Goal: Task Accomplishment & Management: Manage account settings

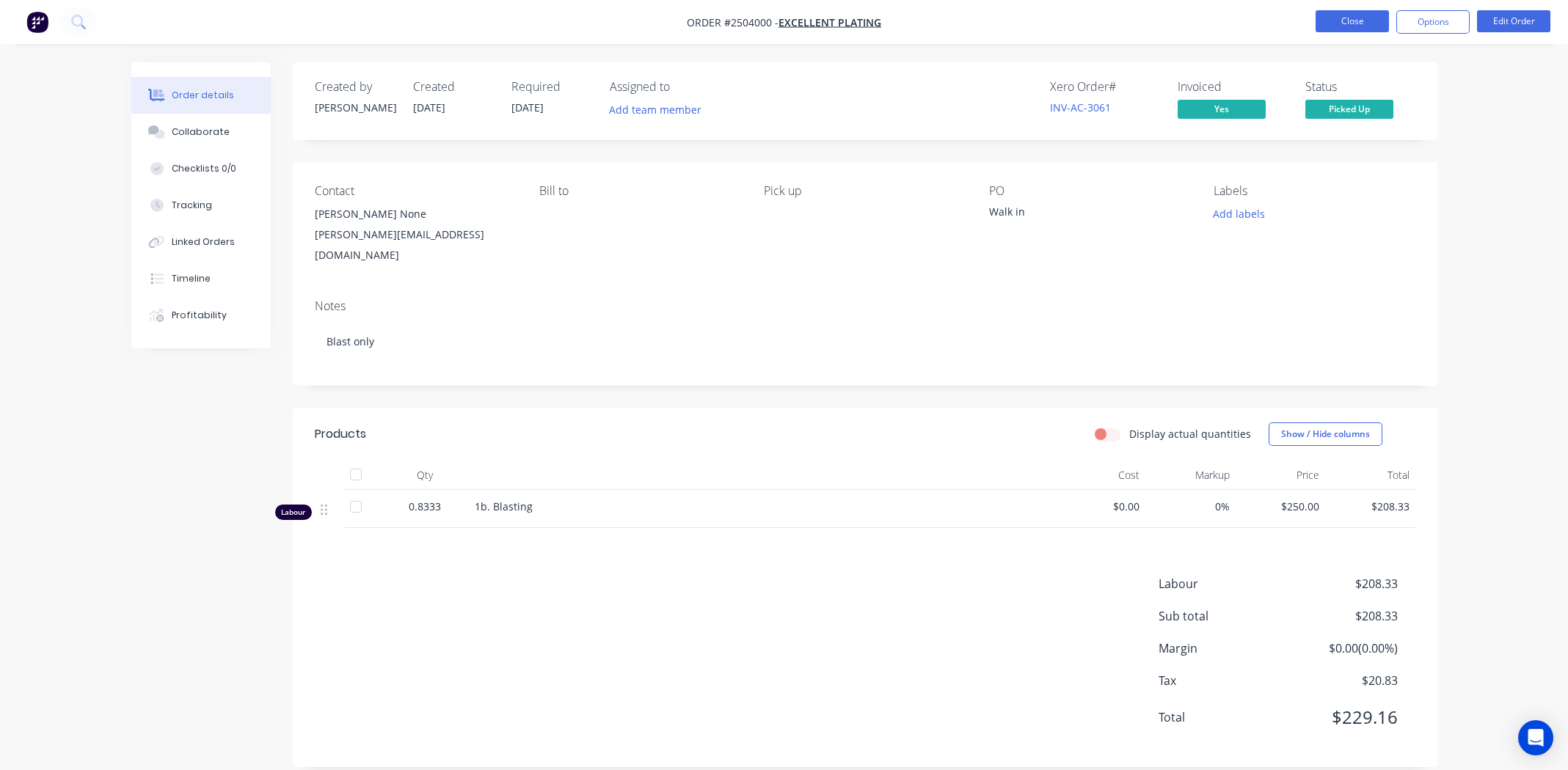
click at [1345, 17] on button "Close" at bounding box center [1352, 21] width 74 height 22
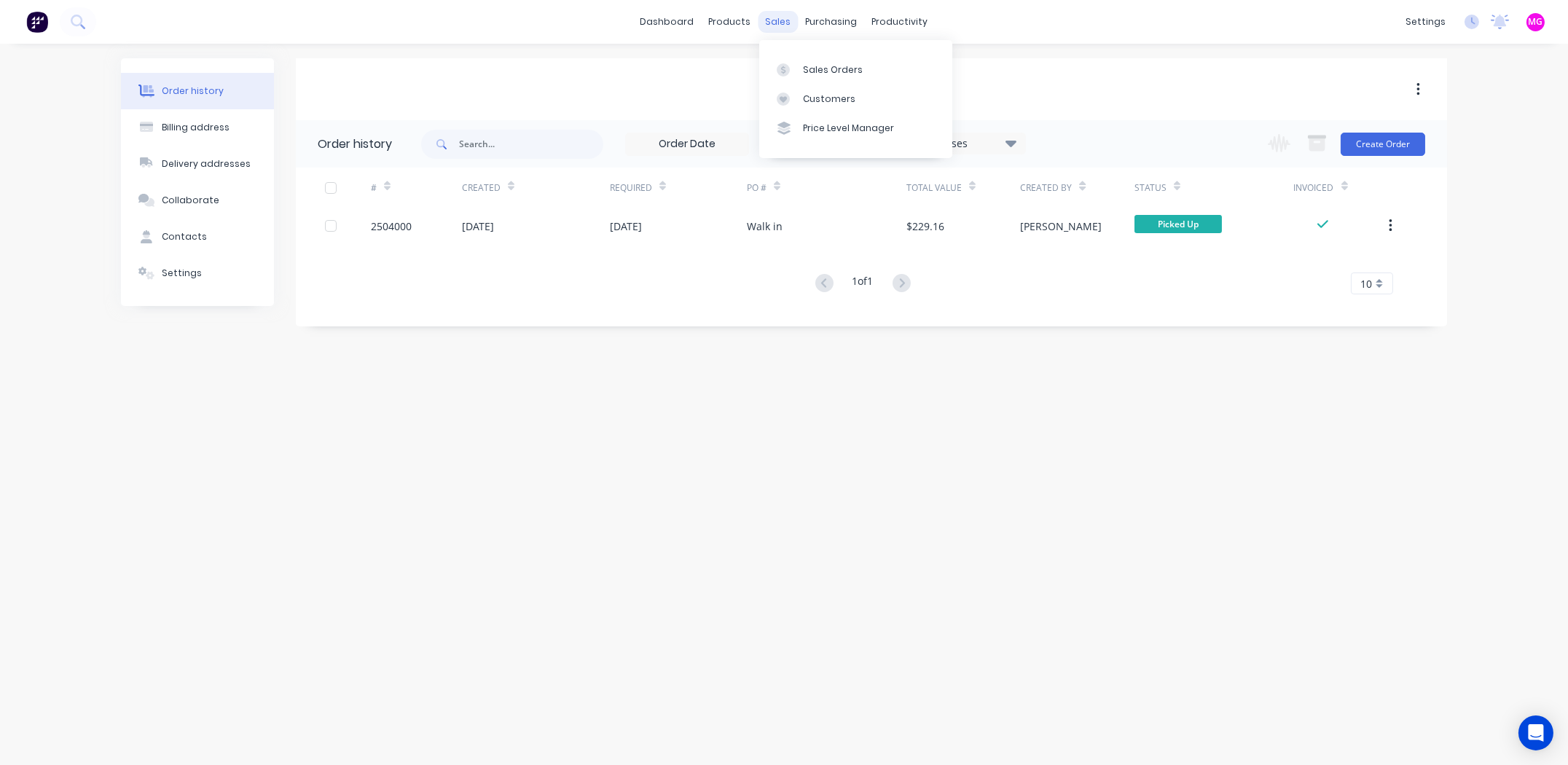
click at [780, 18] on div "sales" at bounding box center [778, 22] width 40 height 22
click at [827, 76] on div "Sales Orders" at bounding box center [833, 70] width 59 height 13
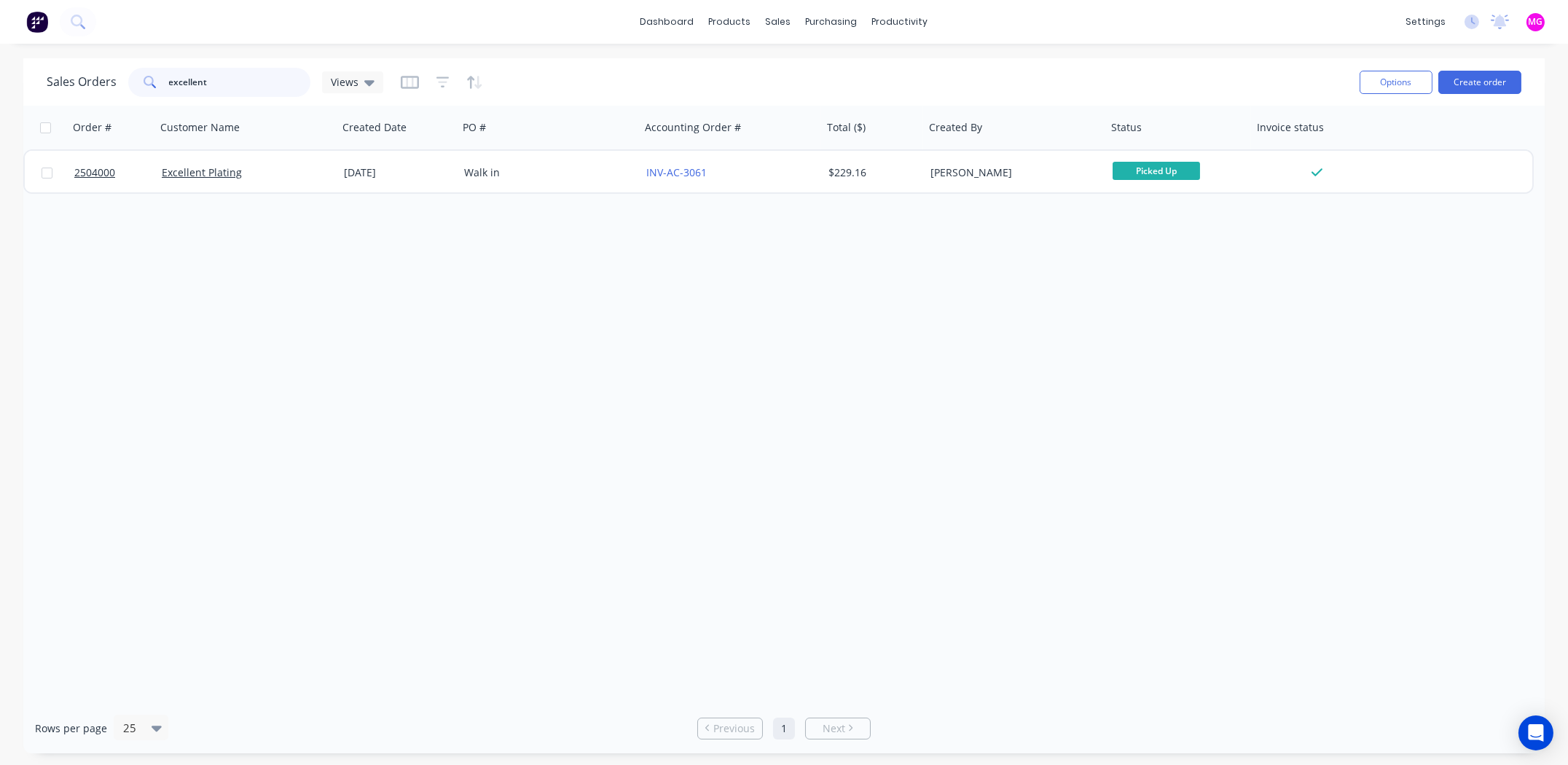
click at [212, 75] on input "excellent" at bounding box center [240, 82] width 142 height 29
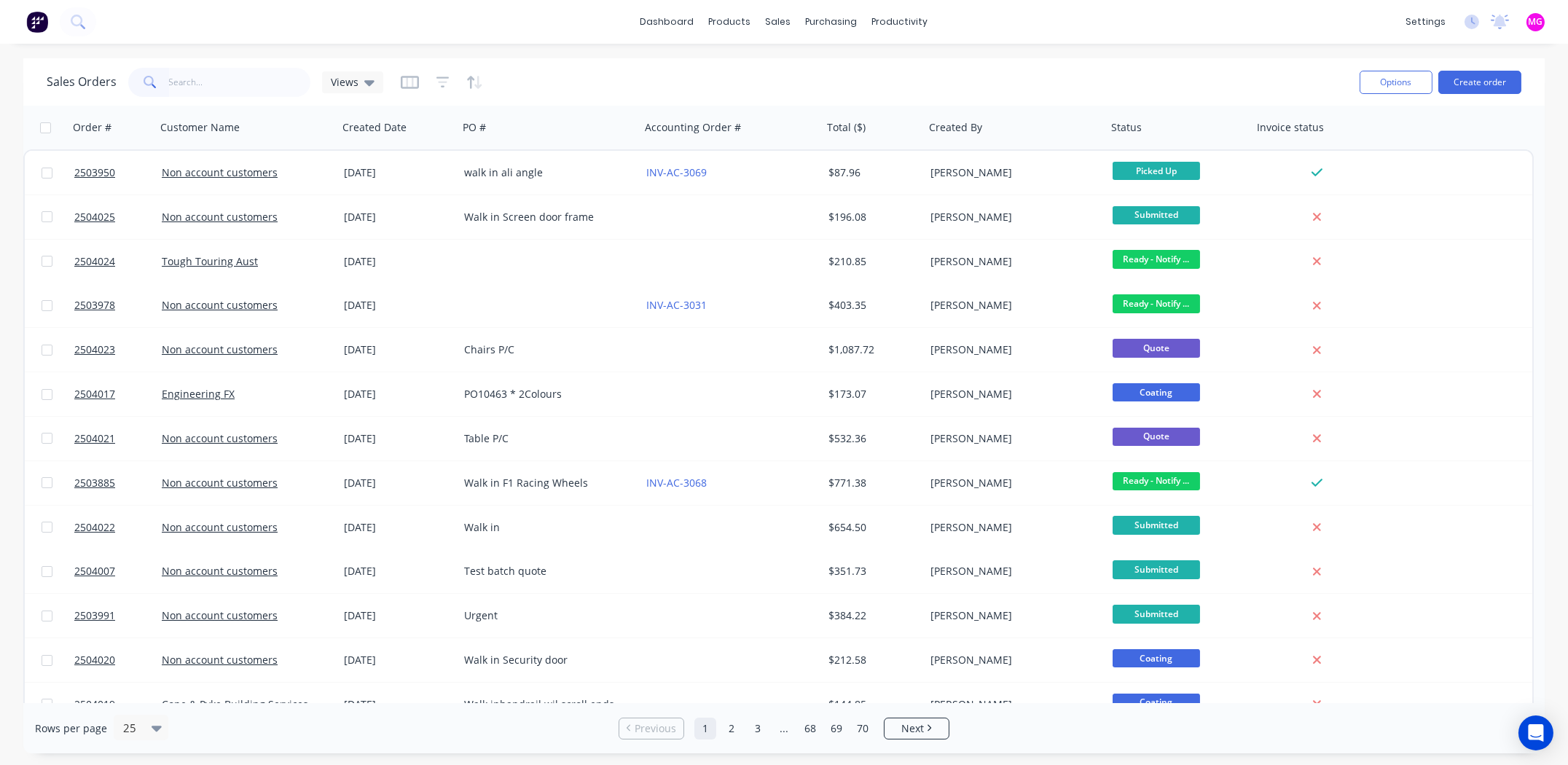
click at [223, 97] on div "Sales Orders Views" at bounding box center [697, 82] width 1302 height 35
click at [223, 88] on input "text" at bounding box center [240, 82] width 142 height 29
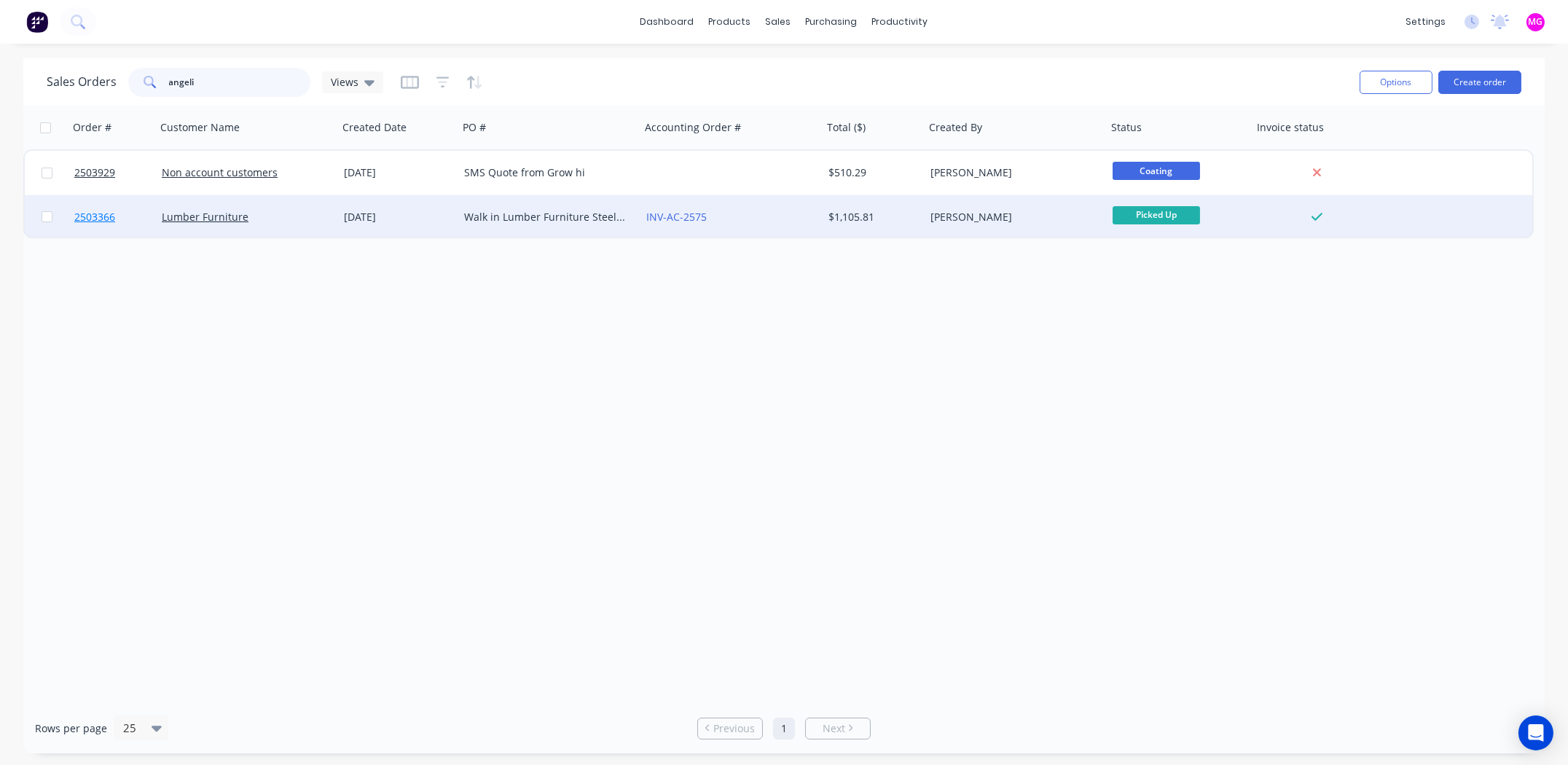
type input "angeli"
click at [107, 215] on span "2503366" at bounding box center [95, 217] width 41 height 15
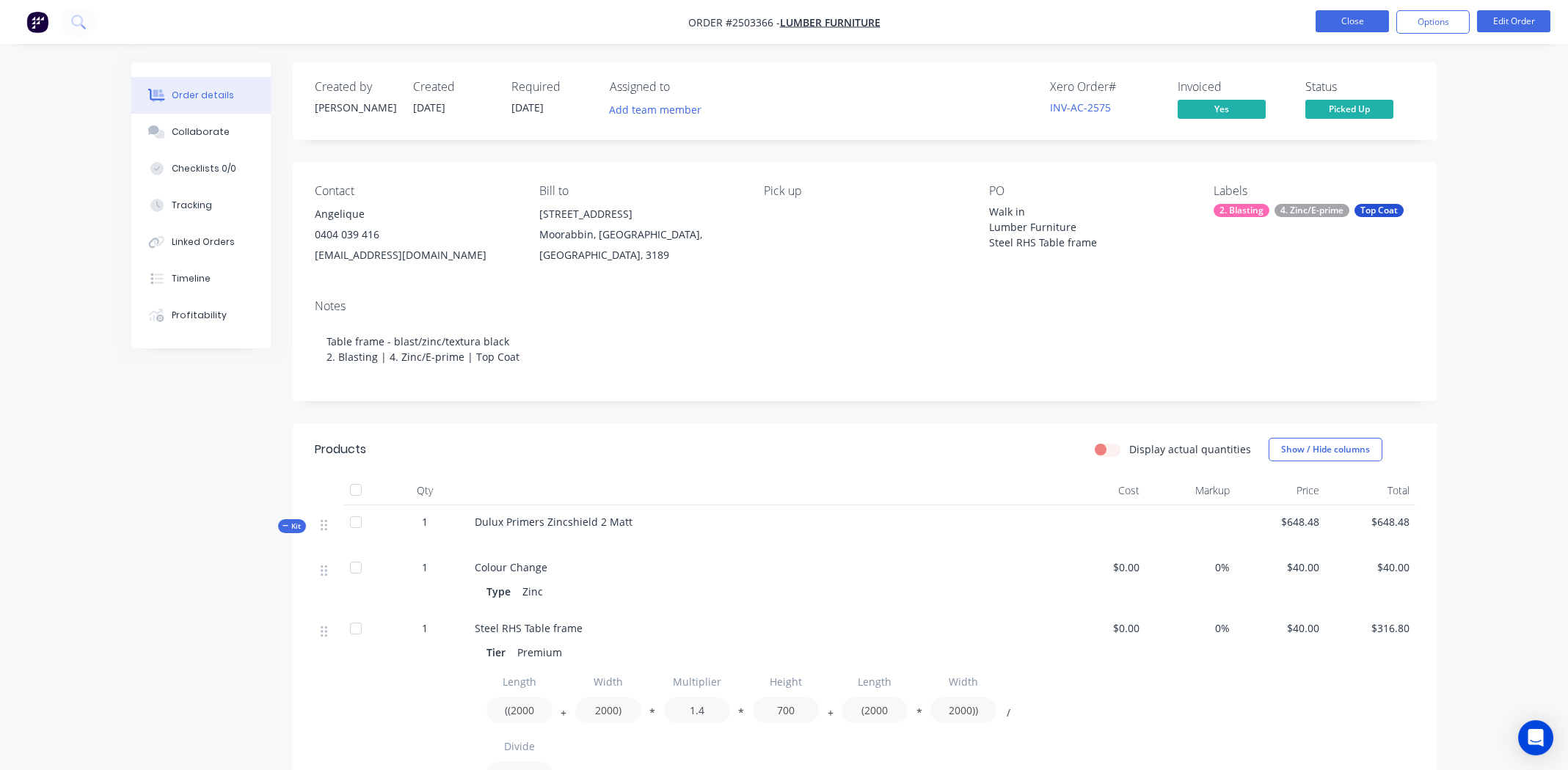
click at [1337, 15] on button "Close" at bounding box center [1352, 21] width 74 height 22
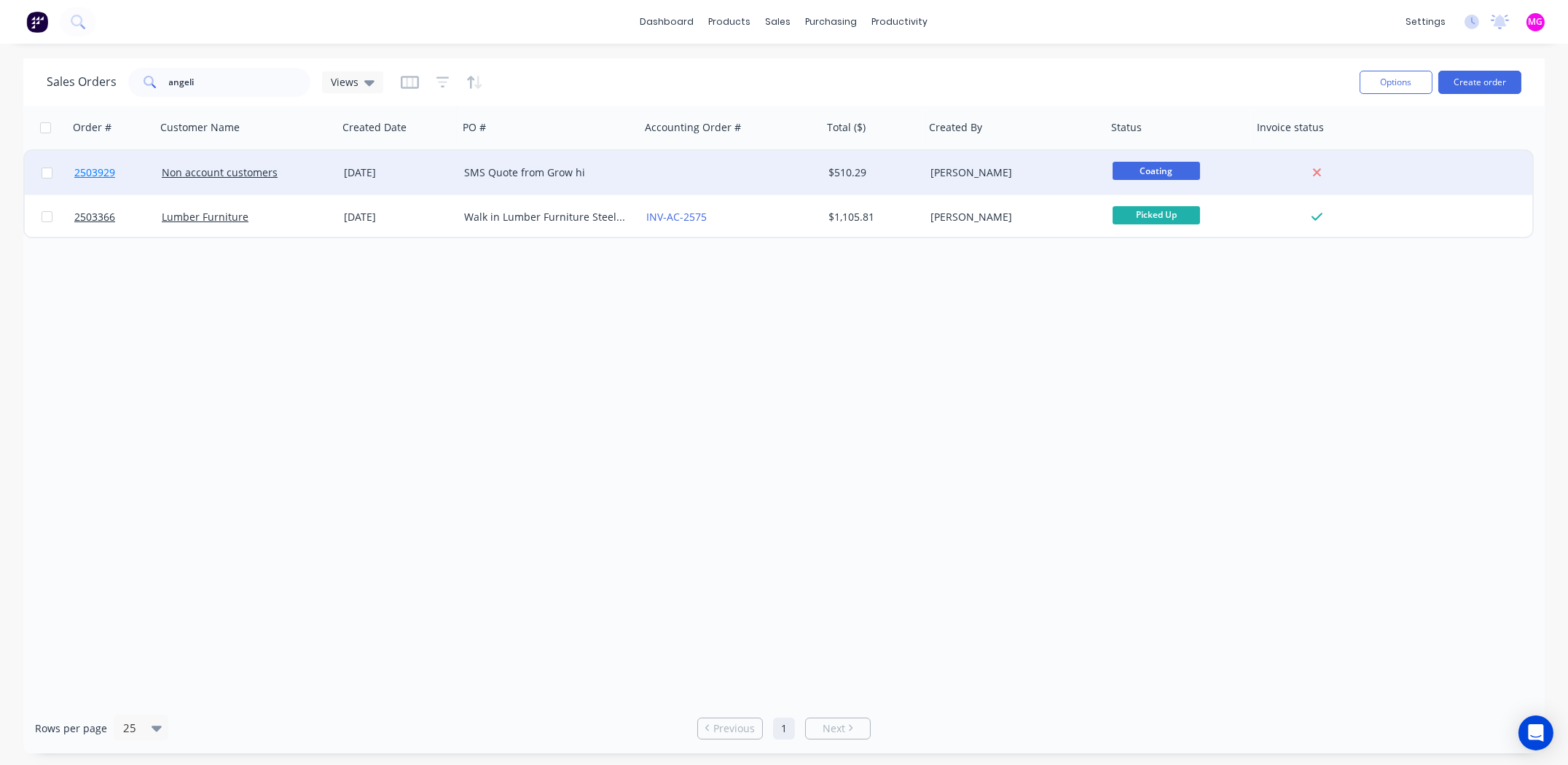
click at [97, 171] on span "2503929" at bounding box center [95, 173] width 41 height 15
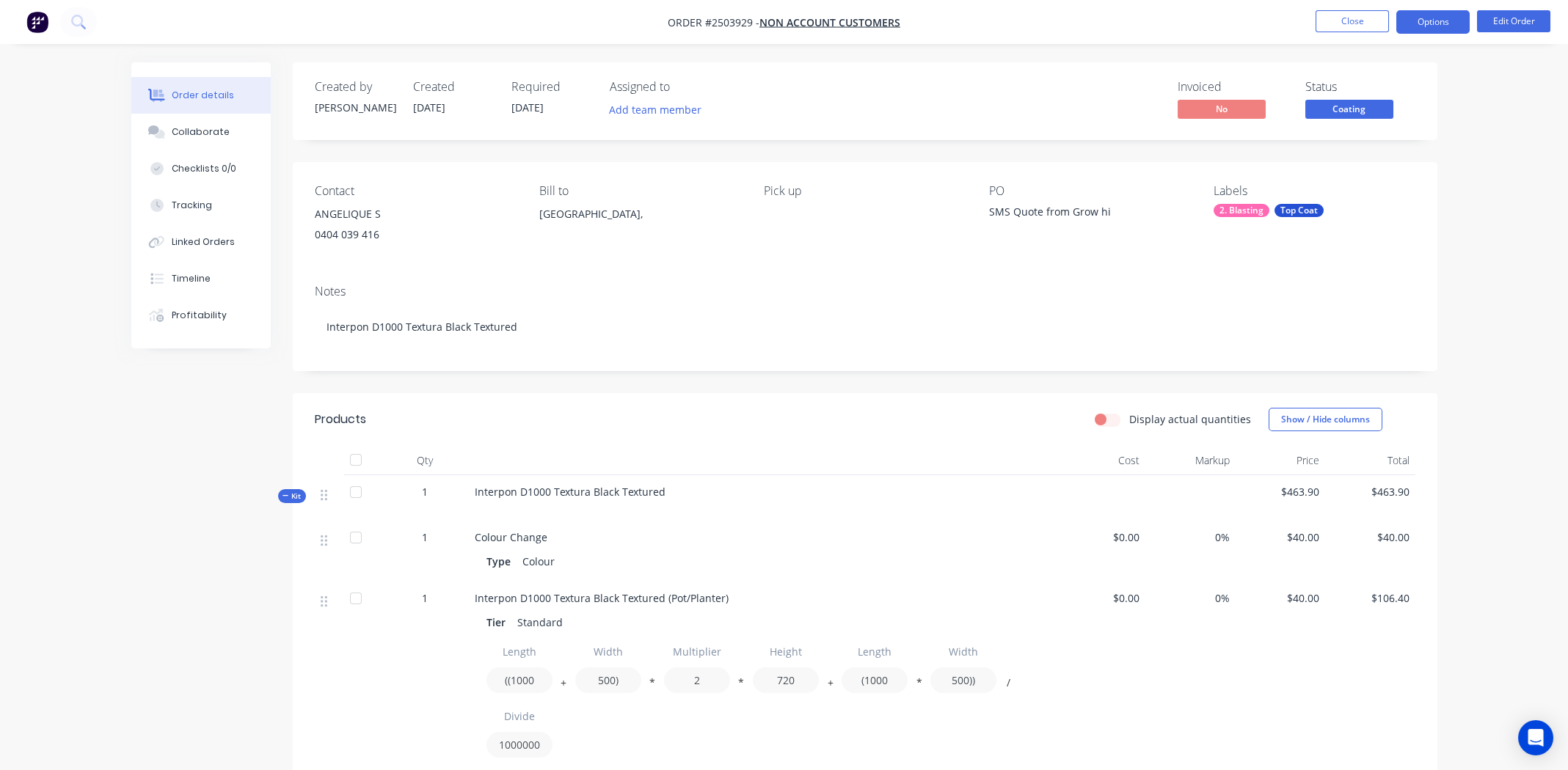
click at [1432, 19] on button "Options" at bounding box center [1433, 21] width 74 height 23
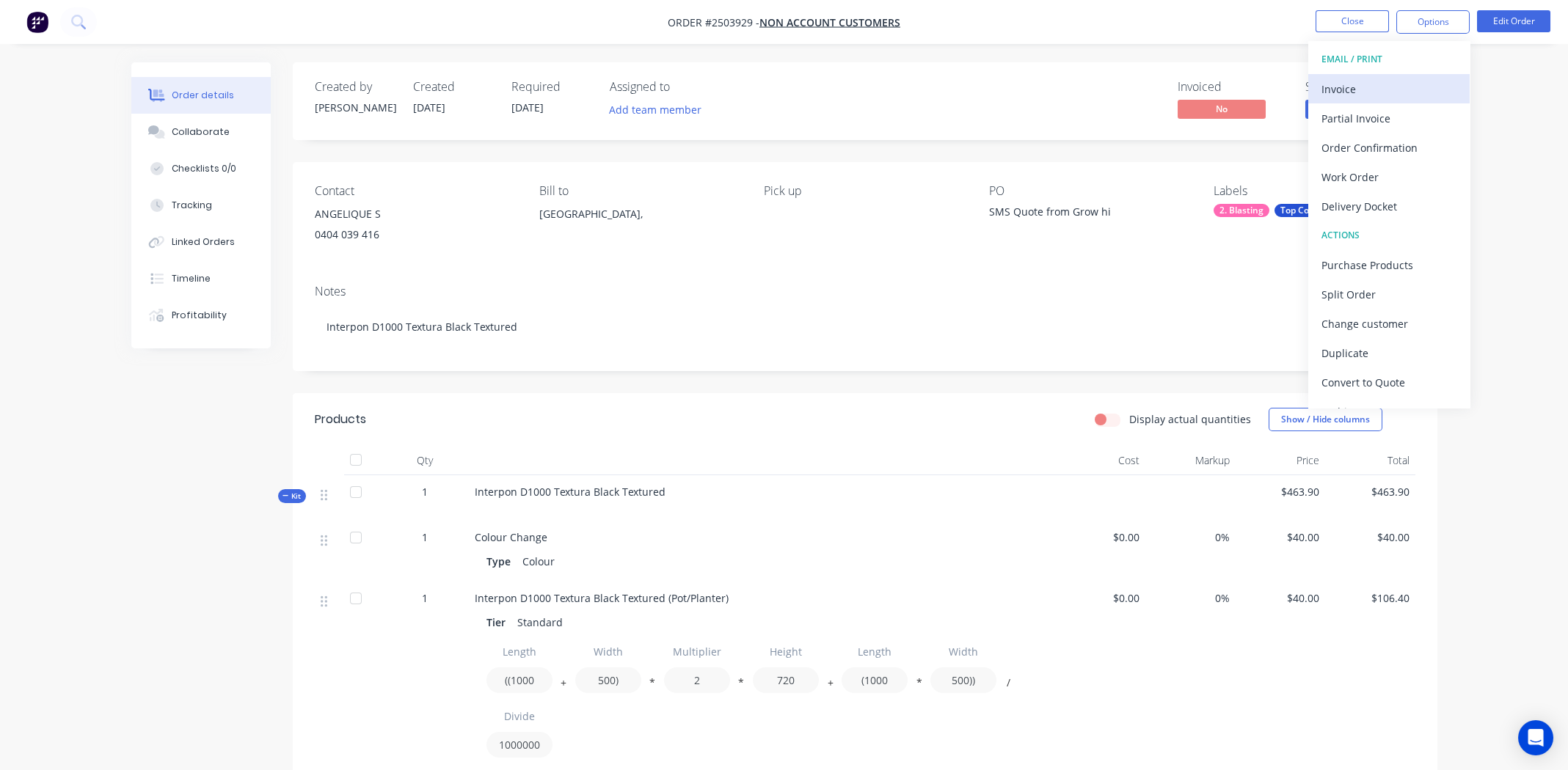
click at [1357, 88] on div "Invoice" at bounding box center [1389, 89] width 135 height 21
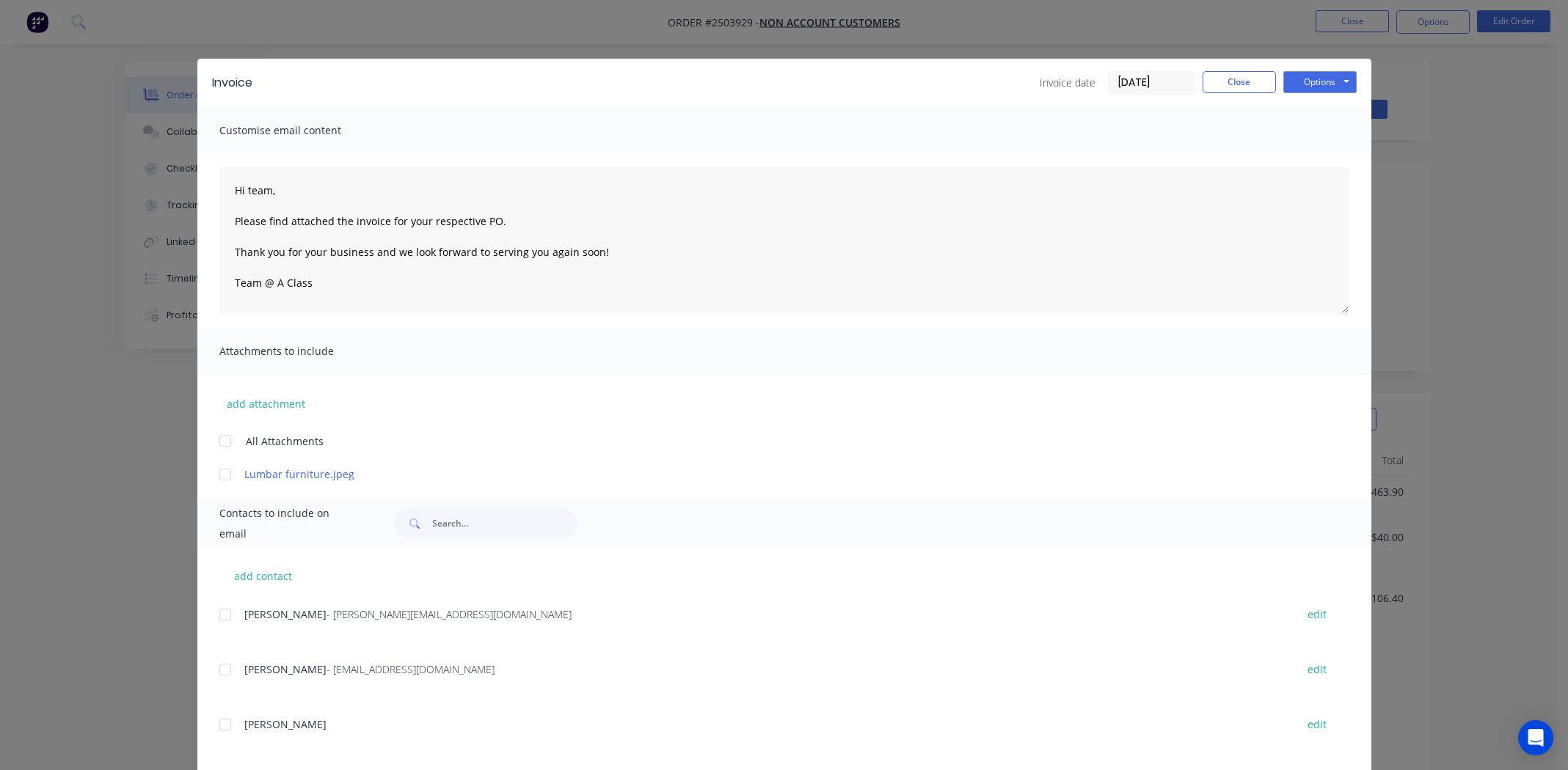
click at [218, 473] on div at bounding box center [224, 474] width 29 height 29
click at [252, 576] on button "add contact" at bounding box center [264, 576] width 88 height 22
select select "AU"
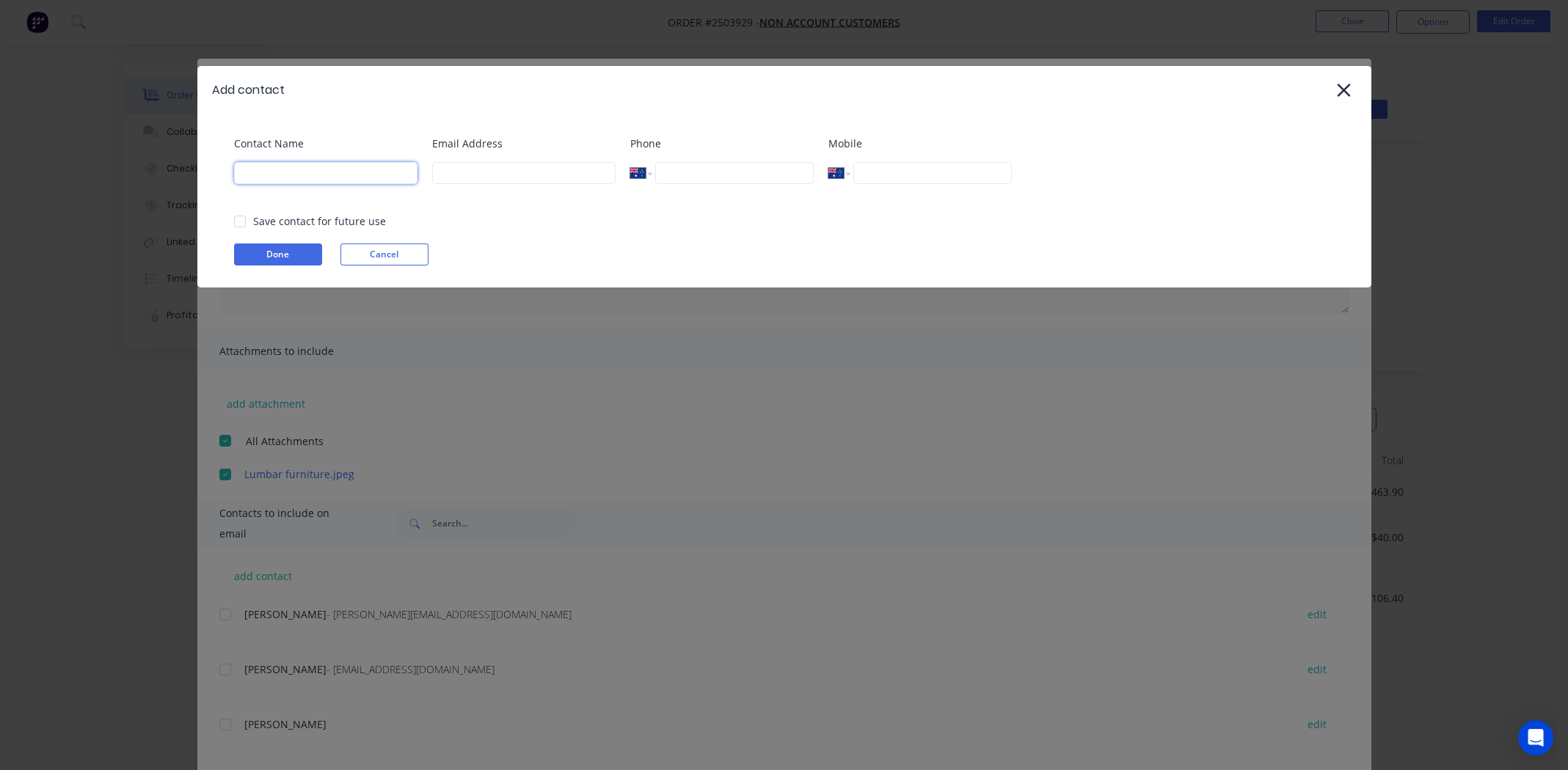
click at [312, 174] on input at bounding box center [325, 173] width 183 height 22
paste input "[EMAIL_ADDRESS][DOMAIN_NAME]"
type input "[EMAIL_ADDRESS][DOMAIN_NAME]"
click at [298, 174] on input at bounding box center [325, 173] width 183 height 22
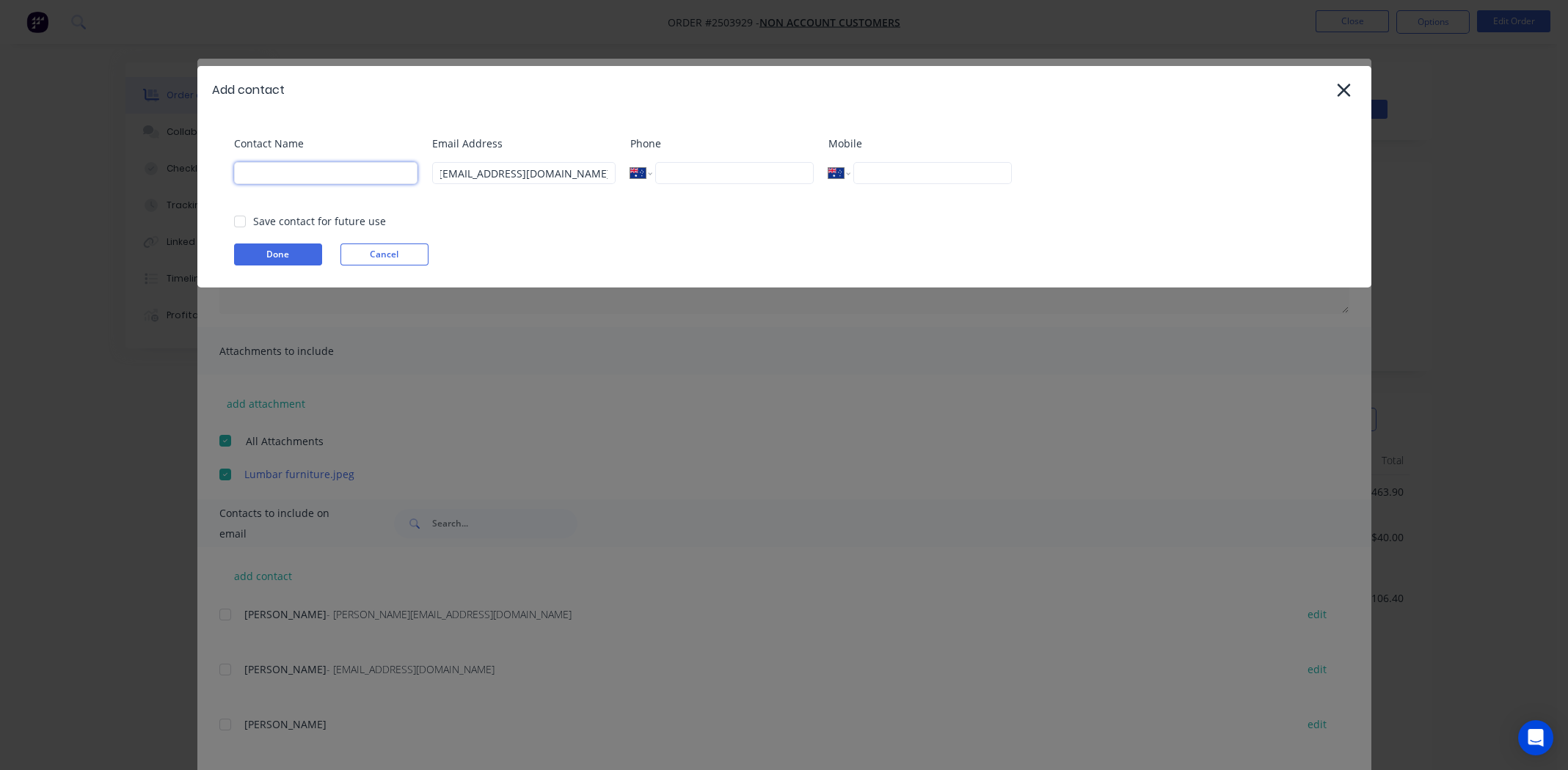
scroll to position [0, 0]
click at [236, 217] on div at bounding box center [239, 221] width 29 height 29
type input "Lumbar Furniture"
click at [277, 250] on button "Done" at bounding box center [278, 255] width 88 height 22
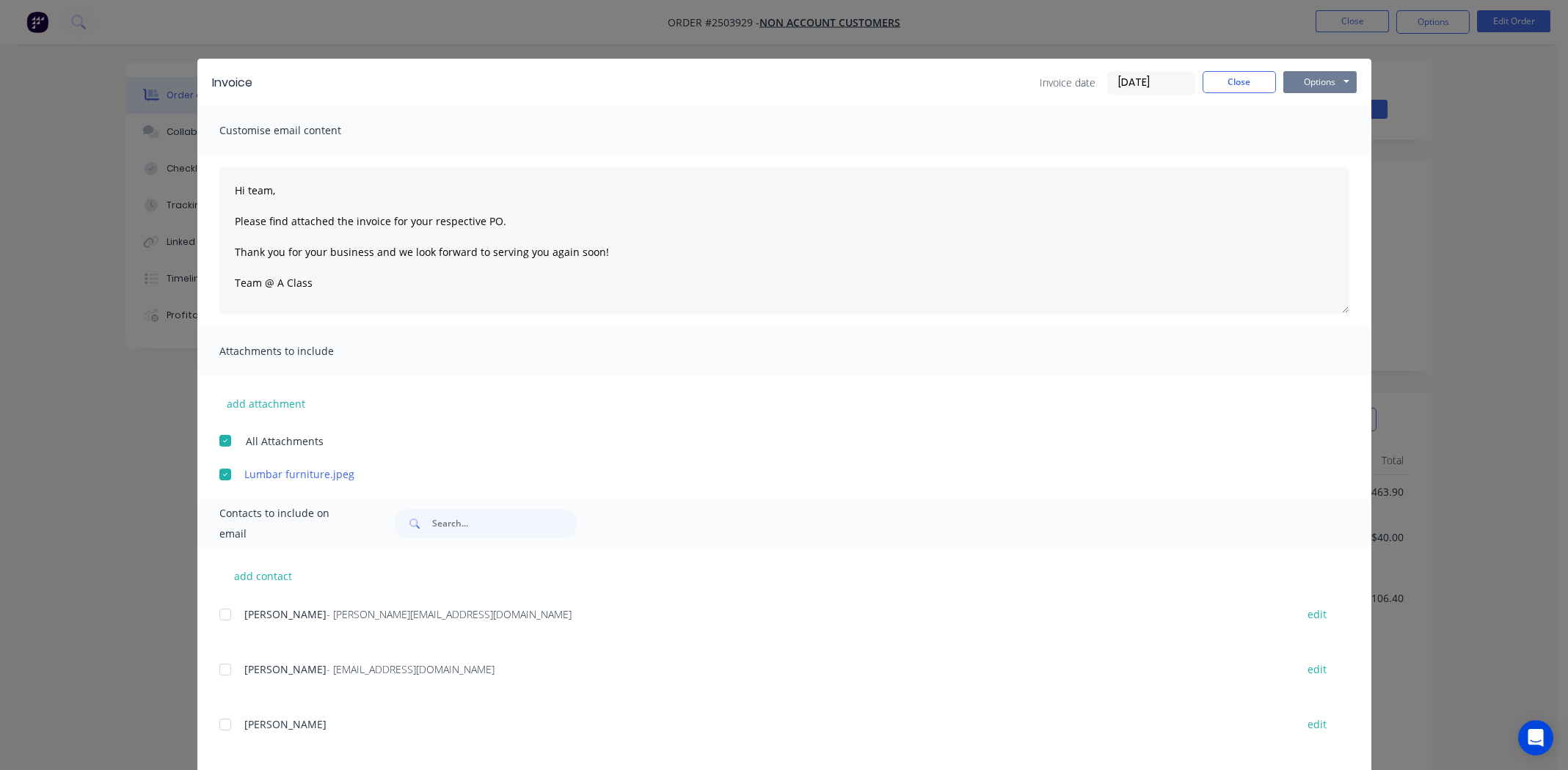
click at [1316, 77] on button "Options" at bounding box center [1319, 82] width 74 height 22
click at [1319, 151] on button "Email" at bounding box center [1330, 157] width 93 height 24
click at [1240, 89] on button "Close" at bounding box center [1239, 82] width 74 height 22
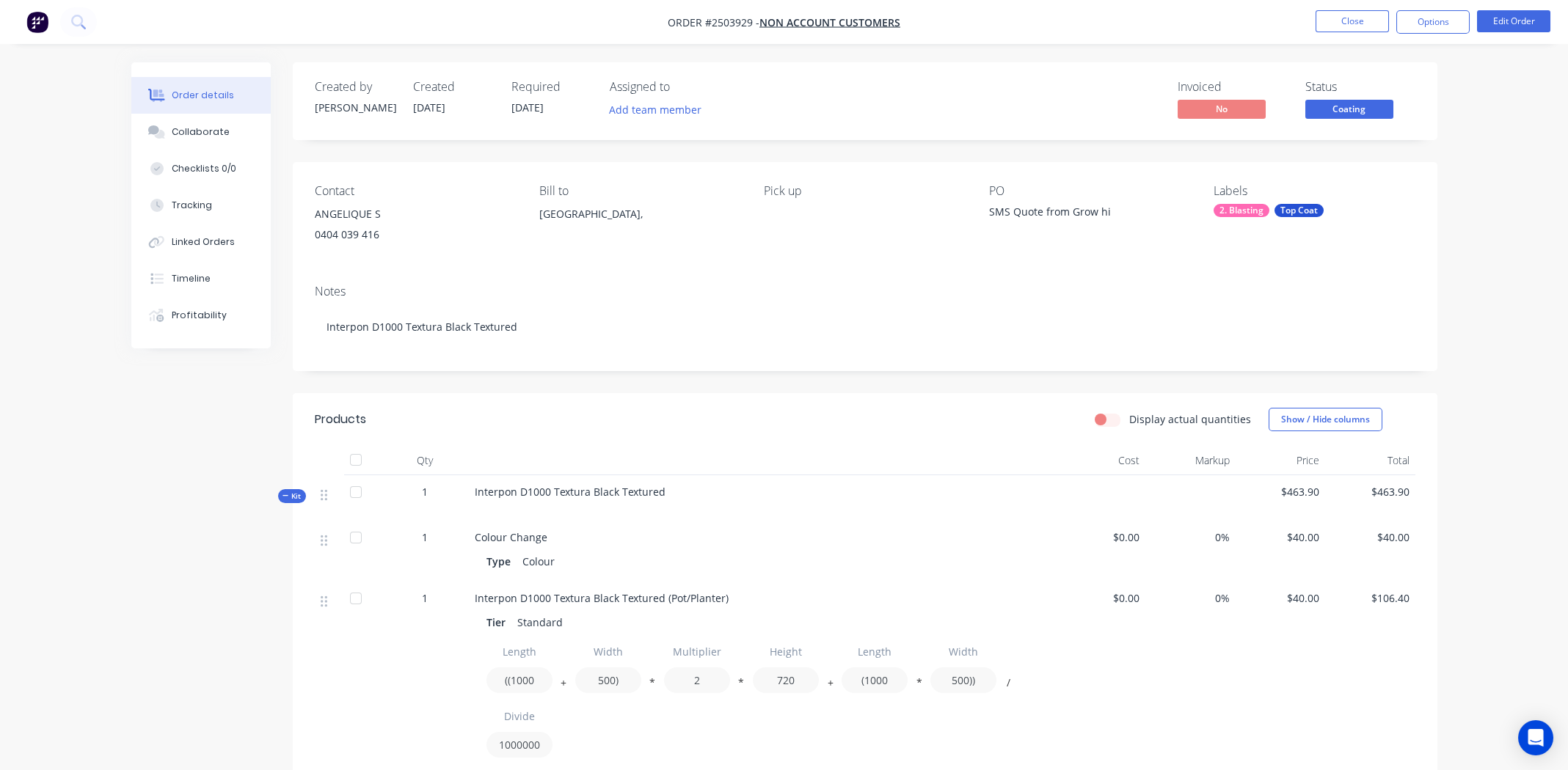
click at [353, 213] on div "ANGELIQUE S" at bounding box center [415, 214] width 201 height 21
click at [329, 230] on div "0404 039 416" at bounding box center [415, 235] width 201 height 21
click at [1518, 25] on button "Edit Order" at bounding box center [1513, 21] width 74 height 22
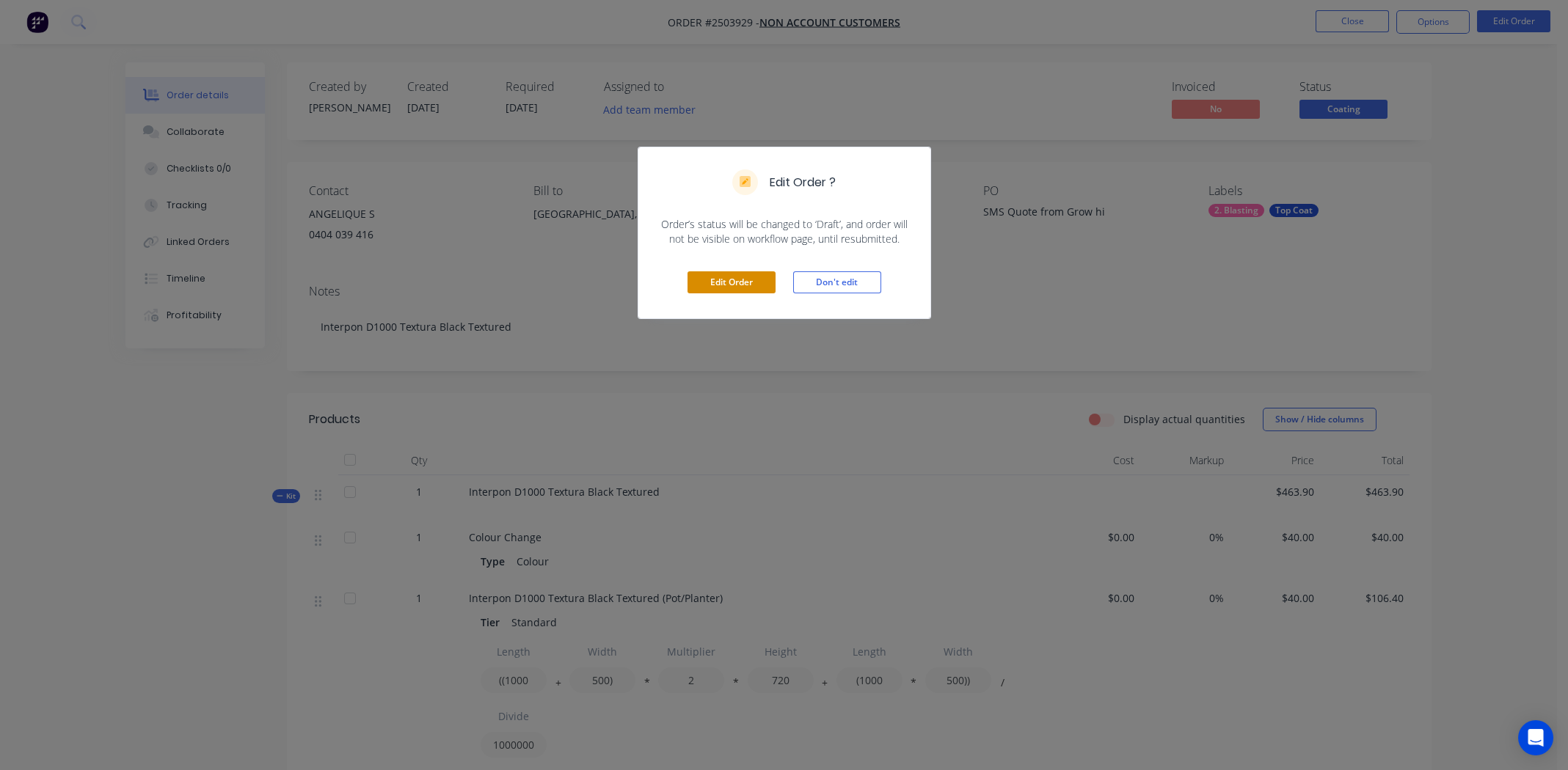
click at [719, 282] on button "Edit Order" at bounding box center [732, 282] width 88 height 22
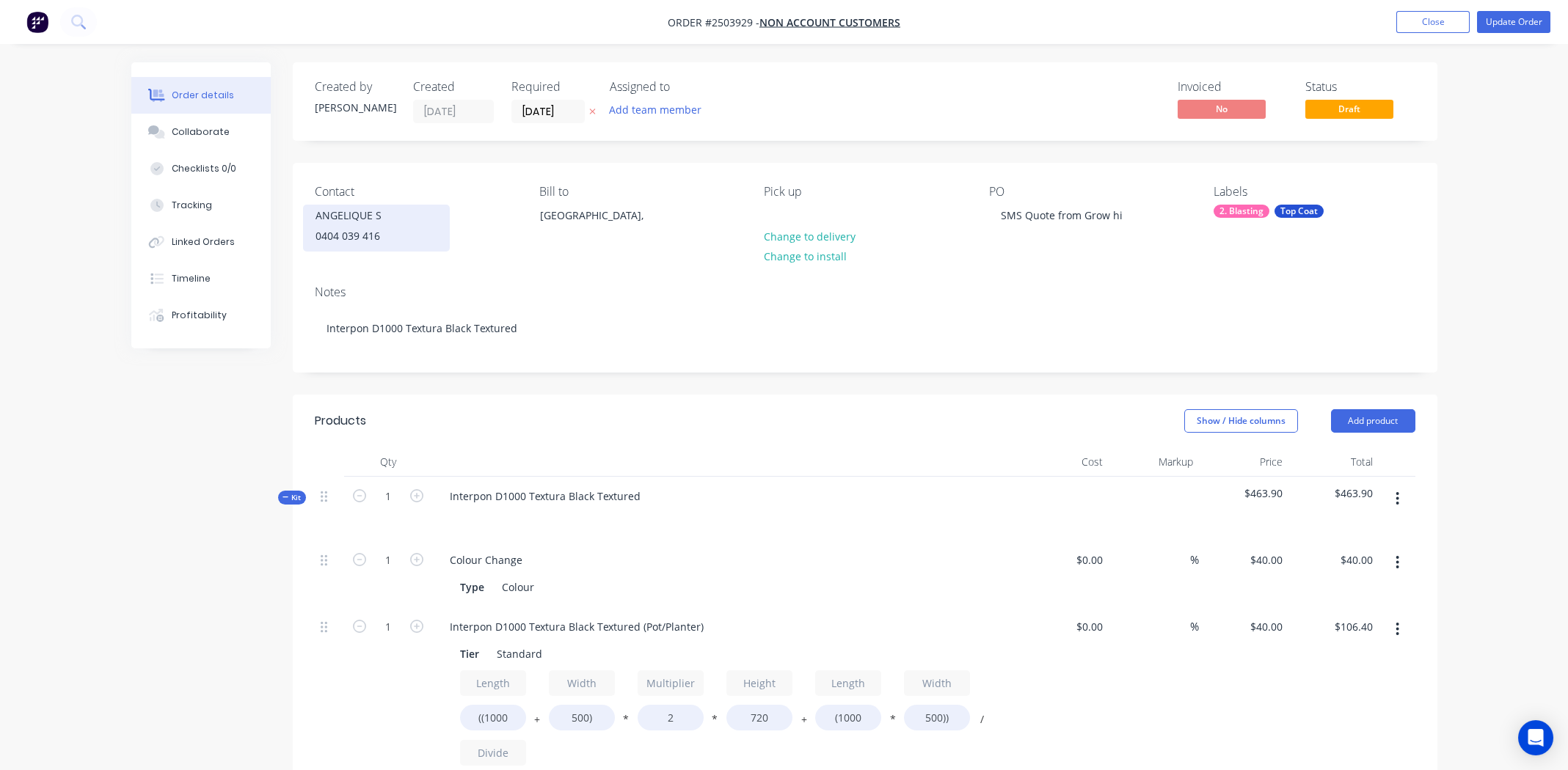
click at [348, 223] on div "ANGELIQUE S" at bounding box center [377, 216] width 121 height 21
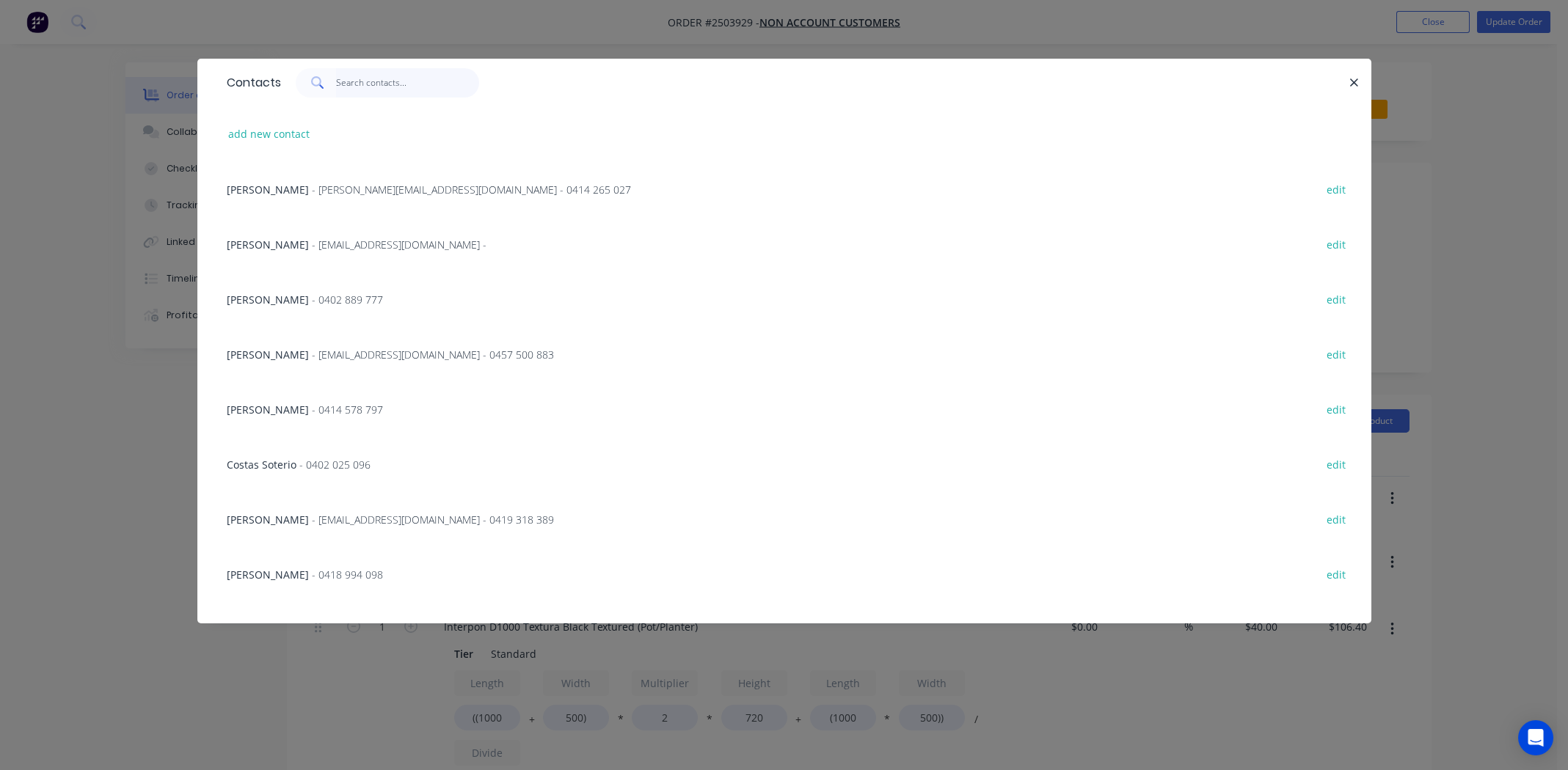
click at [378, 81] on input "text" at bounding box center [407, 82] width 143 height 29
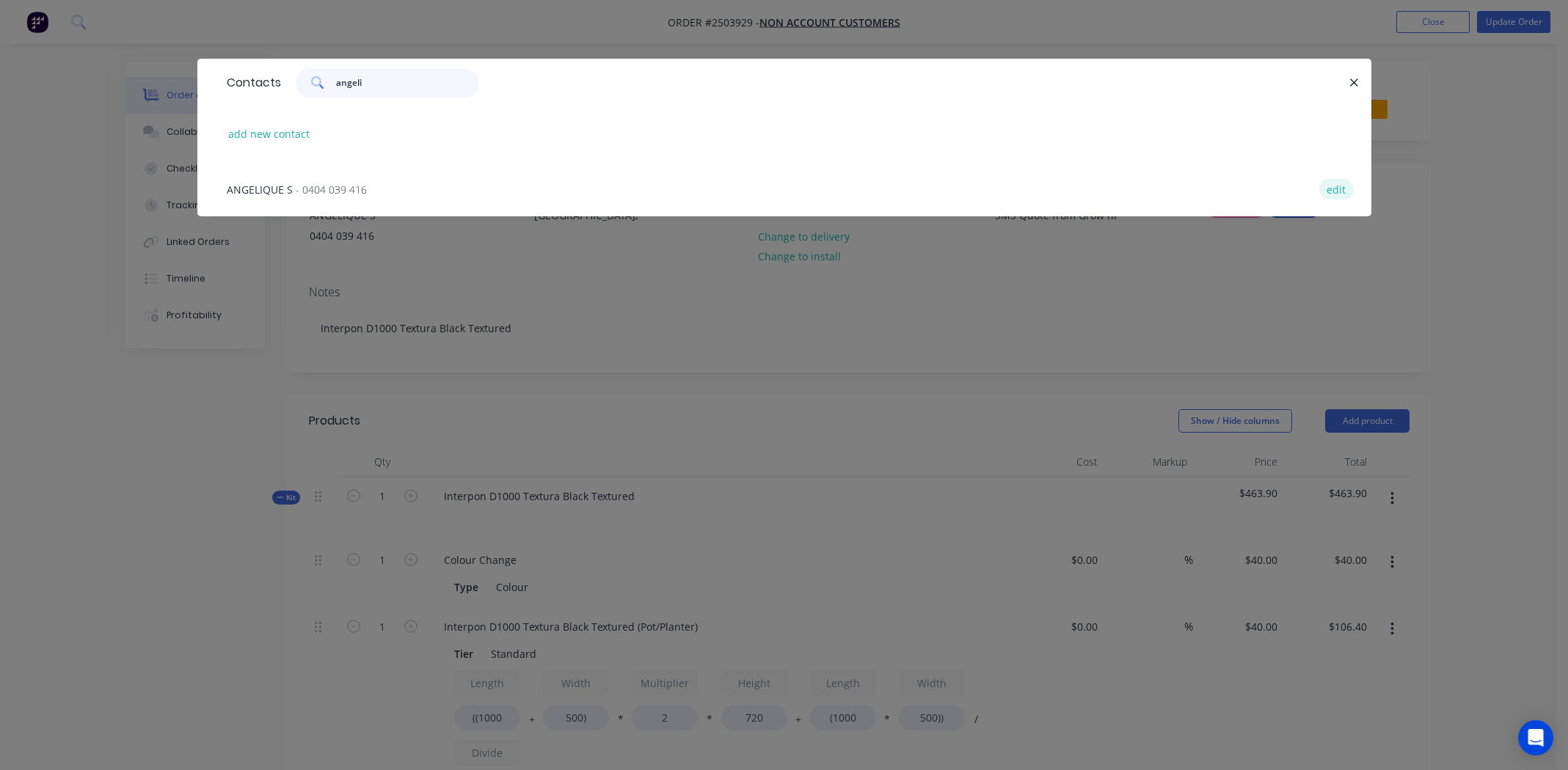
type input "angeli"
click at [1326, 189] on button "edit" at bounding box center [1336, 189] width 35 height 20
select select "AU"
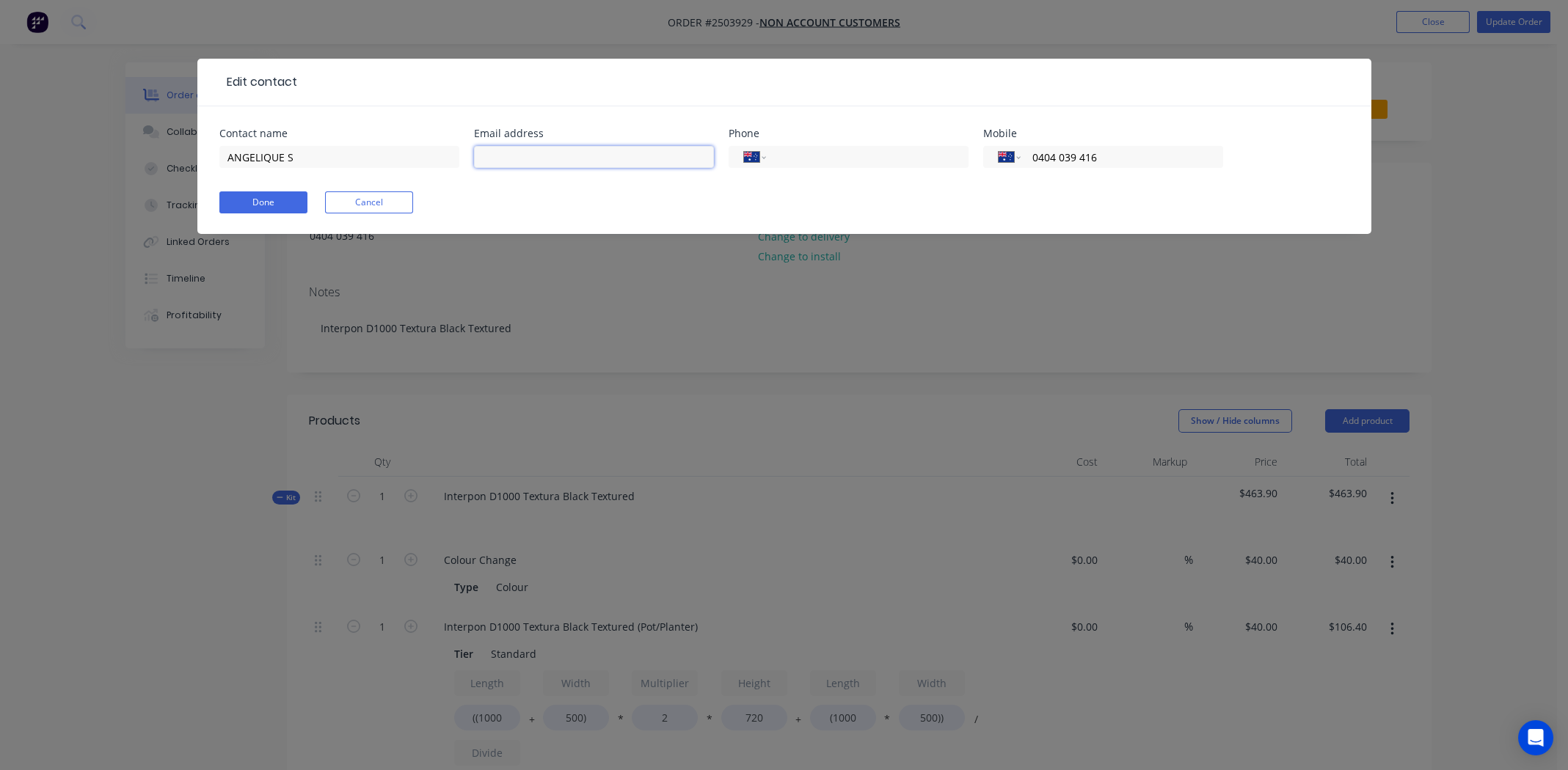
paste input "[EMAIL_ADDRESS][DOMAIN_NAME]"
type input "[EMAIL_ADDRESS][DOMAIN_NAME]"
click at [270, 202] on button "Done" at bounding box center [264, 203] width 88 height 22
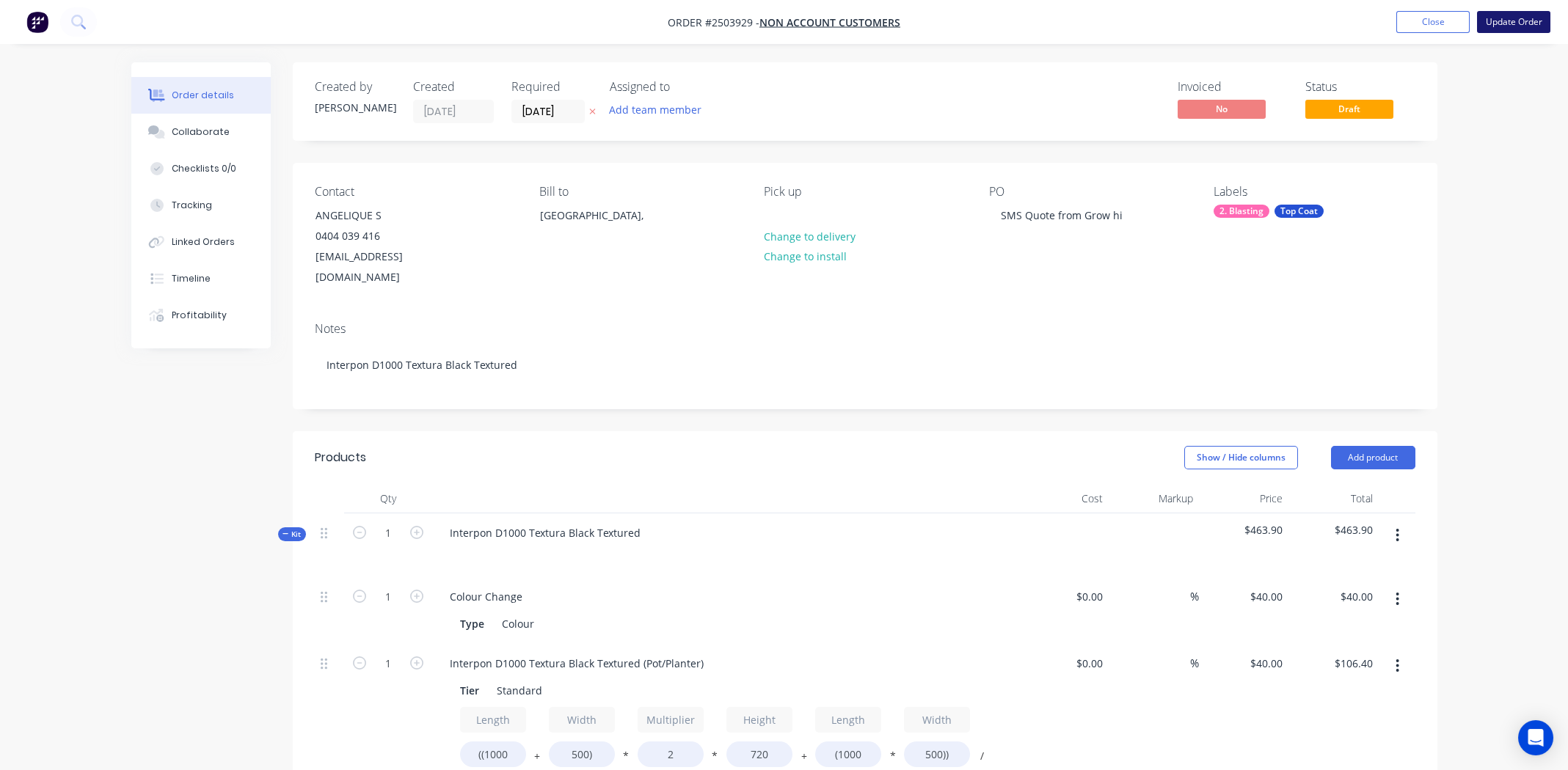
click at [1499, 22] on button "Update Order" at bounding box center [1513, 22] width 74 height 22
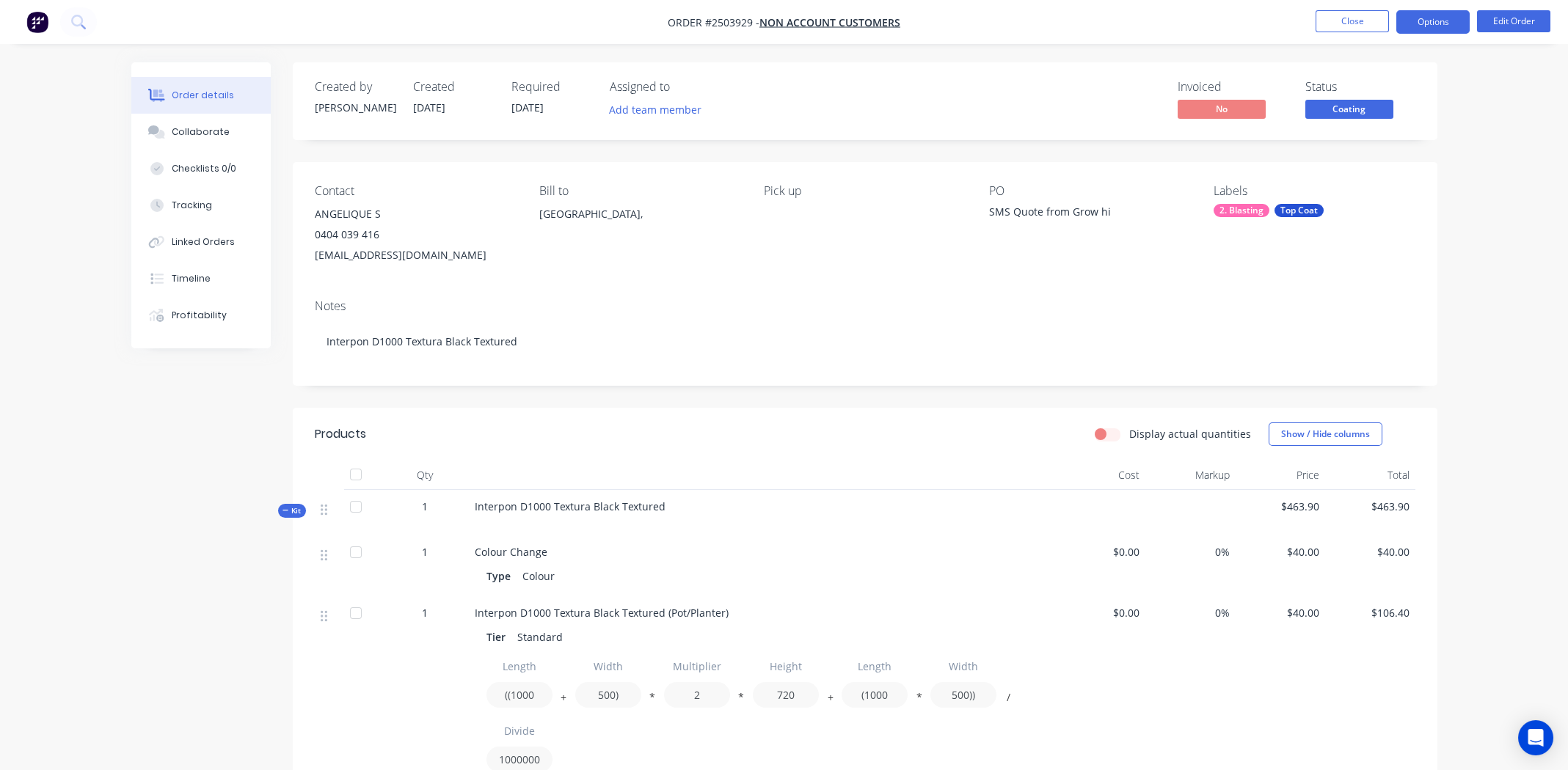
click at [1432, 21] on button "Options" at bounding box center [1433, 21] width 74 height 23
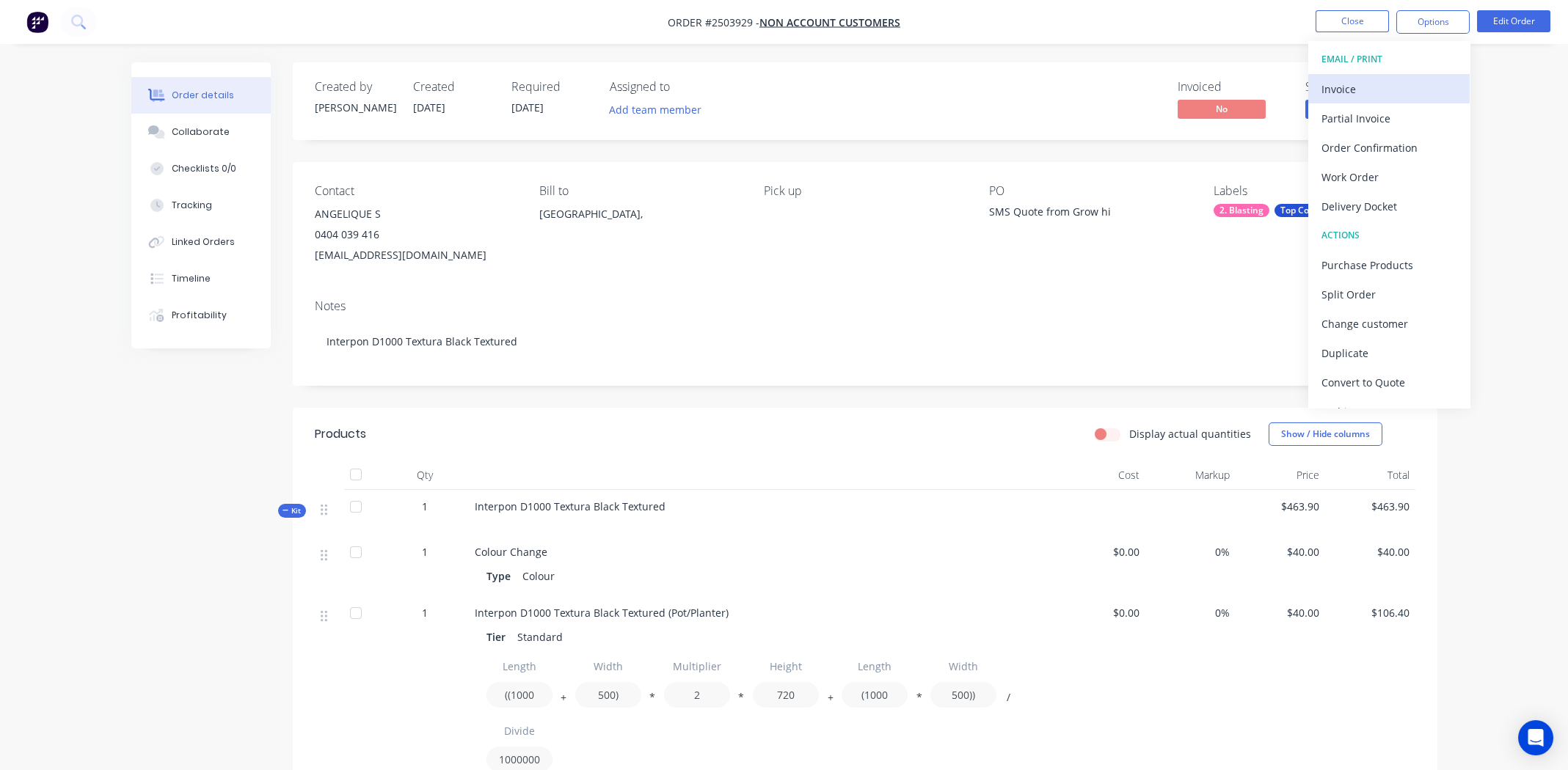
click at [1355, 81] on div "Invoice" at bounding box center [1389, 89] width 135 height 21
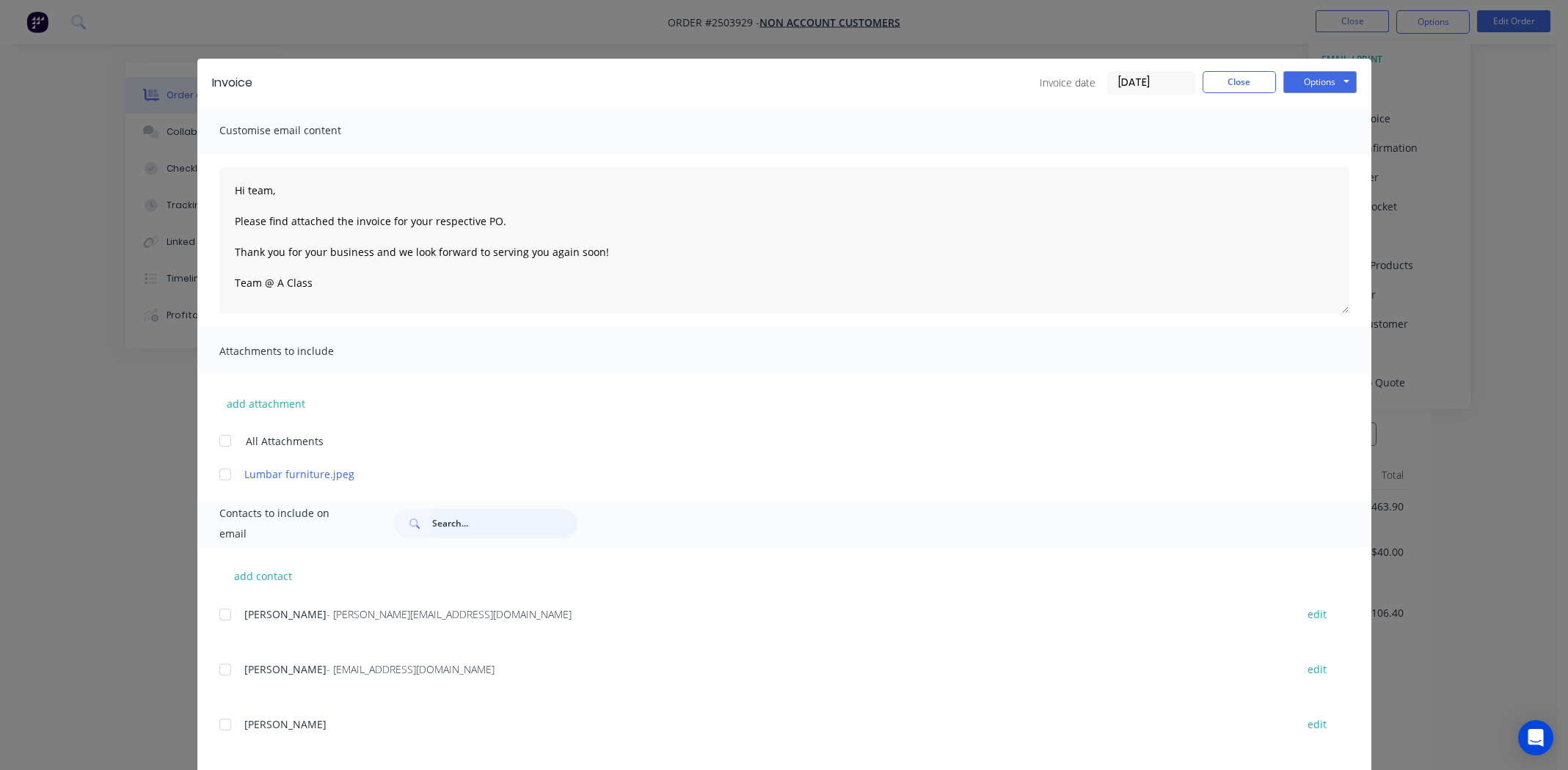
click at [469, 520] on input "text" at bounding box center [504, 523] width 145 height 29
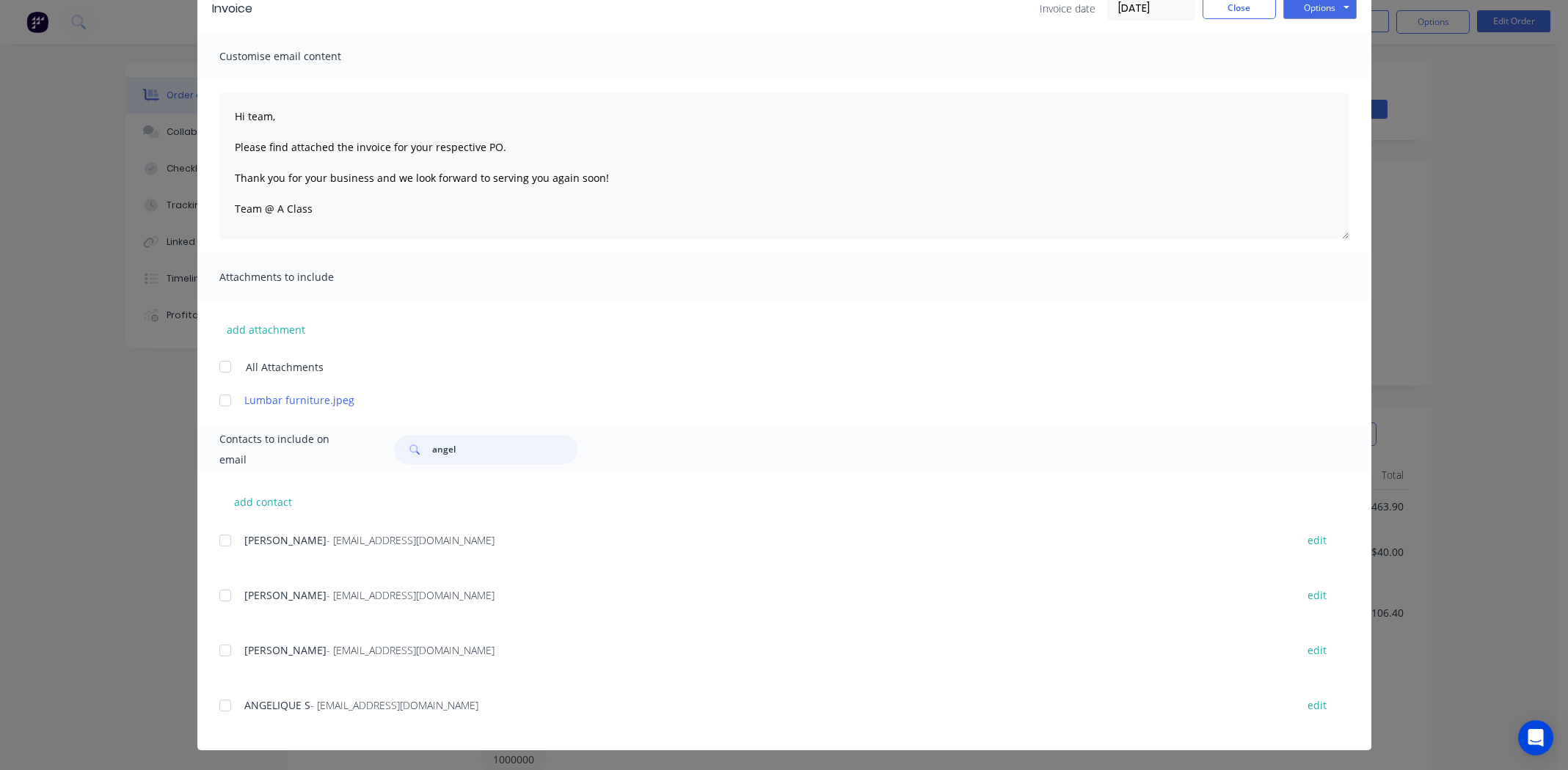
scroll to position [75, 0]
click at [217, 702] on div at bounding box center [224, 705] width 29 height 29
click at [216, 400] on div at bounding box center [224, 399] width 29 height 29
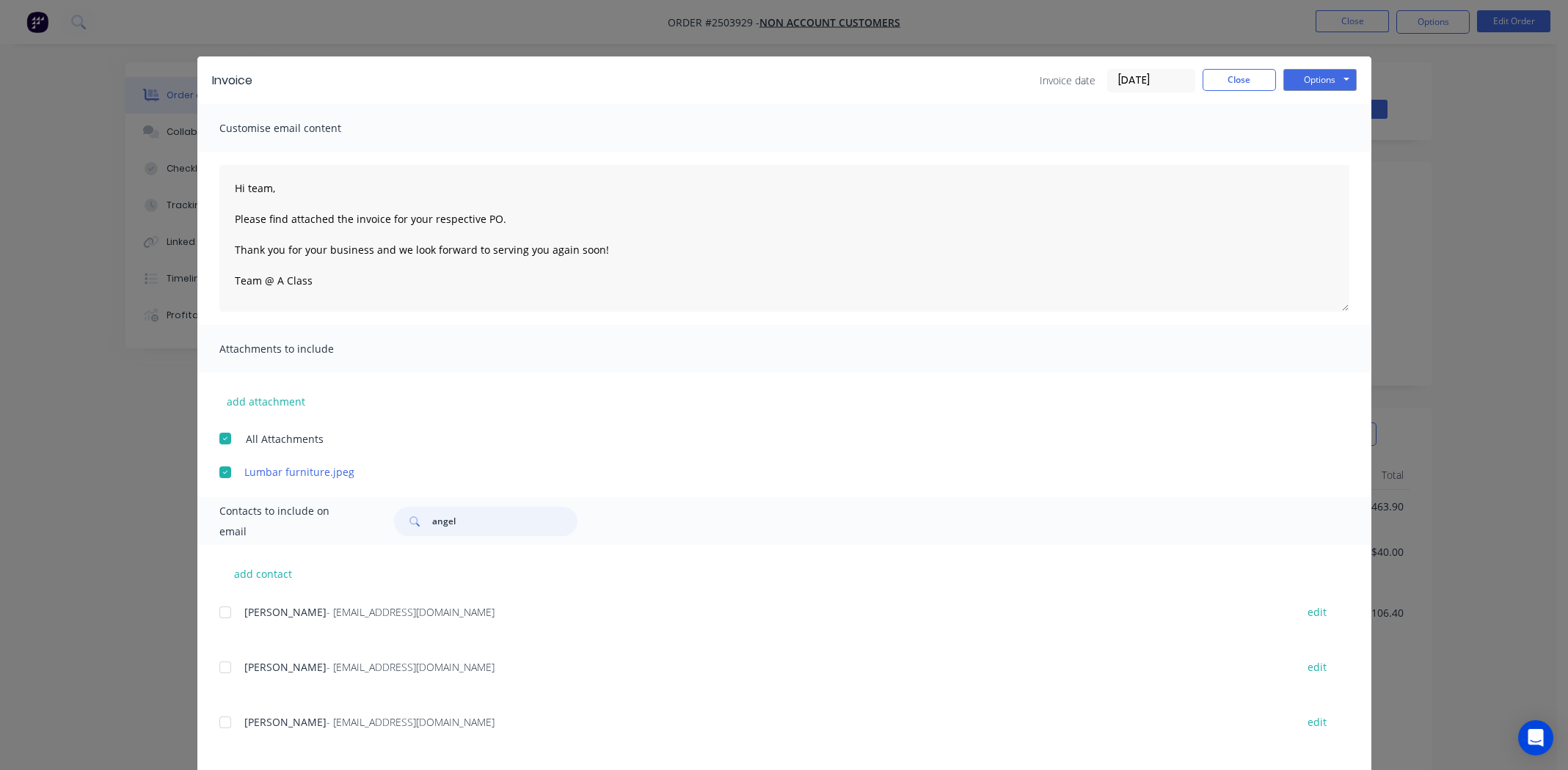
scroll to position [0, 0]
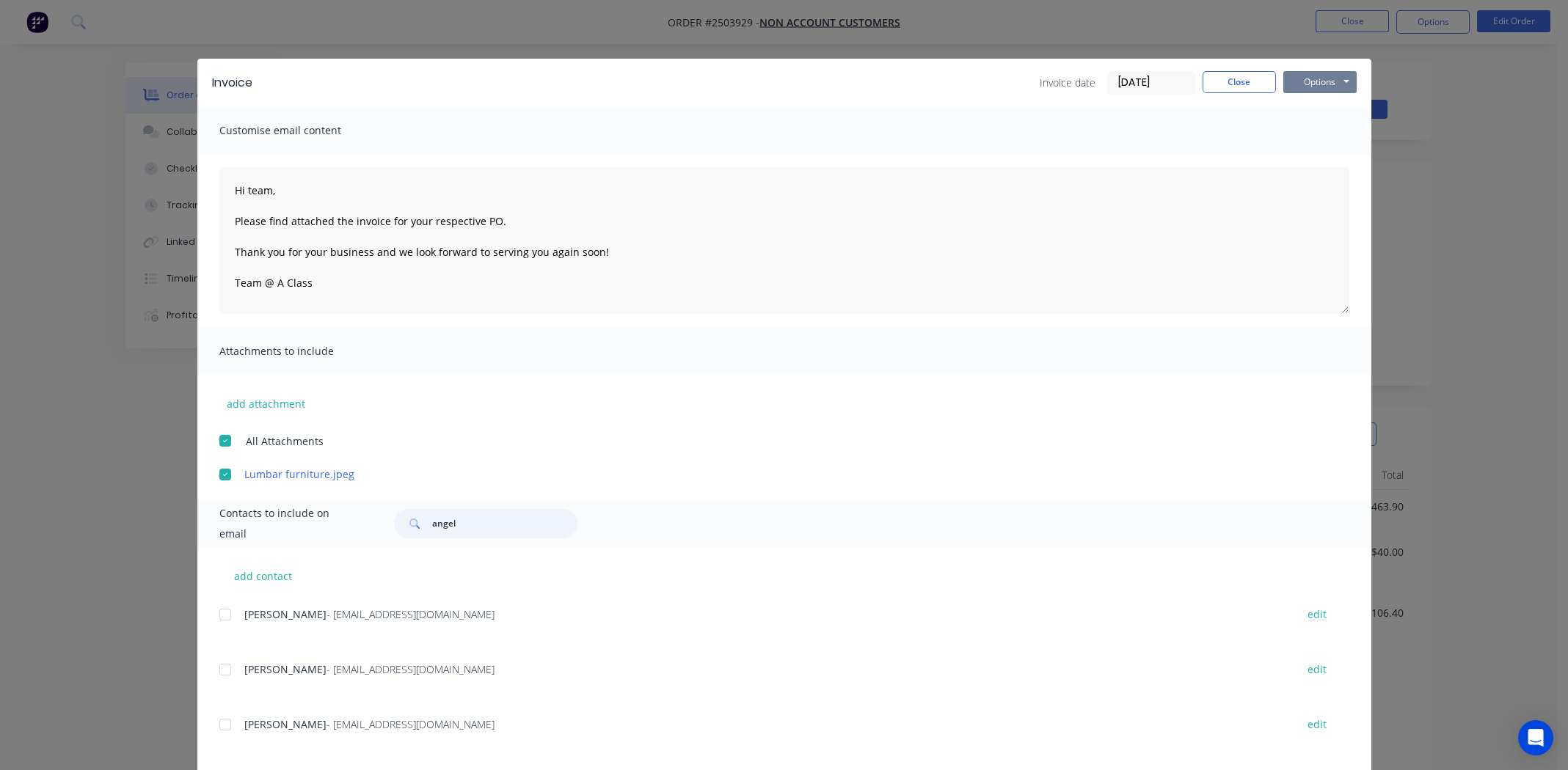
type input "angel"
click at [1312, 77] on button "Options" at bounding box center [1319, 82] width 74 height 22
click at [1321, 158] on button "Email" at bounding box center [1330, 157] width 93 height 24
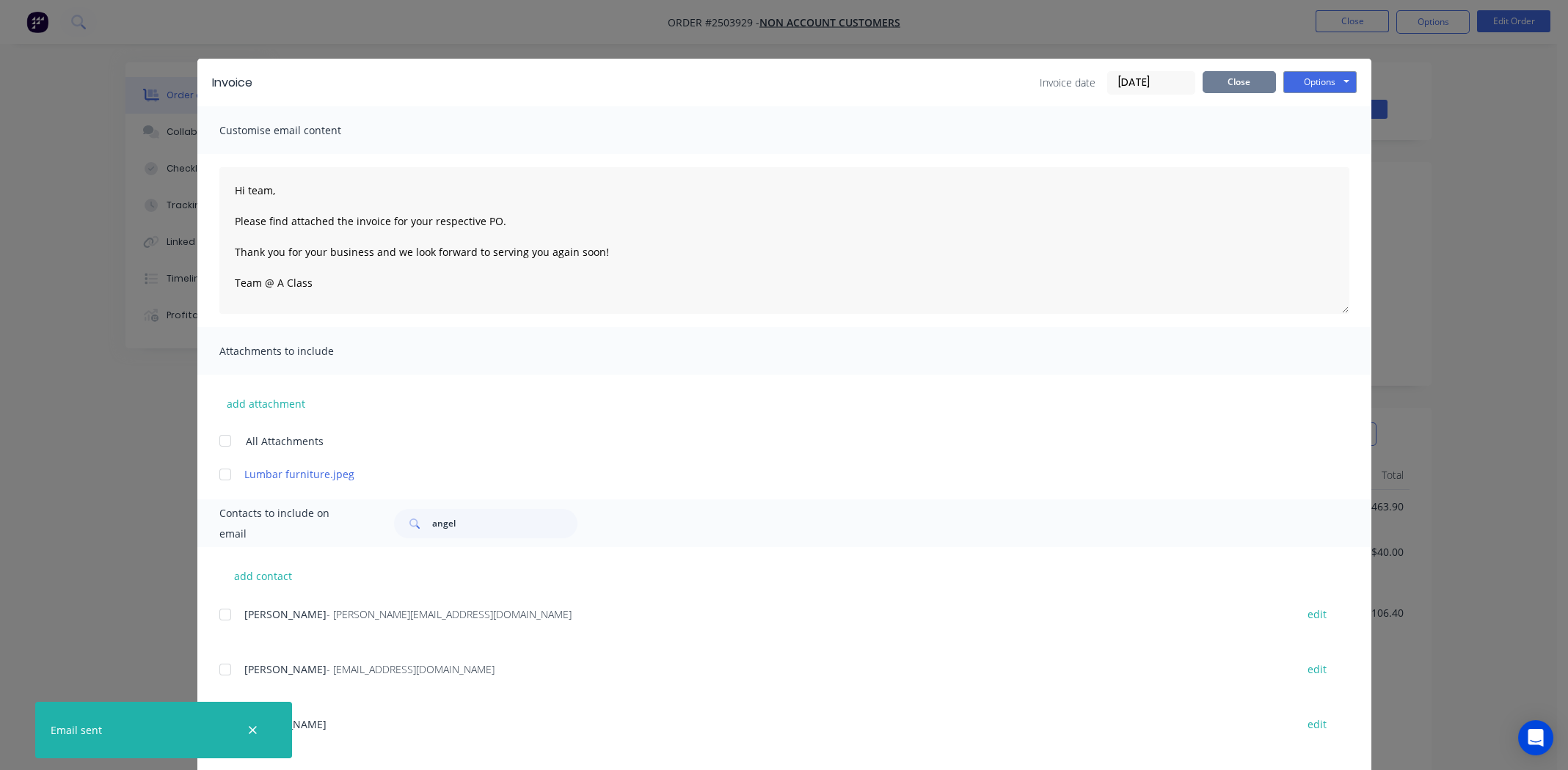
click at [1239, 83] on button "Close" at bounding box center [1239, 82] width 74 height 22
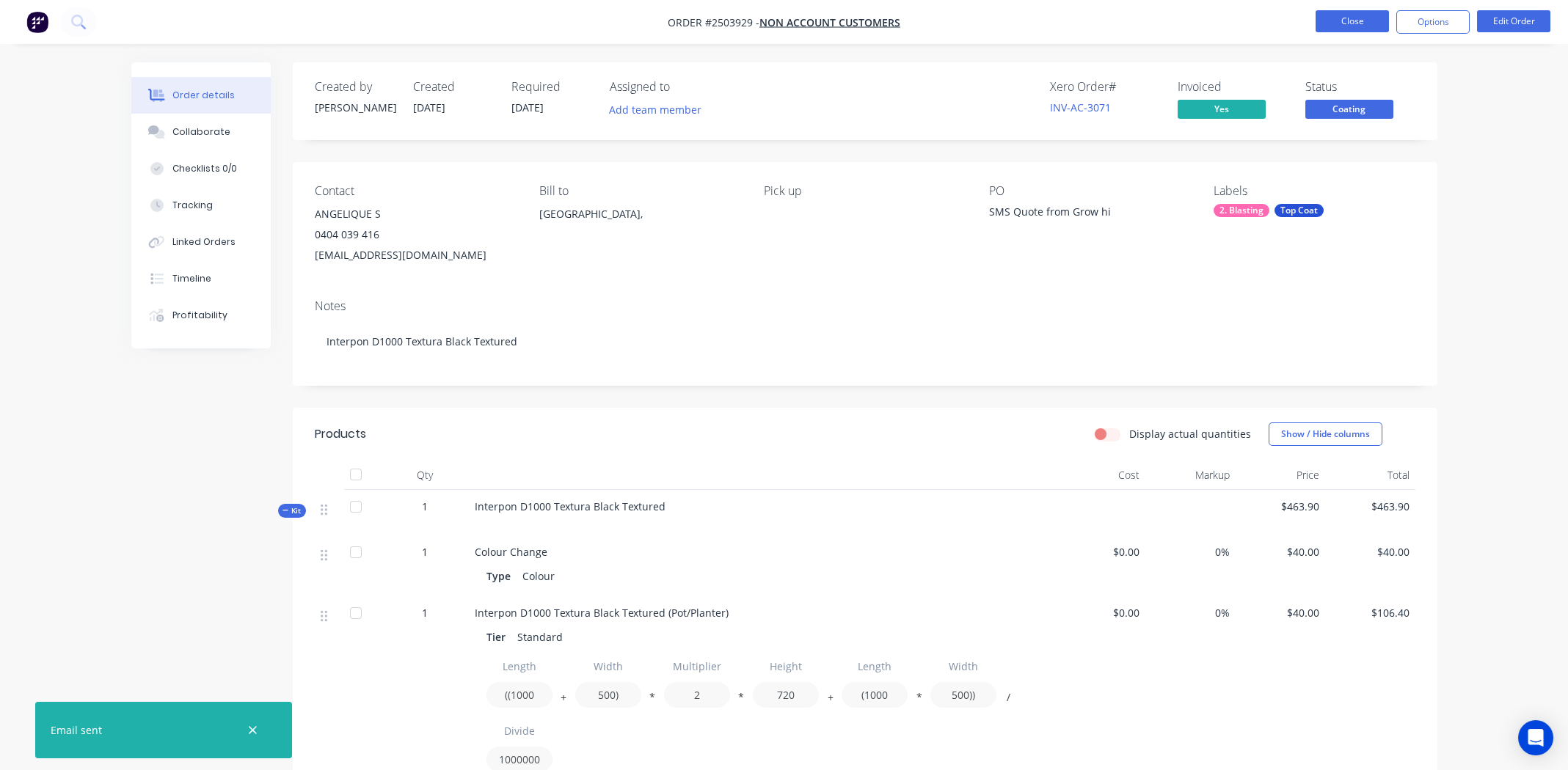
click at [1352, 24] on button "Close" at bounding box center [1352, 21] width 74 height 22
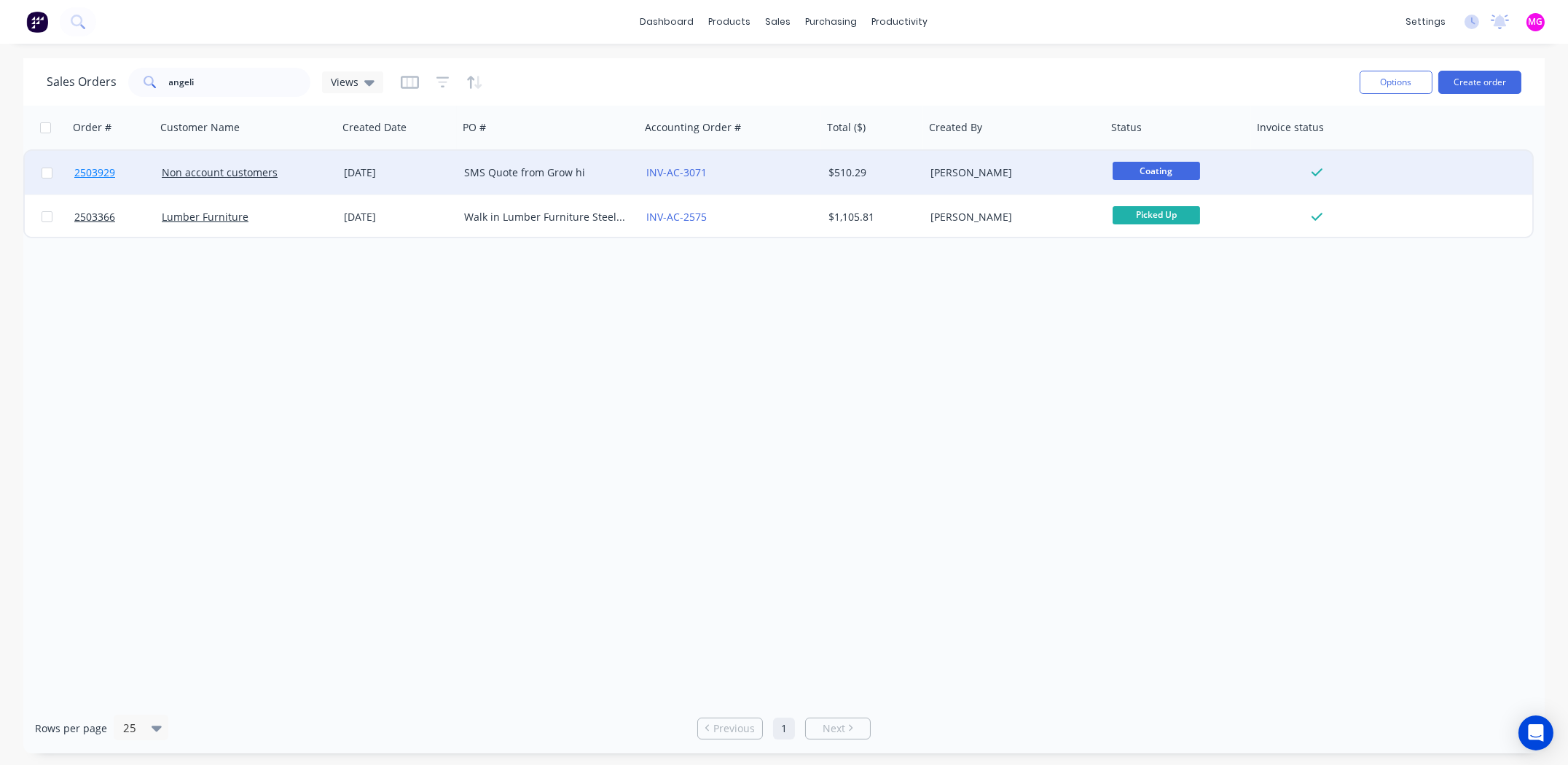
click at [98, 171] on span "2503929" at bounding box center [95, 173] width 41 height 15
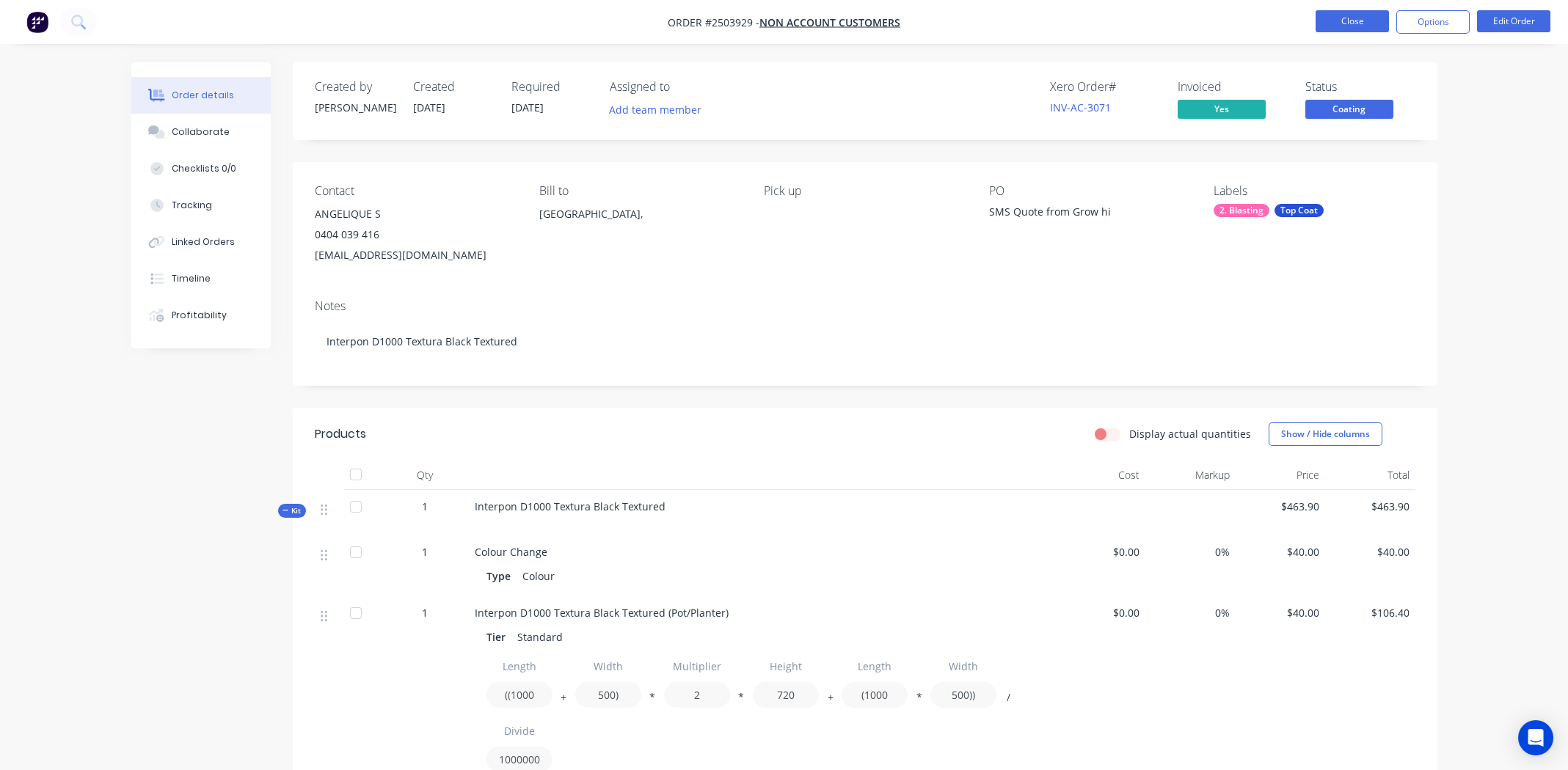
click at [1343, 19] on button "Close" at bounding box center [1352, 21] width 74 height 22
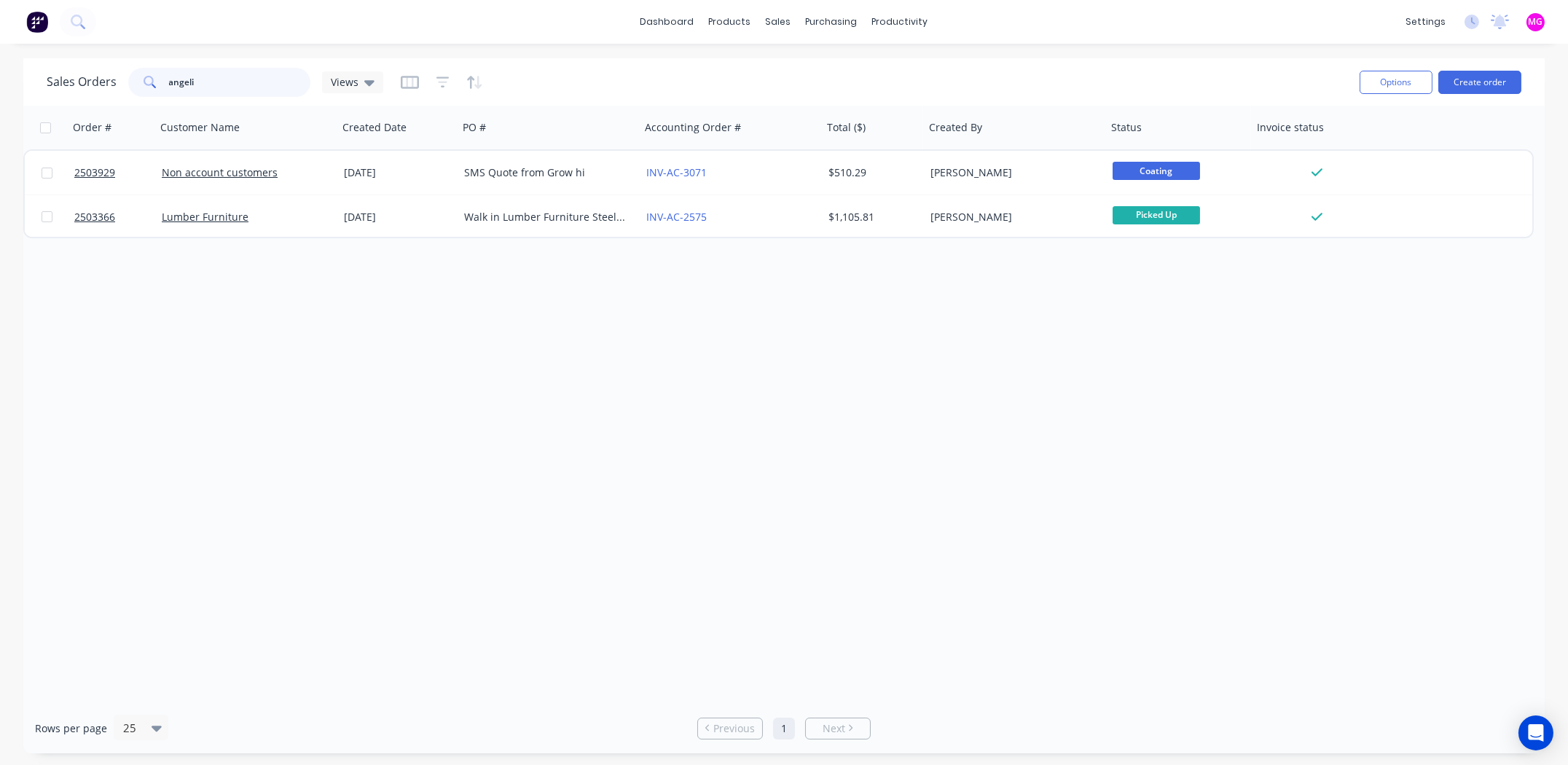
click at [257, 74] on input "angeli" at bounding box center [240, 82] width 142 height 29
click at [258, 74] on input "angeli" at bounding box center [240, 82] width 142 height 29
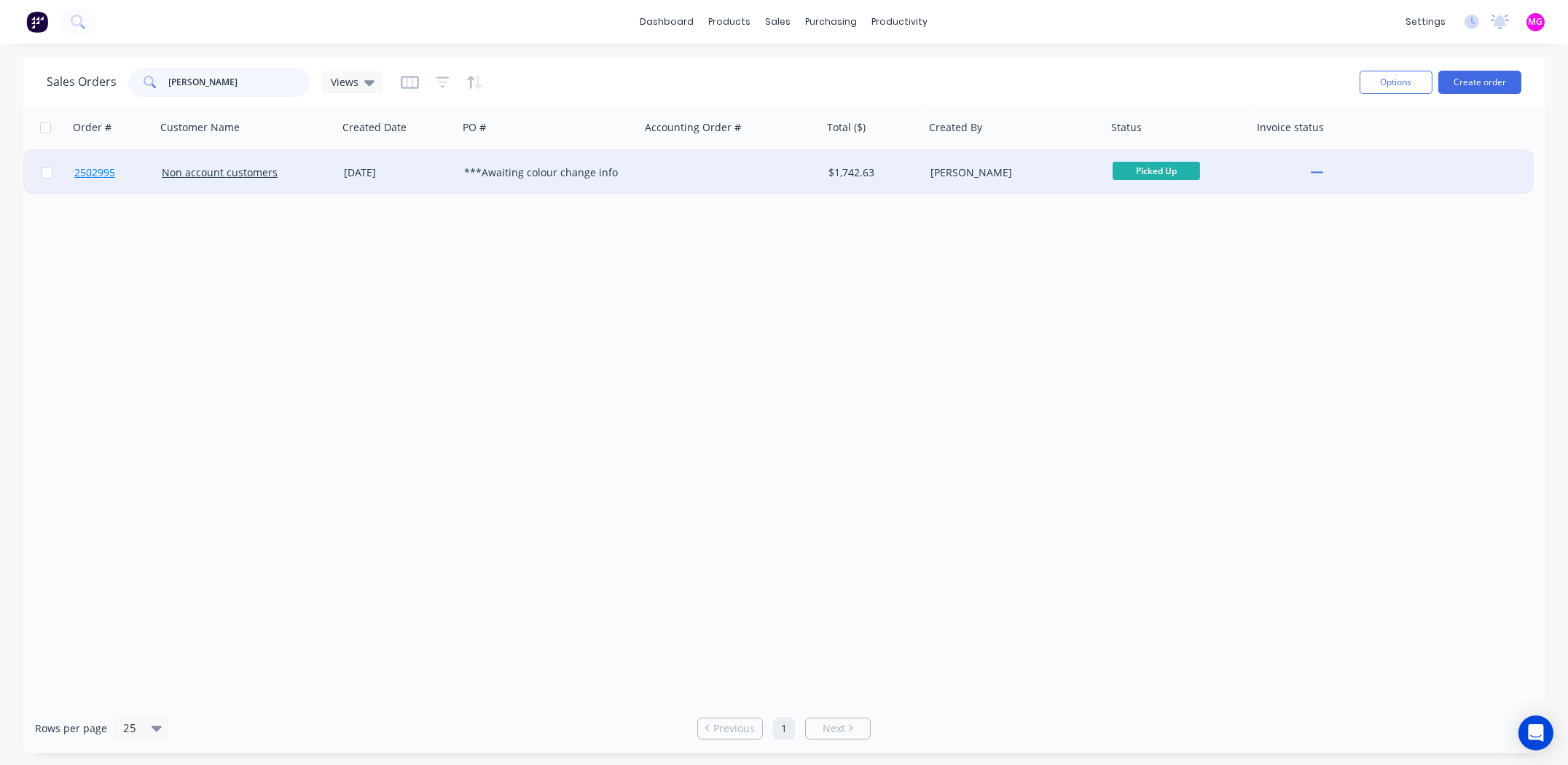
type input "[PERSON_NAME]"
click at [107, 171] on span "2502995" at bounding box center [95, 173] width 41 height 15
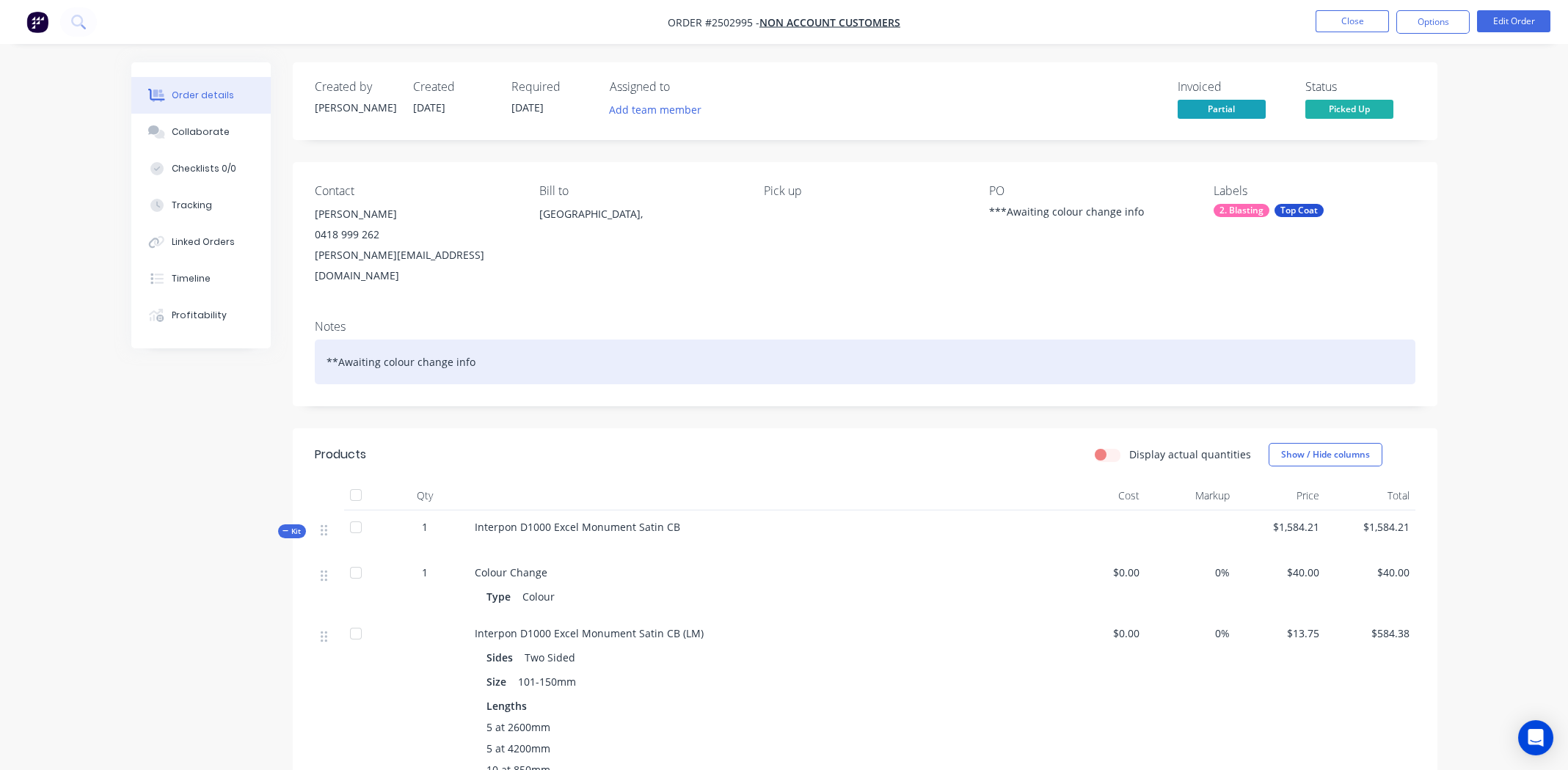
click at [513, 343] on div "**Awaiting colour change info" at bounding box center [865, 362] width 1101 height 45
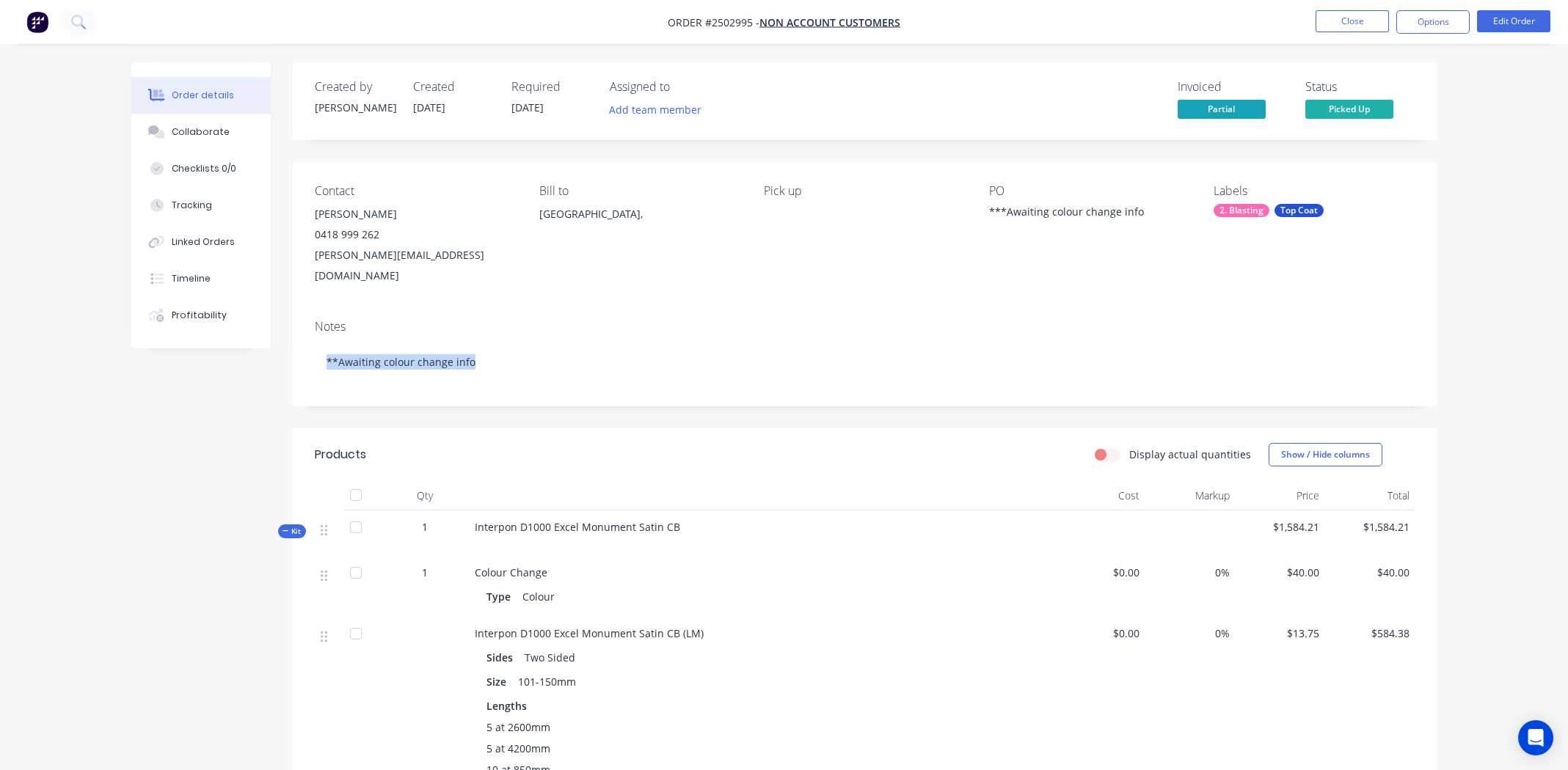
click at [625, 520] on span "Interpon D1000 Excel Monument Satin CB" at bounding box center [577, 527] width 206 height 14
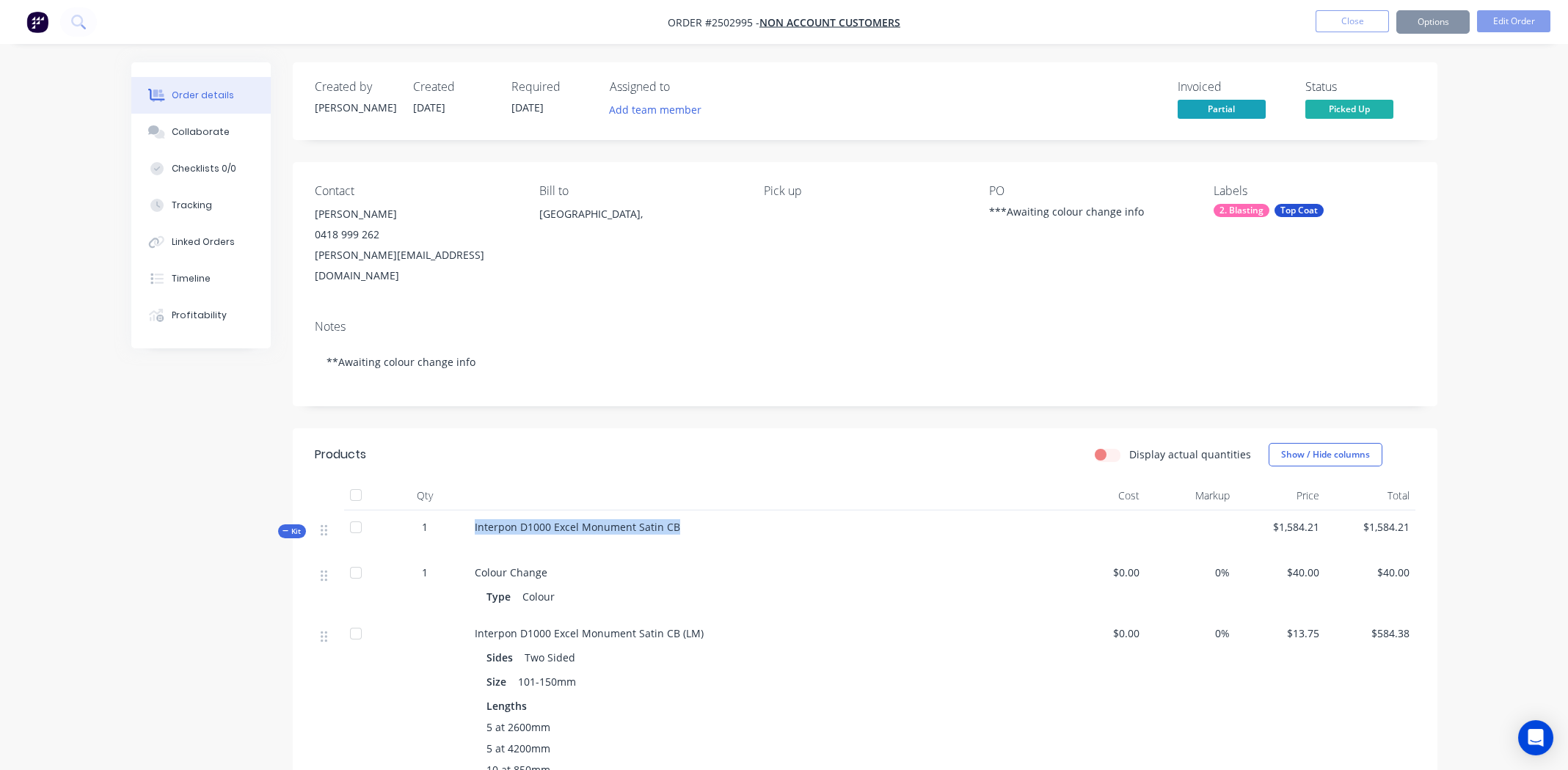
click at [625, 520] on span "Interpon D1000 Excel Monument Satin CB" at bounding box center [577, 527] width 206 height 14
copy div "Interpon D1000 Excel Monument Satin CB"
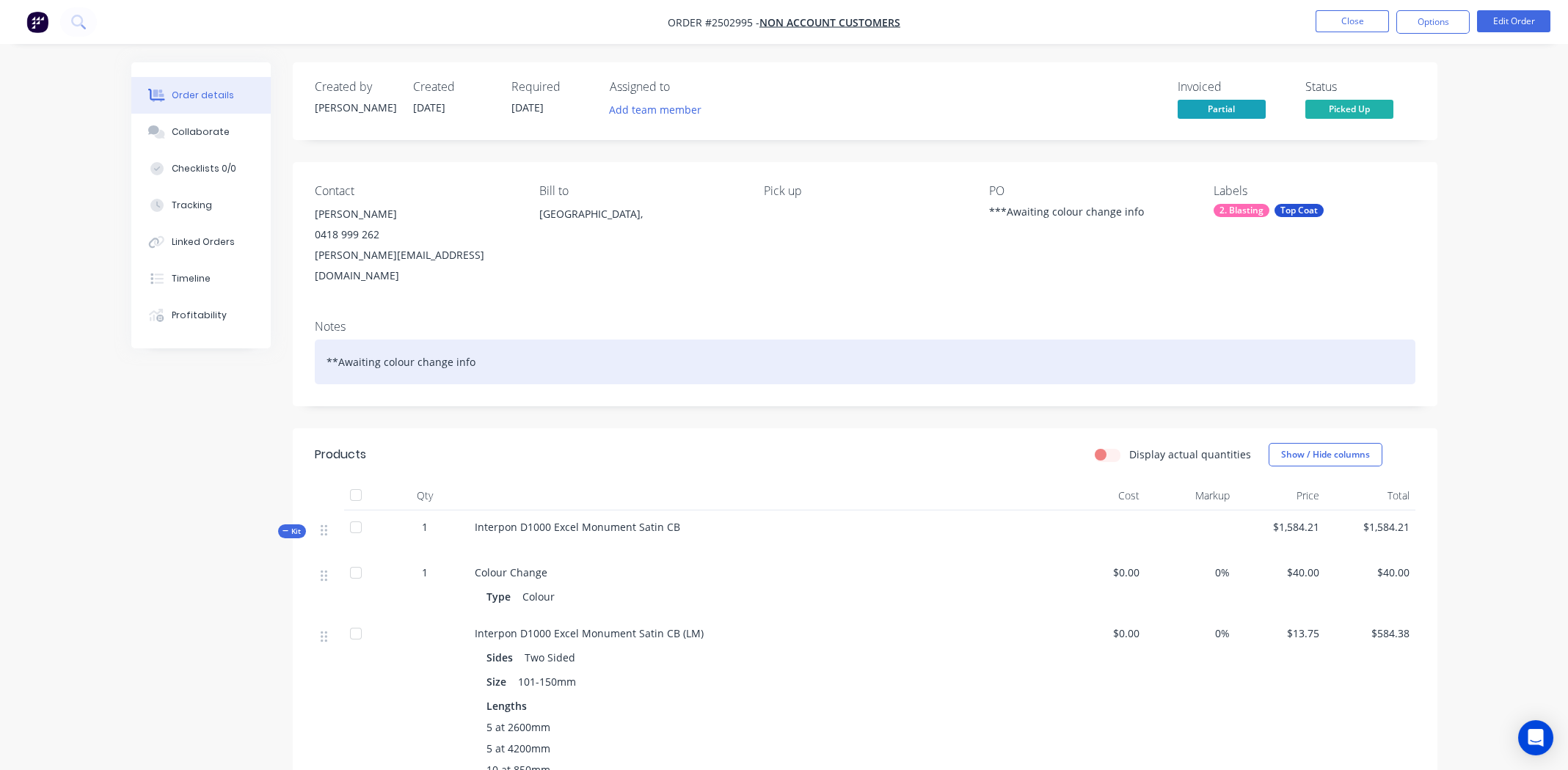
click at [424, 339] on div "**Awaiting colour change info" at bounding box center [865, 362] width 1101 height 45
click at [425, 339] on div "**Awaiting colour change info" at bounding box center [865, 362] width 1101 height 45
paste div
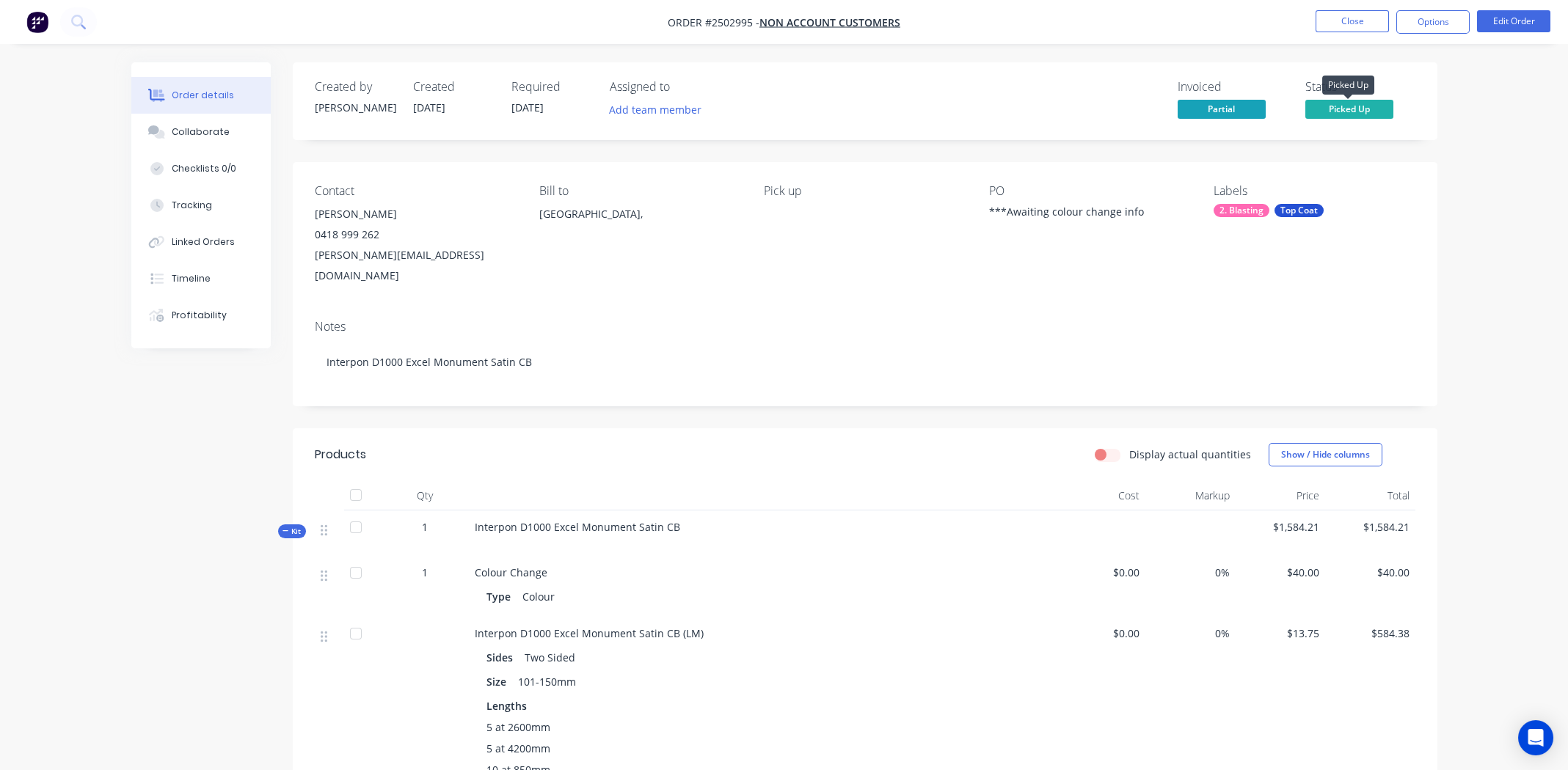
click at [1355, 102] on span "Picked Up" at bounding box center [1349, 109] width 88 height 19
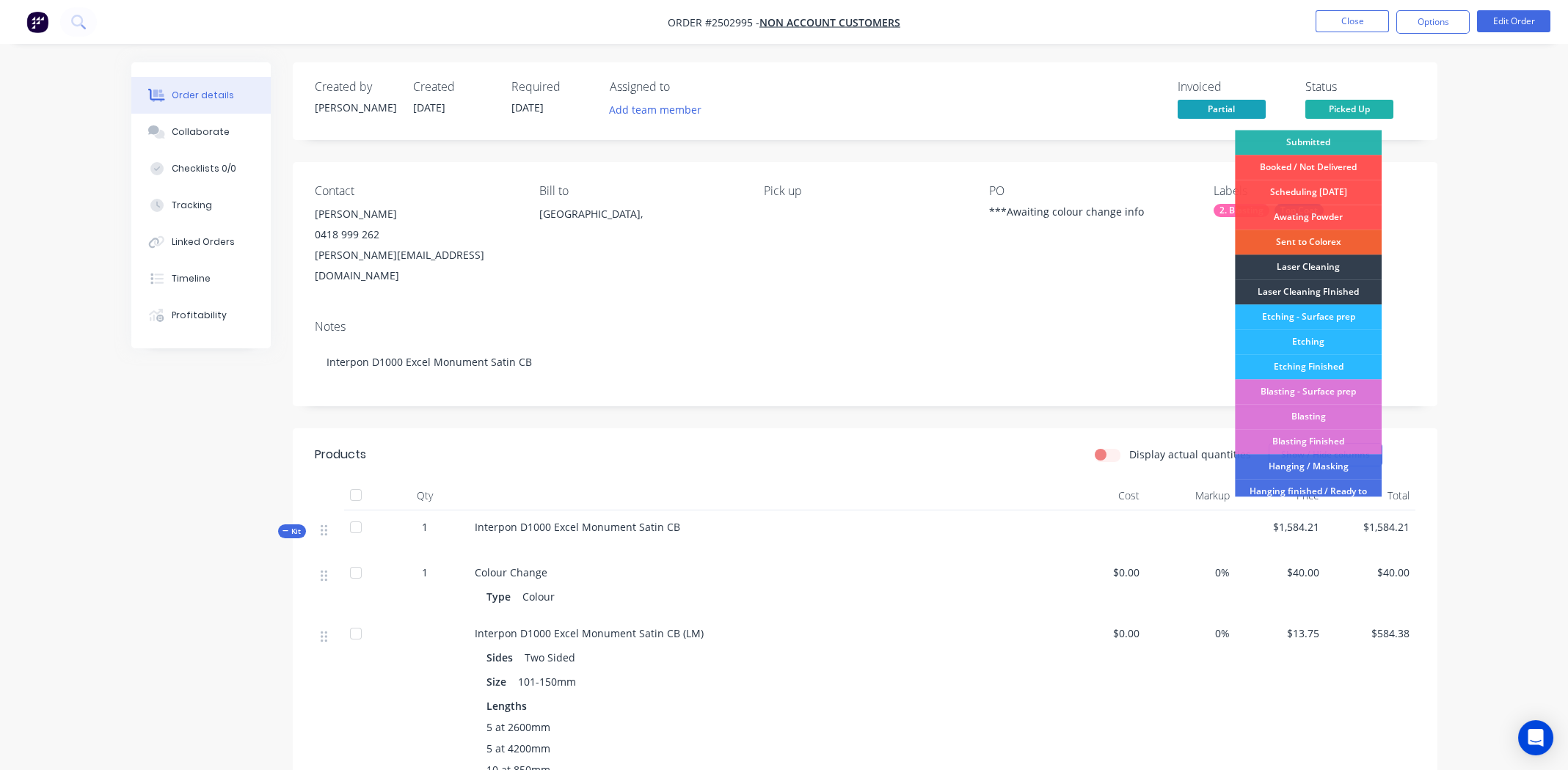
click at [929, 308] on div "Notes Interpon D1000 Excel Monument Satin CB" at bounding box center [864, 357] width 1145 height 98
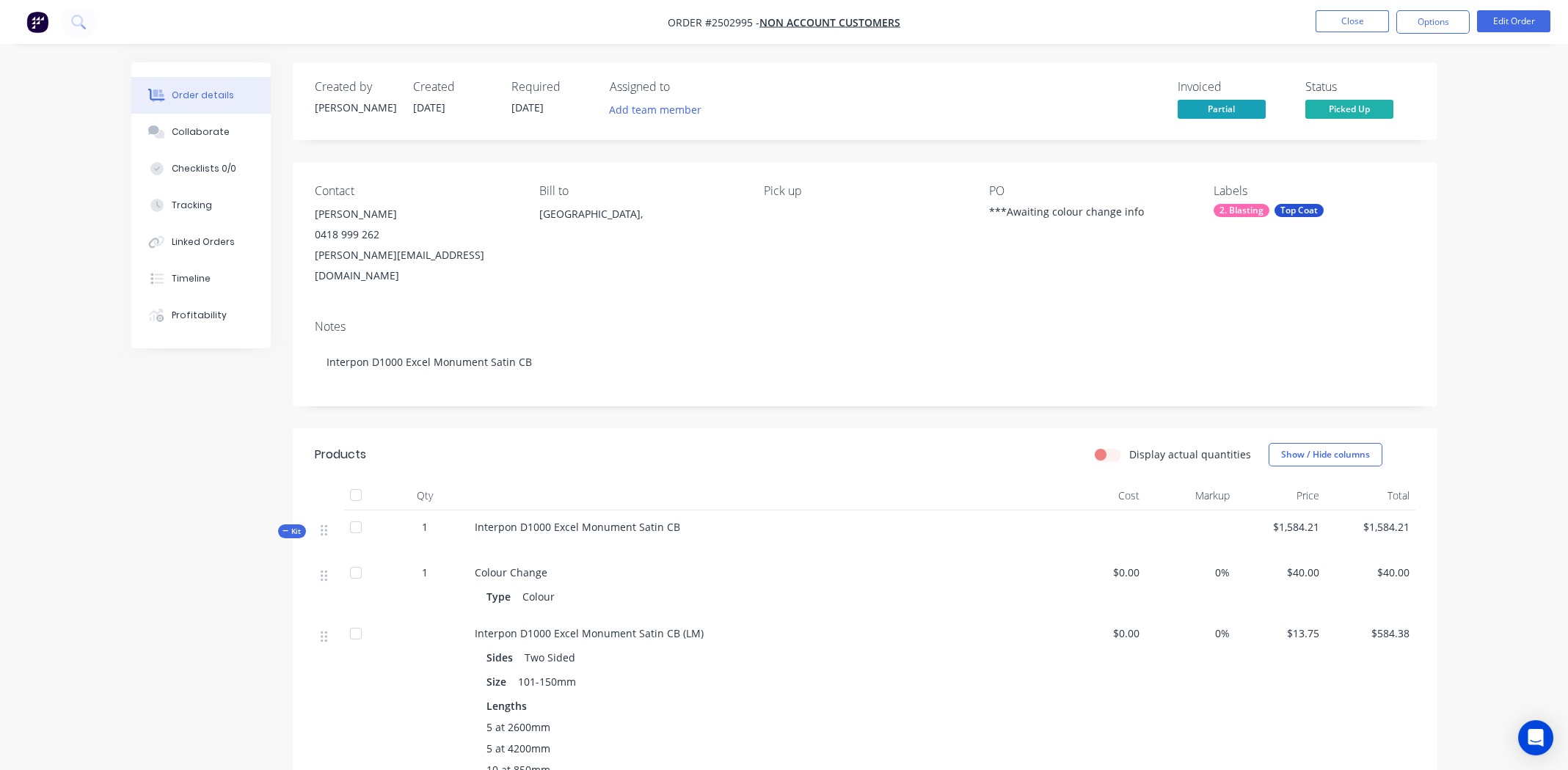
click at [1059, 213] on div "***Awaiting colour change info" at bounding box center [1080, 214] width 183 height 21
click at [1059, 212] on div "***Awaiting colour change info" at bounding box center [1080, 214] width 183 height 21
click at [1514, 20] on button "Edit Order" at bounding box center [1513, 21] width 74 height 22
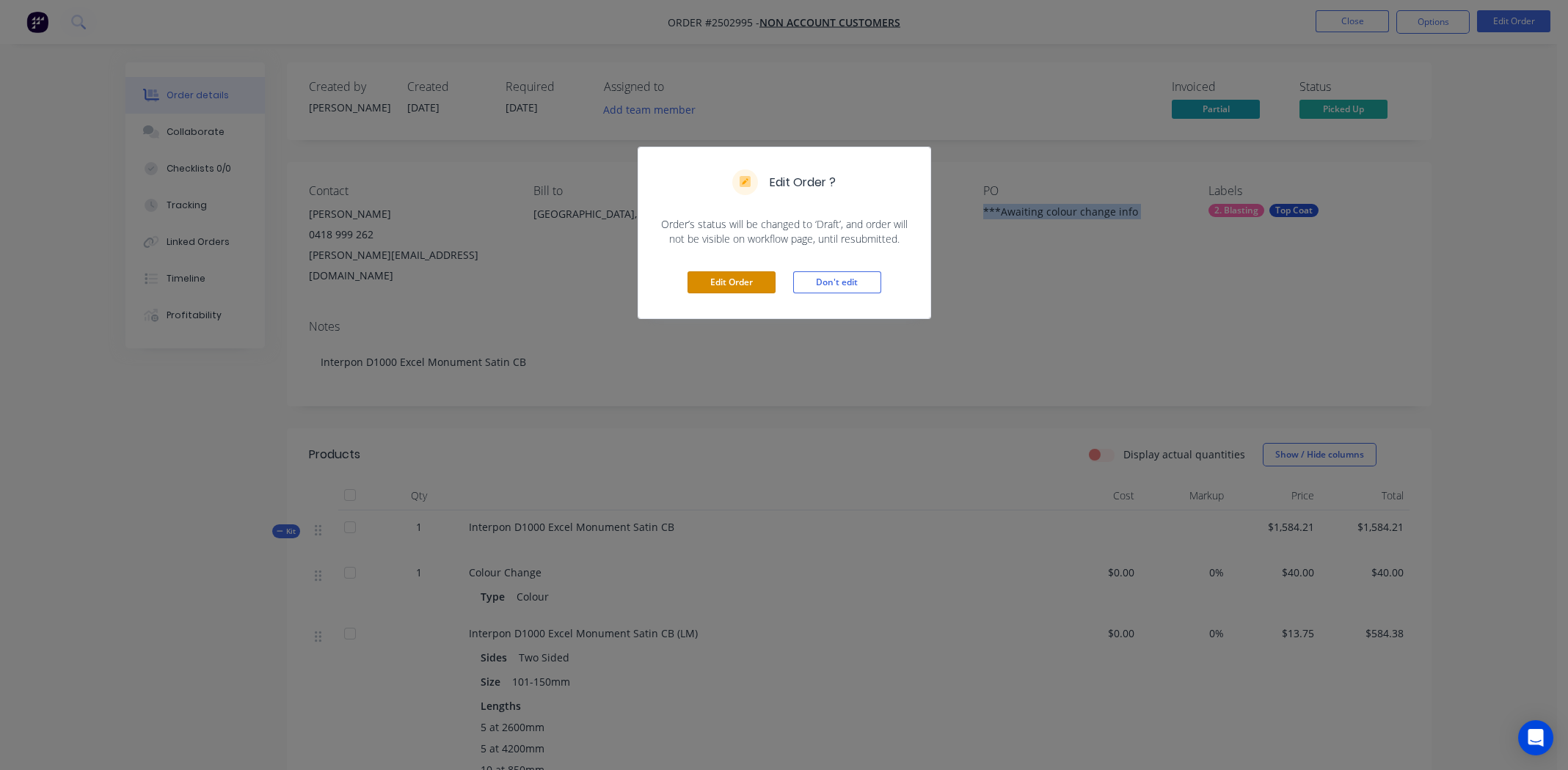
drag, startPoint x: 749, startPoint y: 272, endPoint x: 814, endPoint y: 264, distance: 65.5
click at [750, 272] on button "Edit Order" at bounding box center [732, 282] width 88 height 22
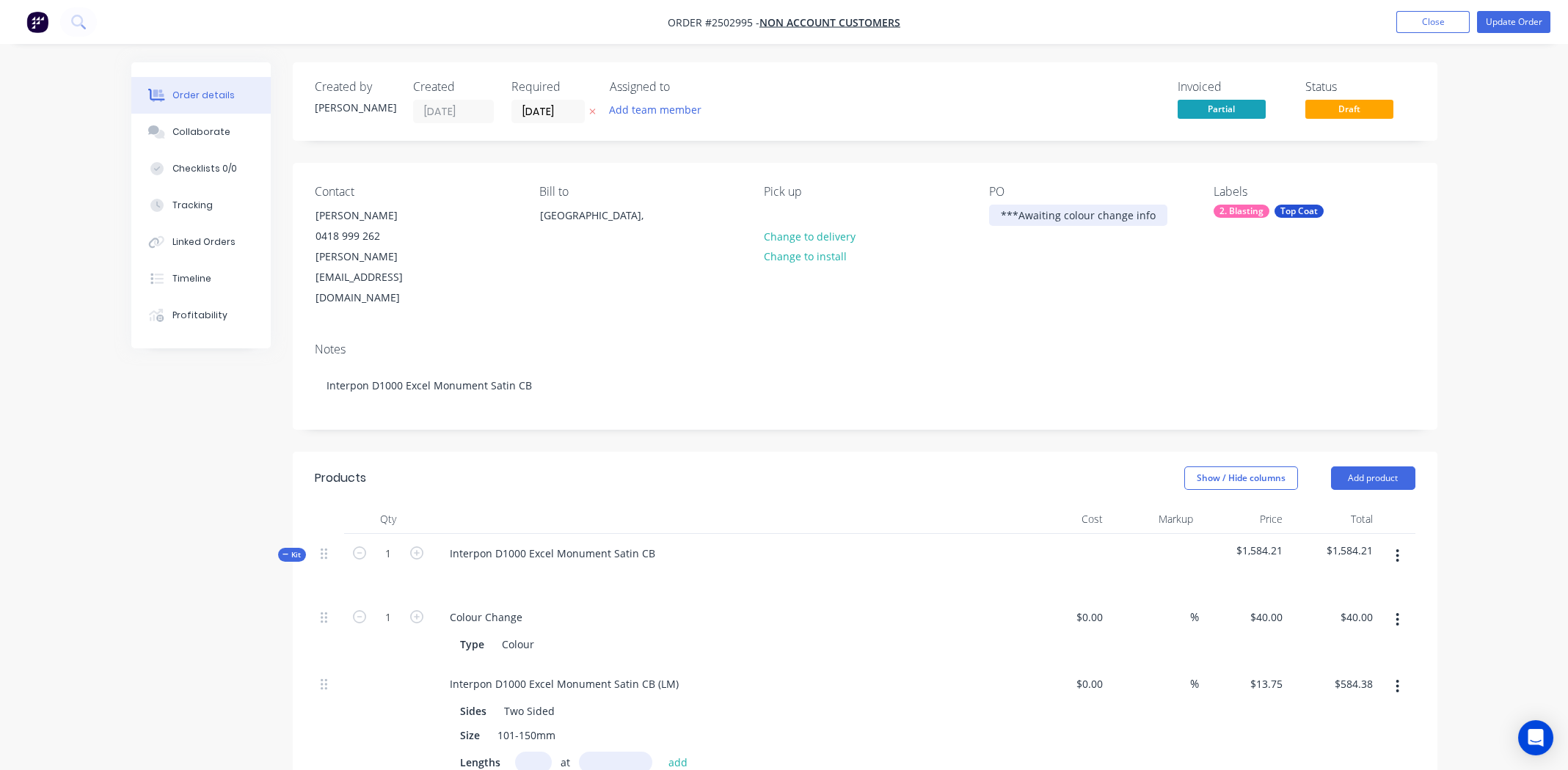
click at [1075, 211] on div "***Awaiting colour change info" at bounding box center [1077, 215] width 178 height 21
click at [1075, 210] on div "***Awaiting colour change info" at bounding box center [1077, 215] width 178 height 21
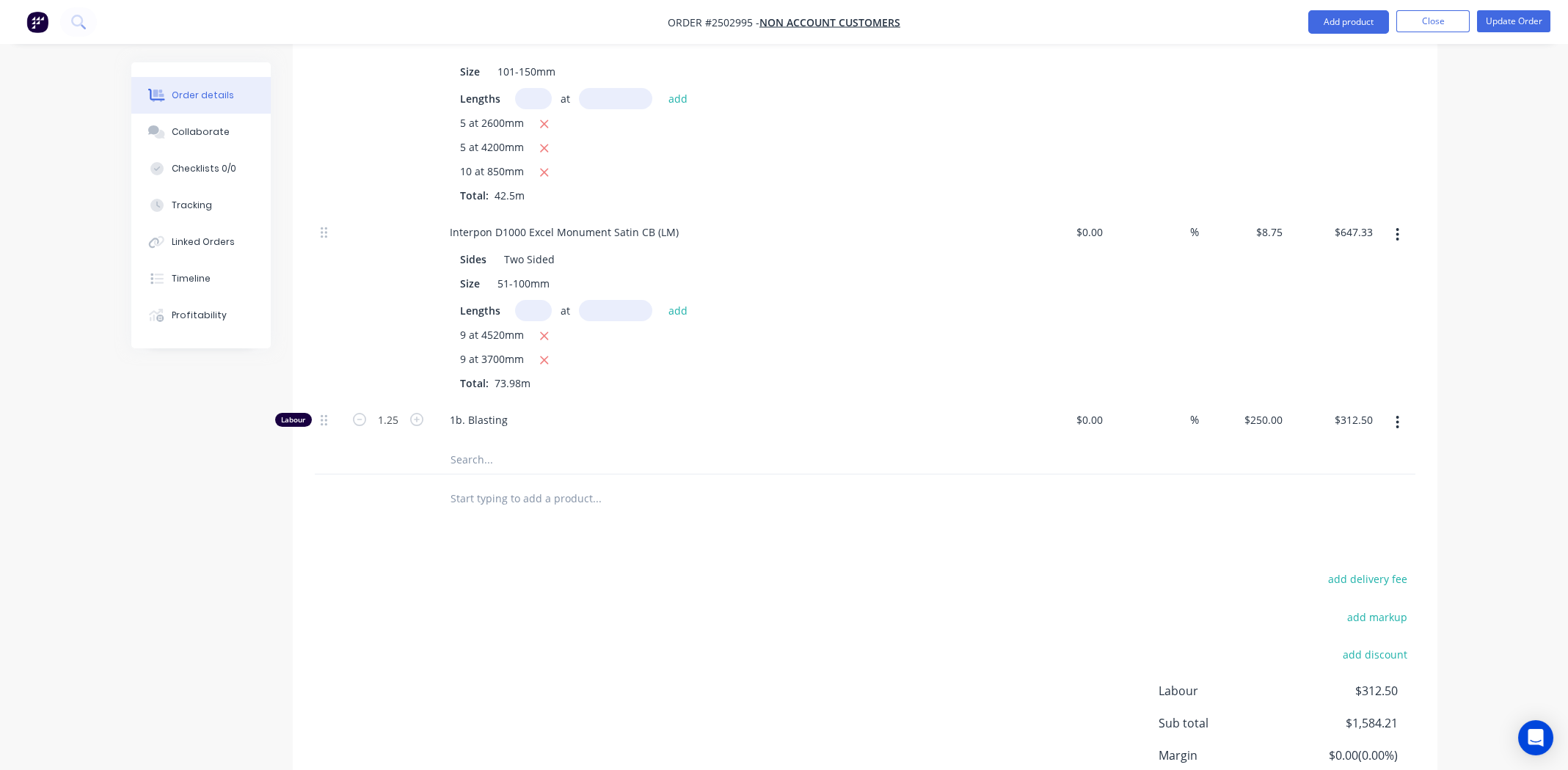
scroll to position [674, 0]
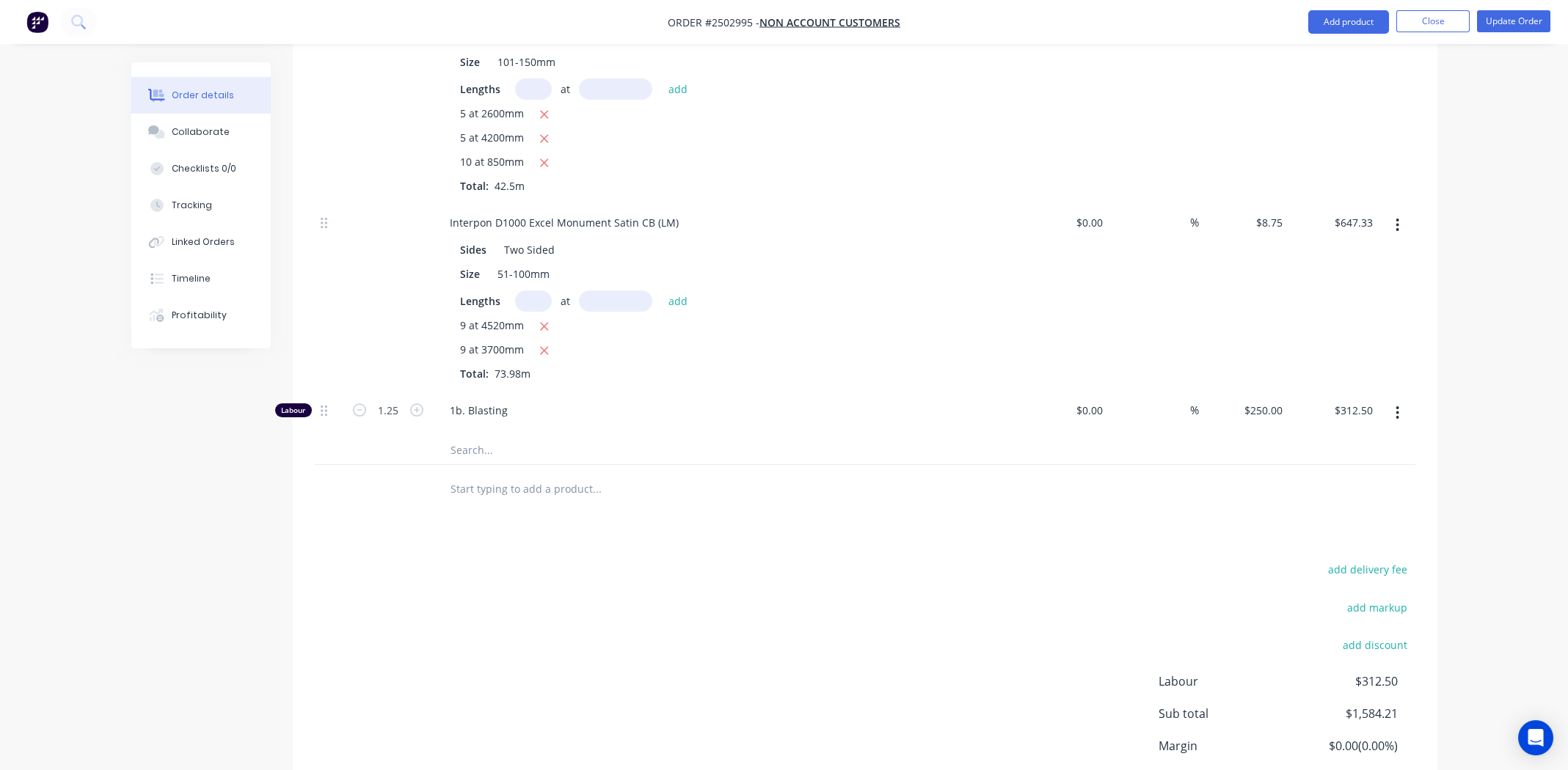
click at [790, 482] on div "Products Show / Hide columns Add product Qty Cost Markup Price Total Kit 1 Inte…" at bounding box center [864, 321] width 1145 height 1087
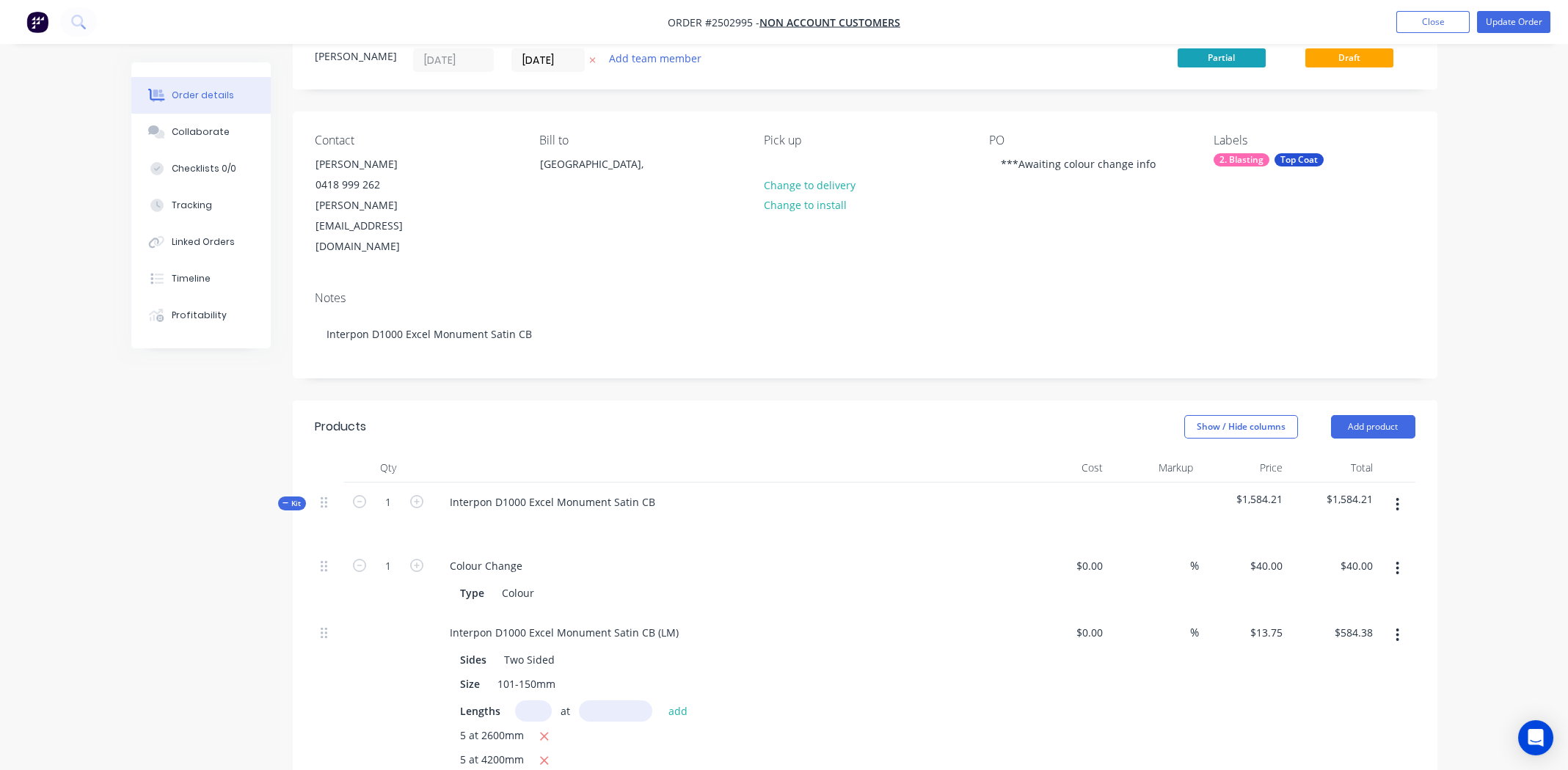
scroll to position [0, 0]
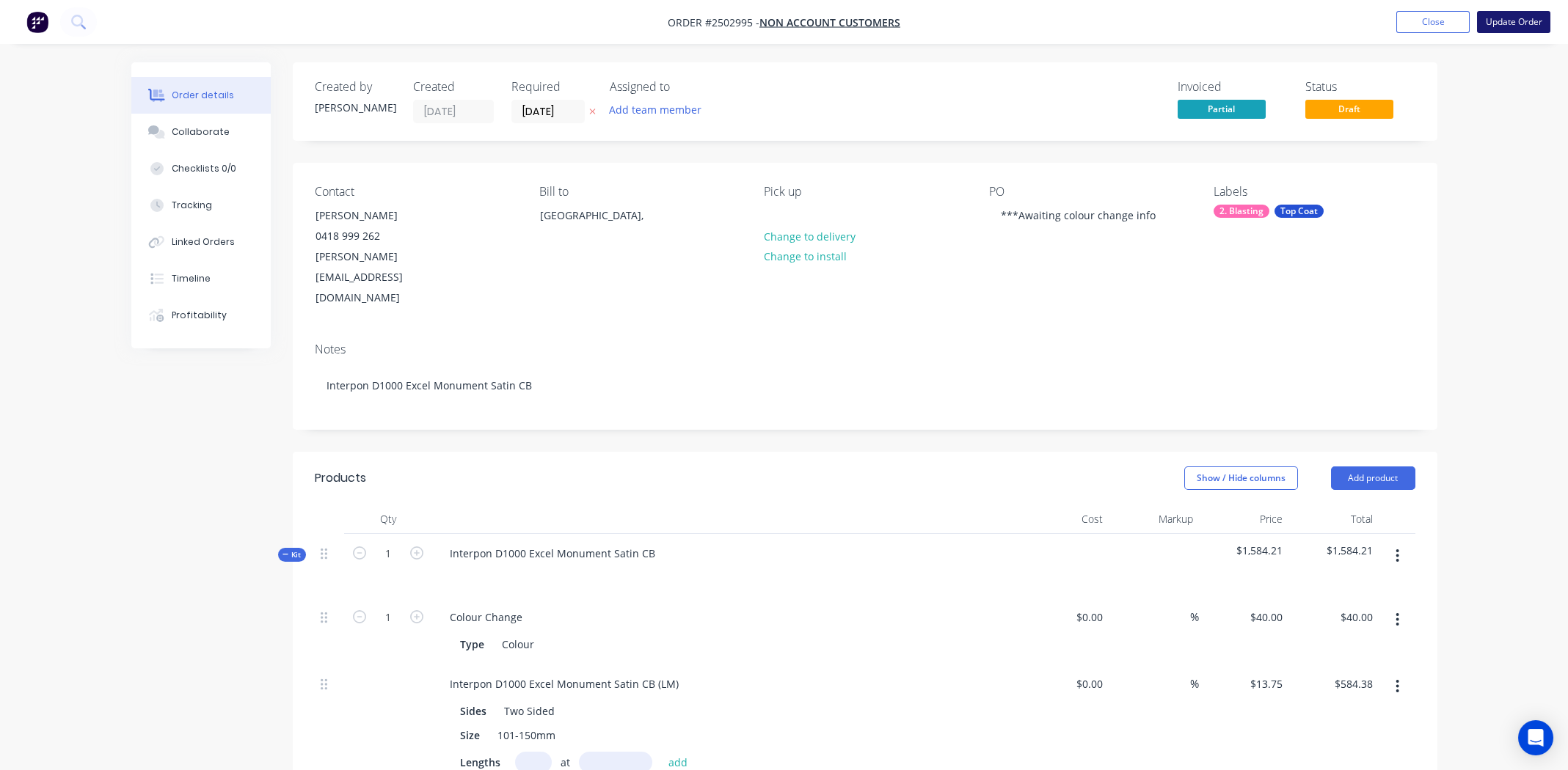
click at [1514, 21] on button "Update Order" at bounding box center [1513, 22] width 74 height 22
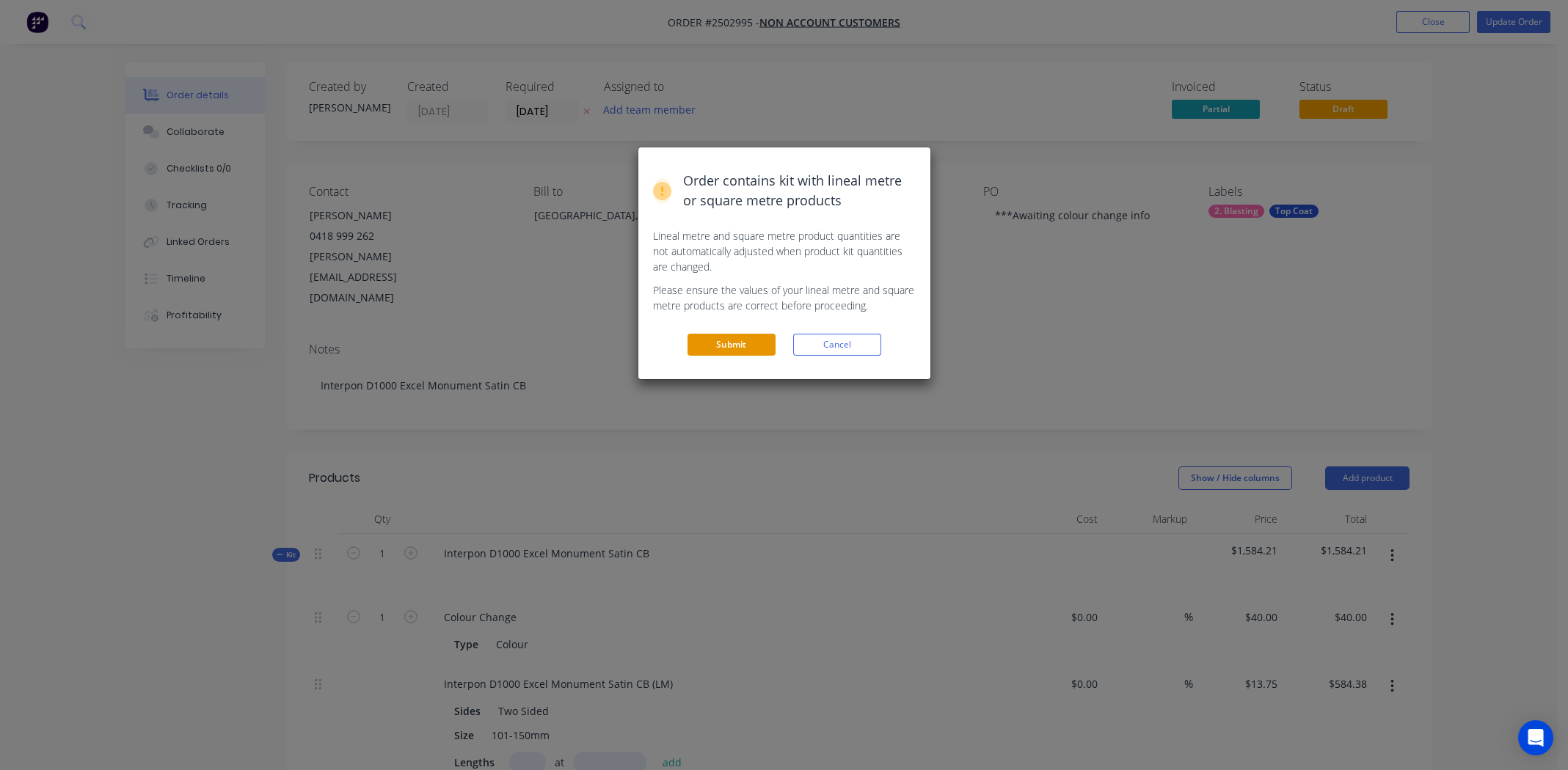
click at [729, 343] on button "Submit" at bounding box center [732, 345] width 88 height 22
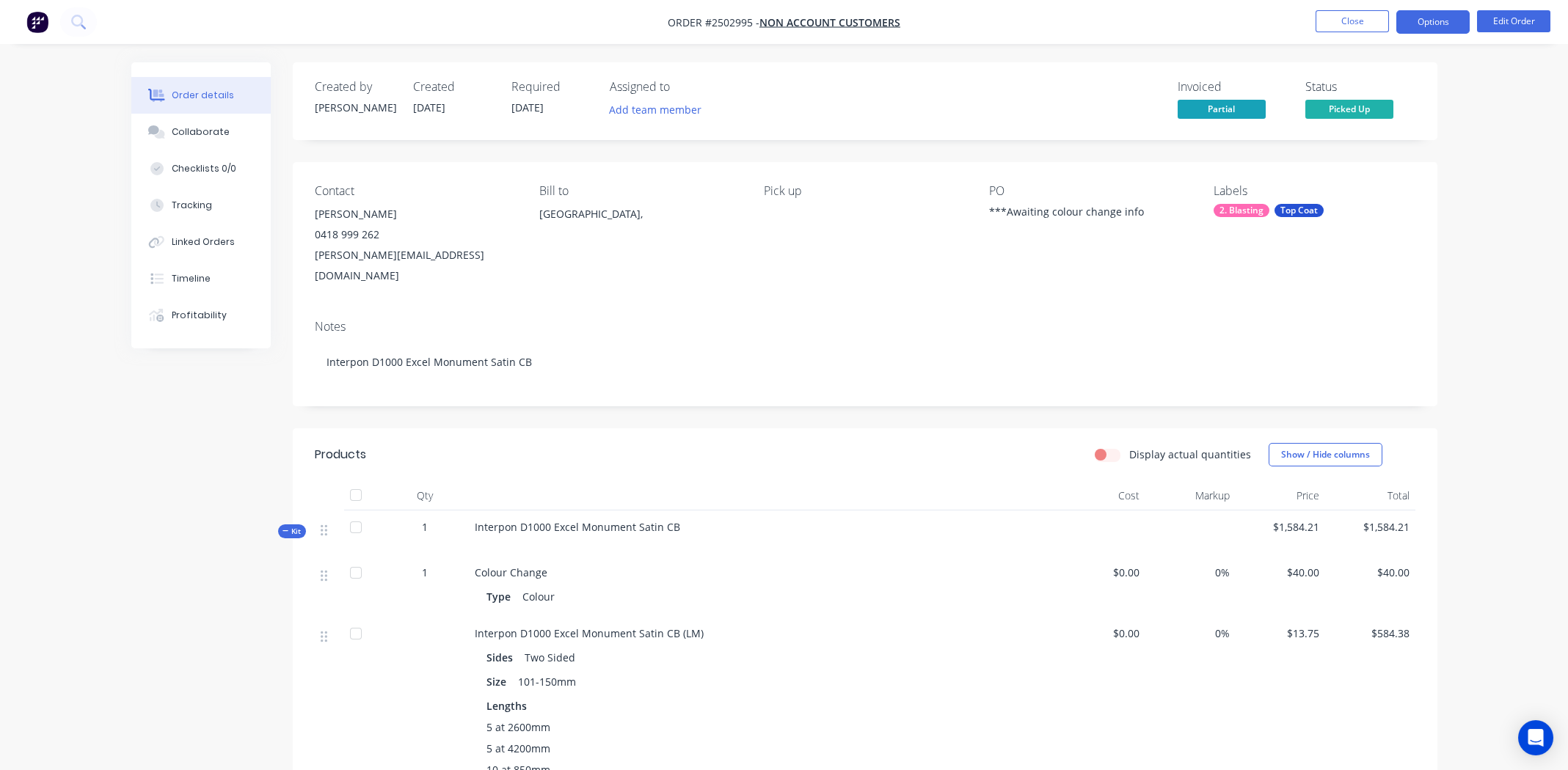
click at [1418, 22] on button "Options" at bounding box center [1433, 21] width 74 height 23
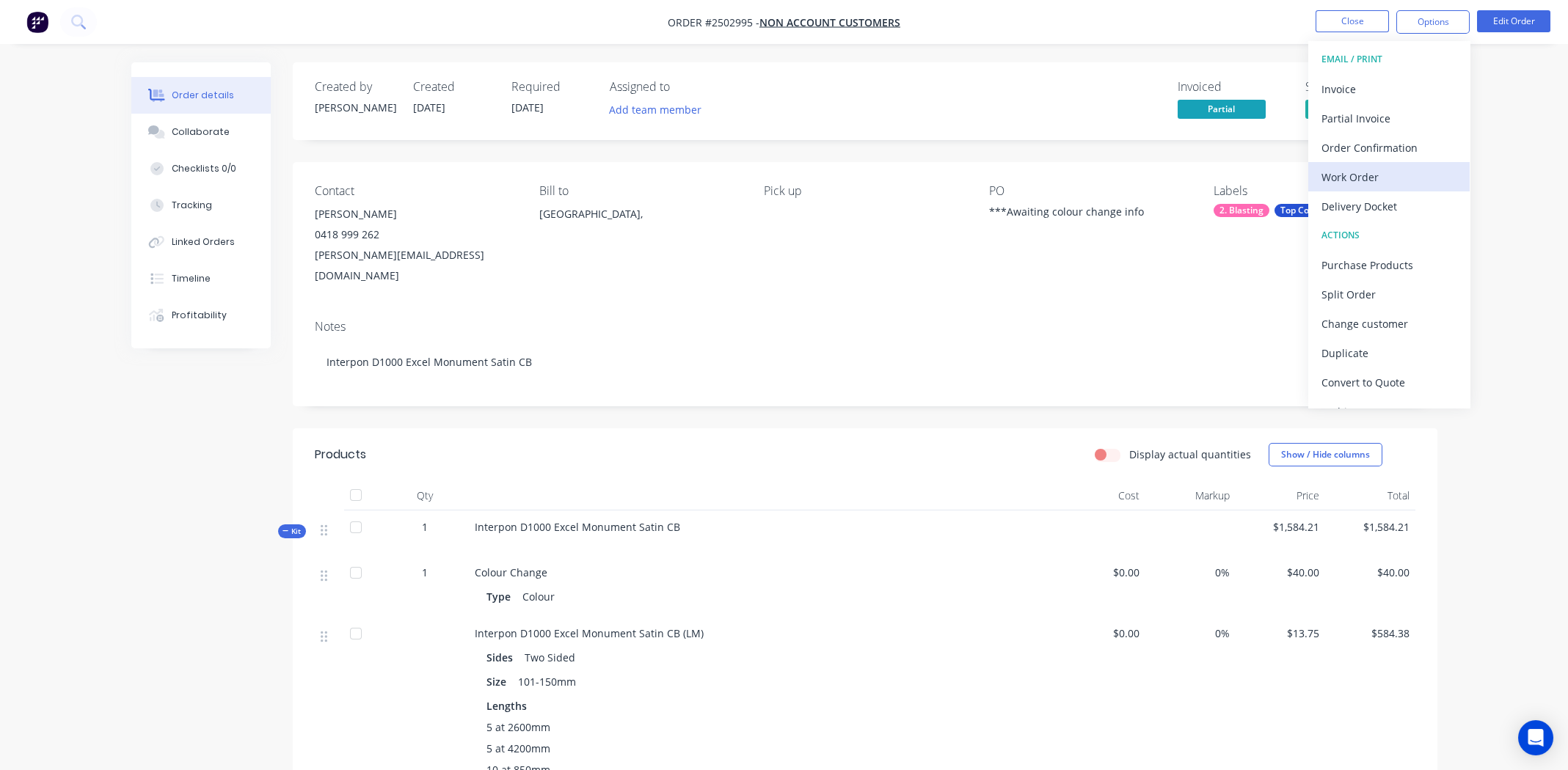
click at [1347, 178] on div "Work Order" at bounding box center [1389, 177] width 135 height 21
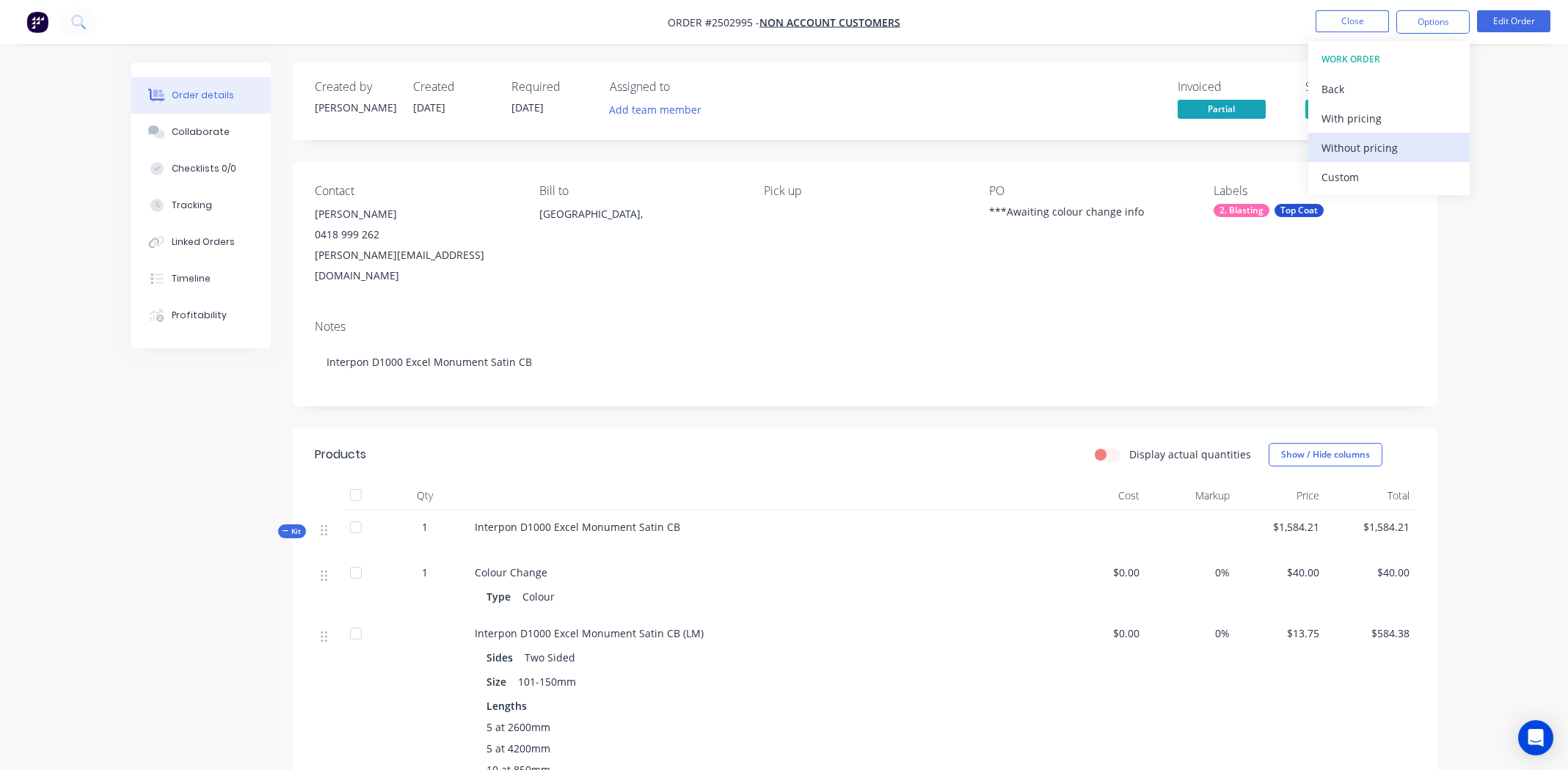
click at [1367, 141] on div "Without pricing" at bounding box center [1389, 148] width 135 height 21
click at [1336, 21] on button "Close" at bounding box center [1352, 21] width 74 height 22
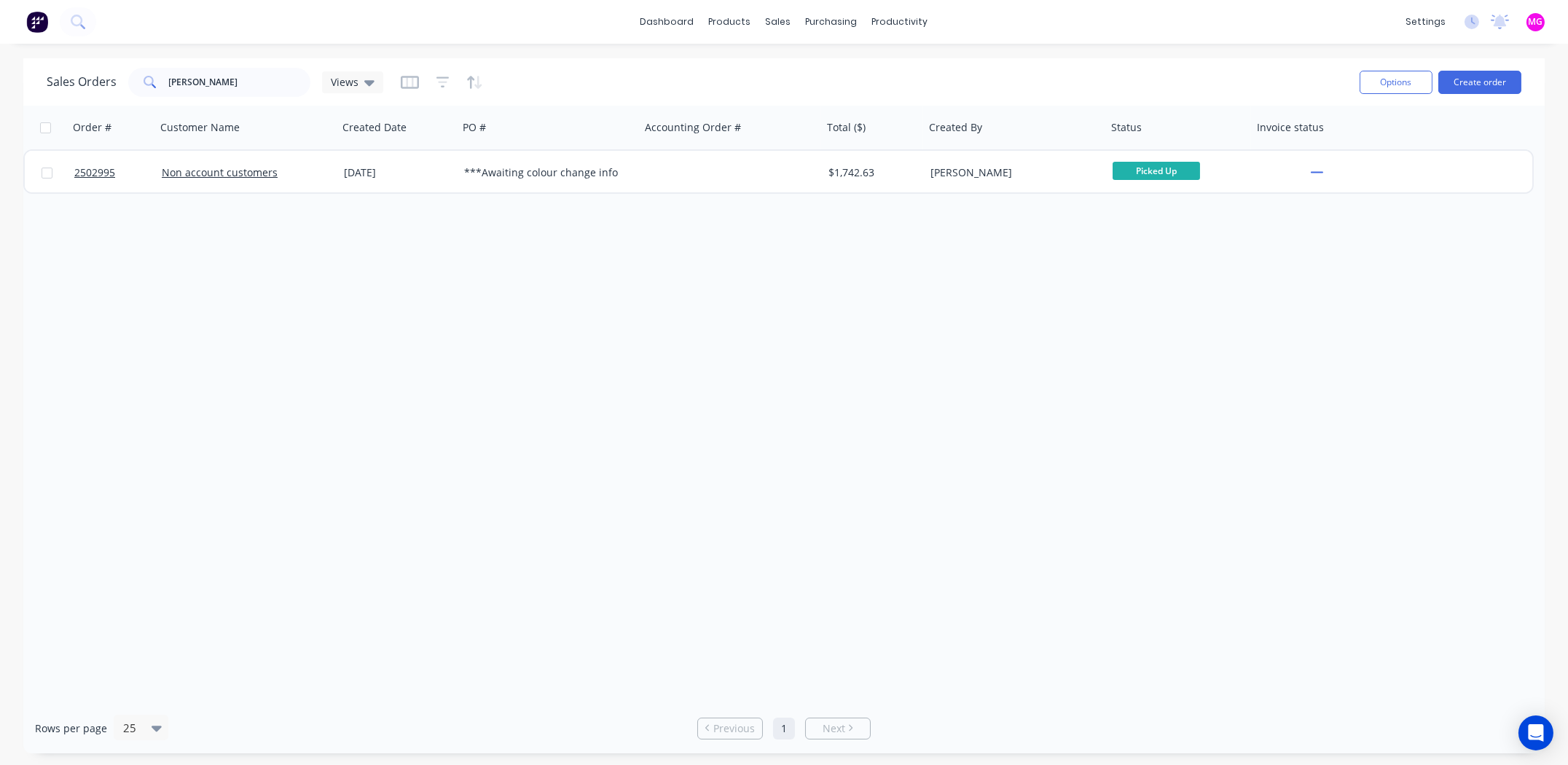
click at [805, 366] on div "Order # Customer Name Created Date PO # Accounting Order # Total ($) Created By…" at bounding box center [784, 405] width 1522 height 598
click at [245, 79] on input "[PERSON_NAME]" at bounding box center [240, 82] width 142 height 29
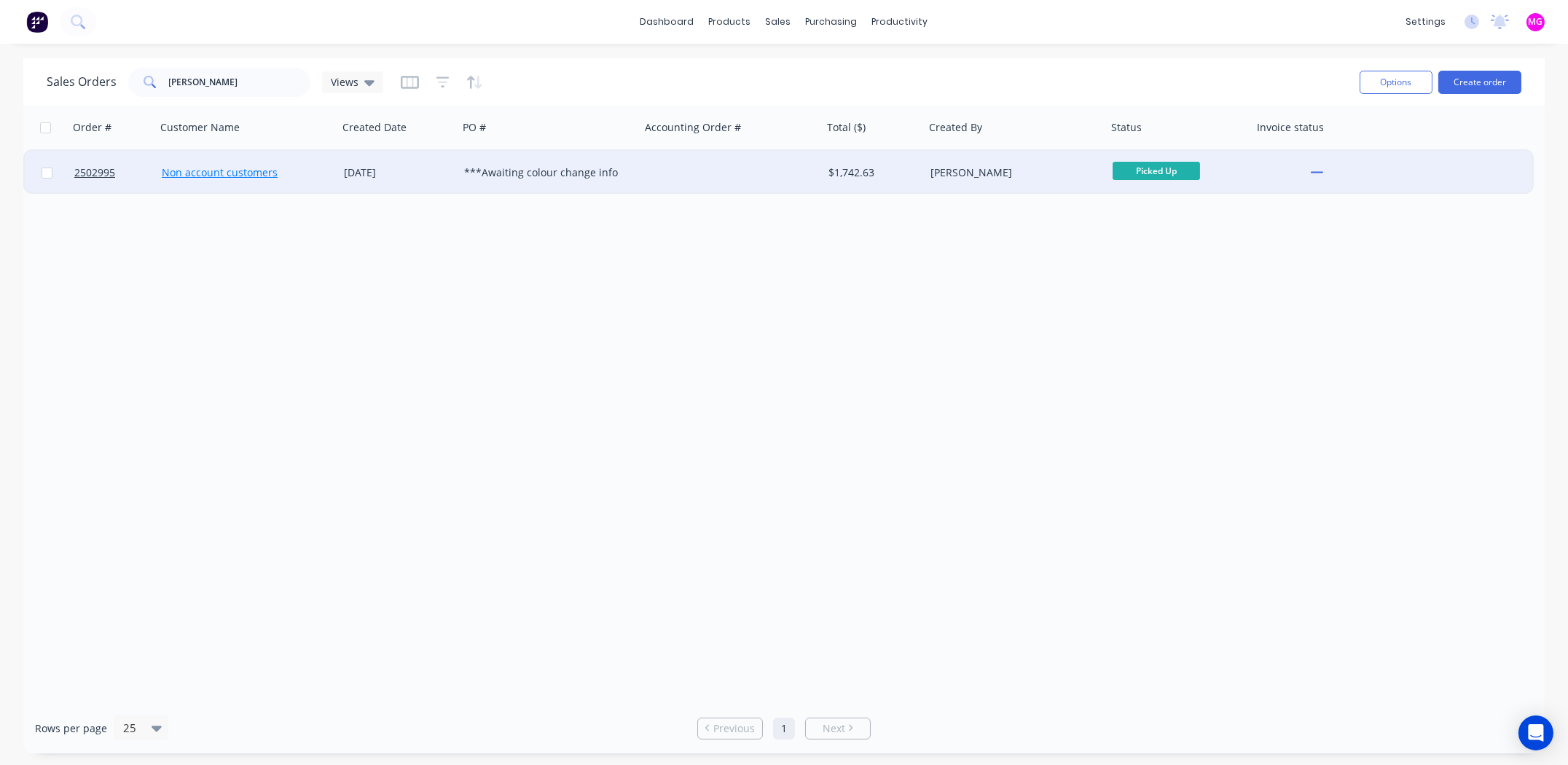
click at [165, 172] on link "Non account customers" at bounding box center [219, 172] width 116 height 14
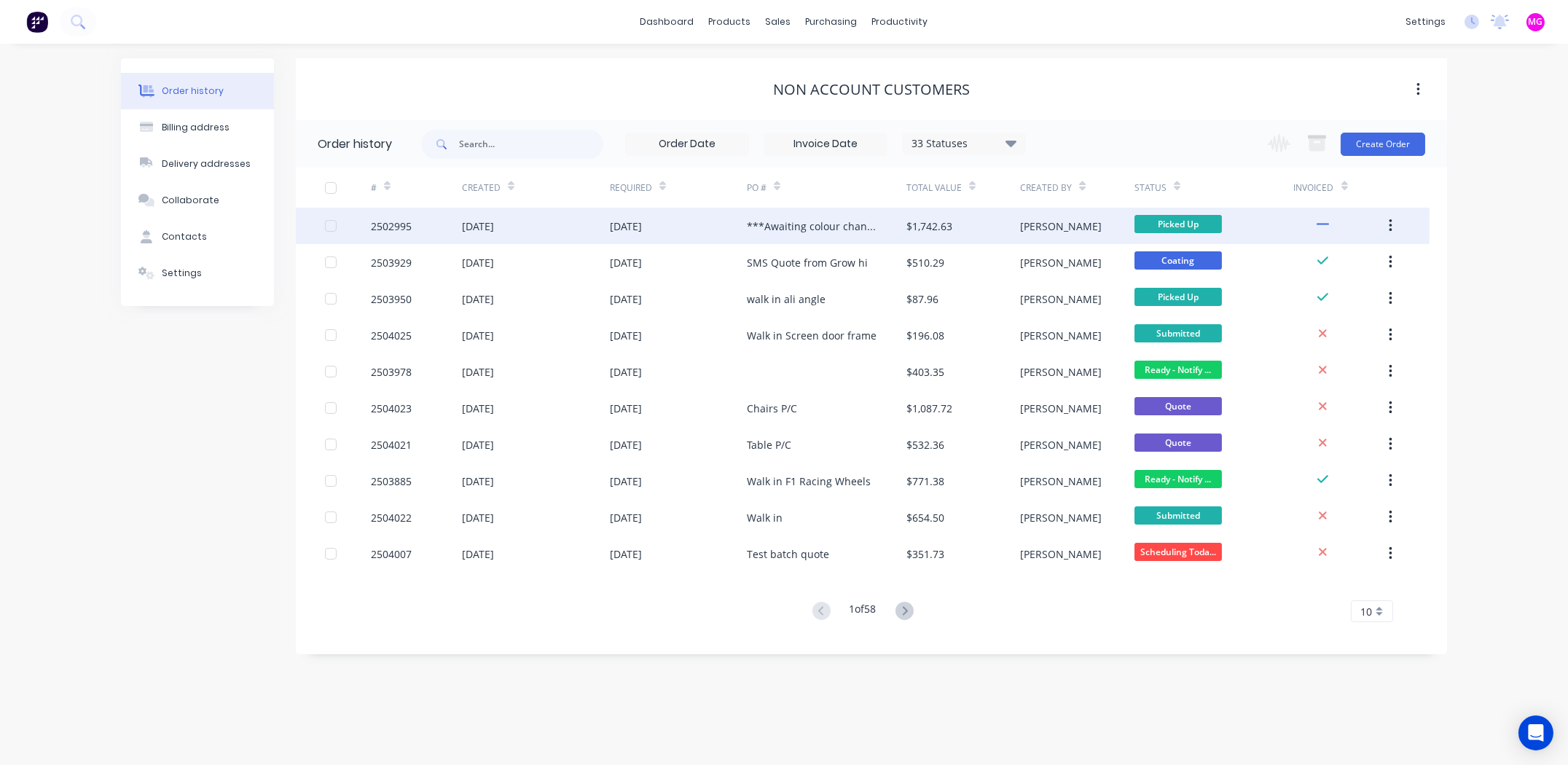
click at [398, 226] on div "2502995" at bounding box center [392, 227] width 41 height 15
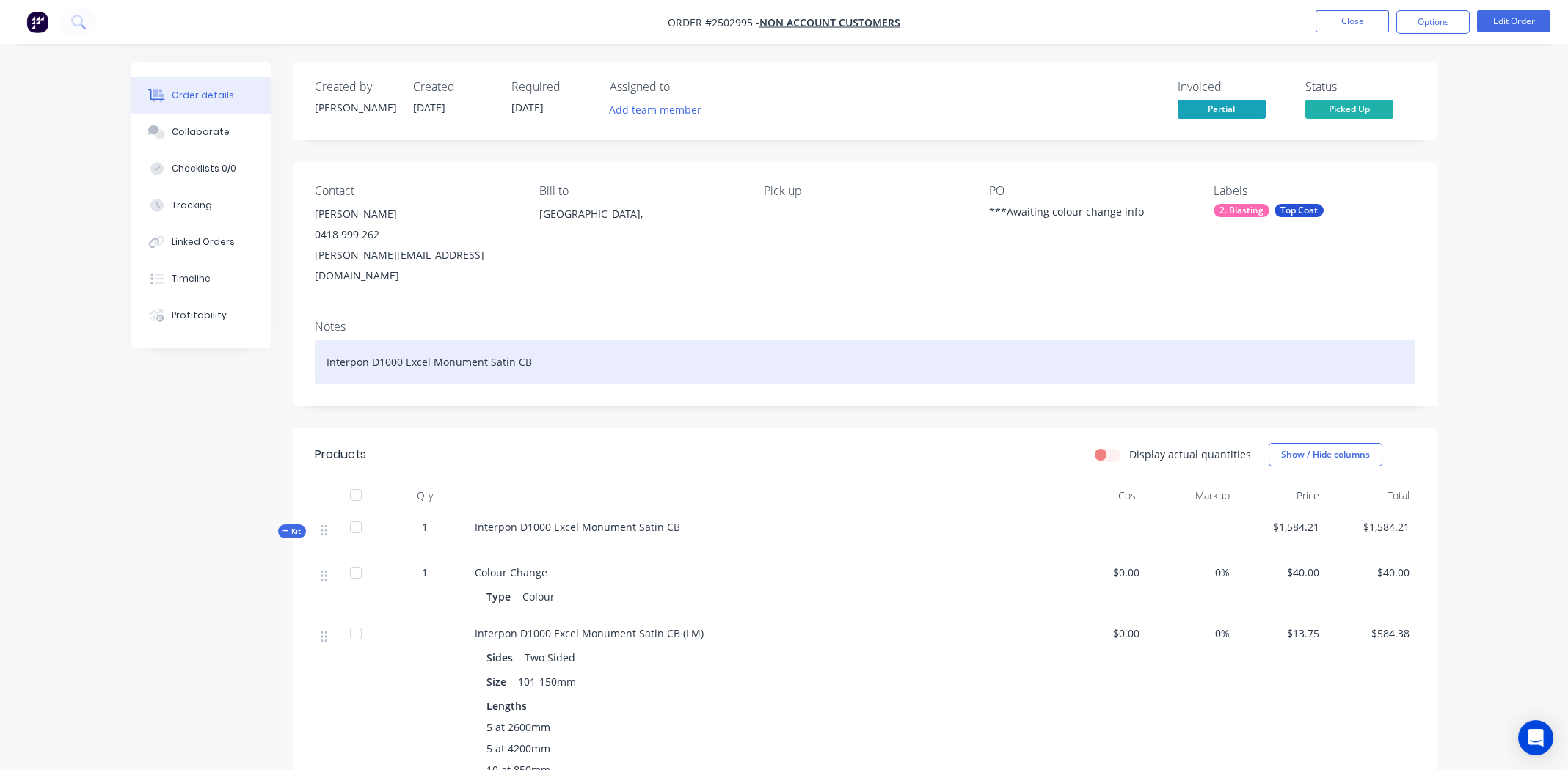
click at [490, 340] on div "Interpon D1000 Excel Monument Satin CB" at bounding box center [865, 362] width 1101 height 45
copy div "Interpon D1000 Excel Monument Satin CB"
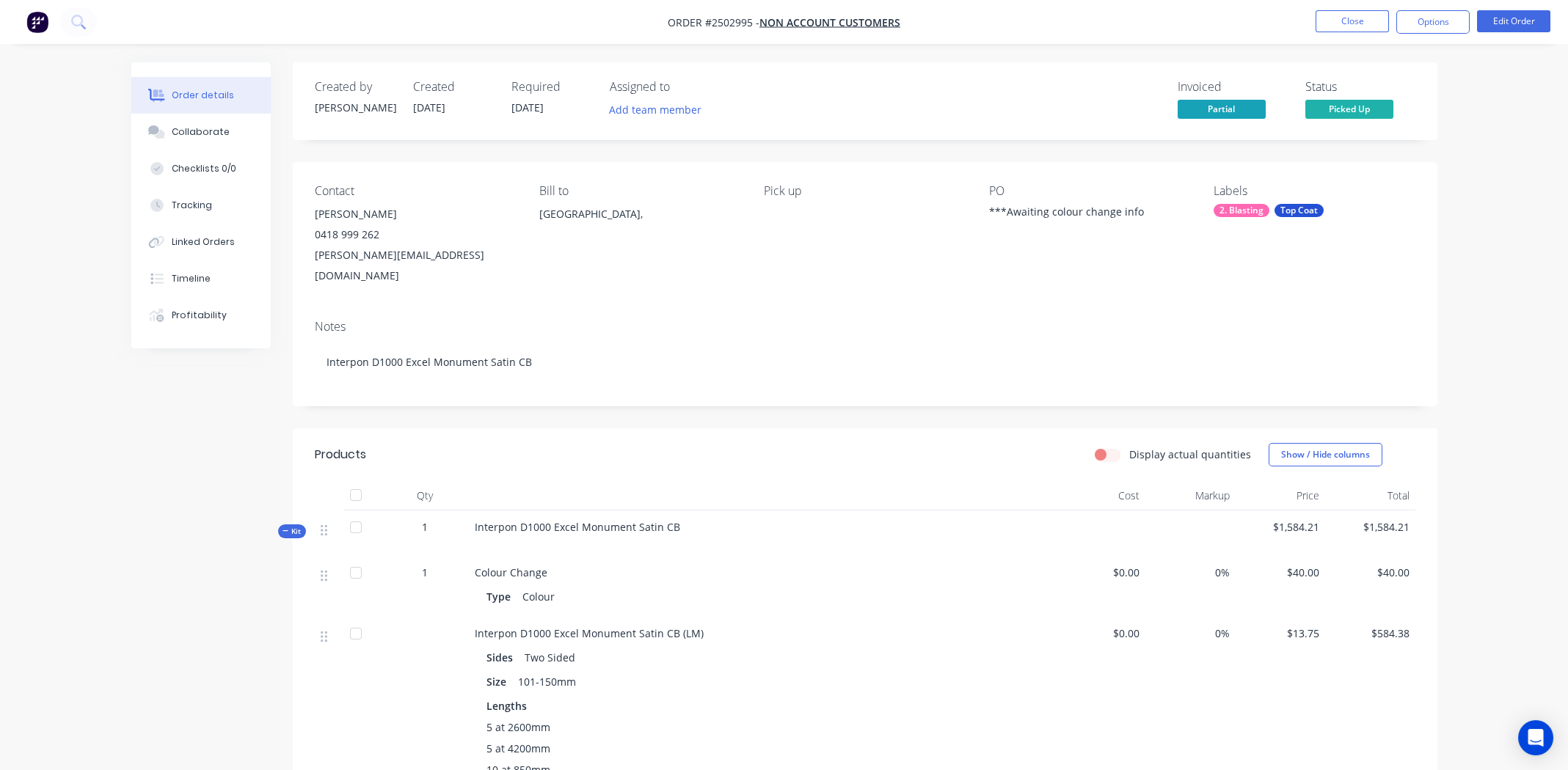
click at [1052, 200] on div "PO ***Awaiting colour change info" at bounding box center [1089, 235] width 201 height 102
click at [1043, 209] on div "***Awaiting colour change info" at bounding box center [1080, 214] width 183 height 21
click at [1043, 210] on div "***Awaiting colour change info" at bounding box center [1080, 214] width 183 height 21
drag, startPoint x: 1043, startPoint y: 211, endPoint x: 1002, endPoint y: 216, distance: 41.3
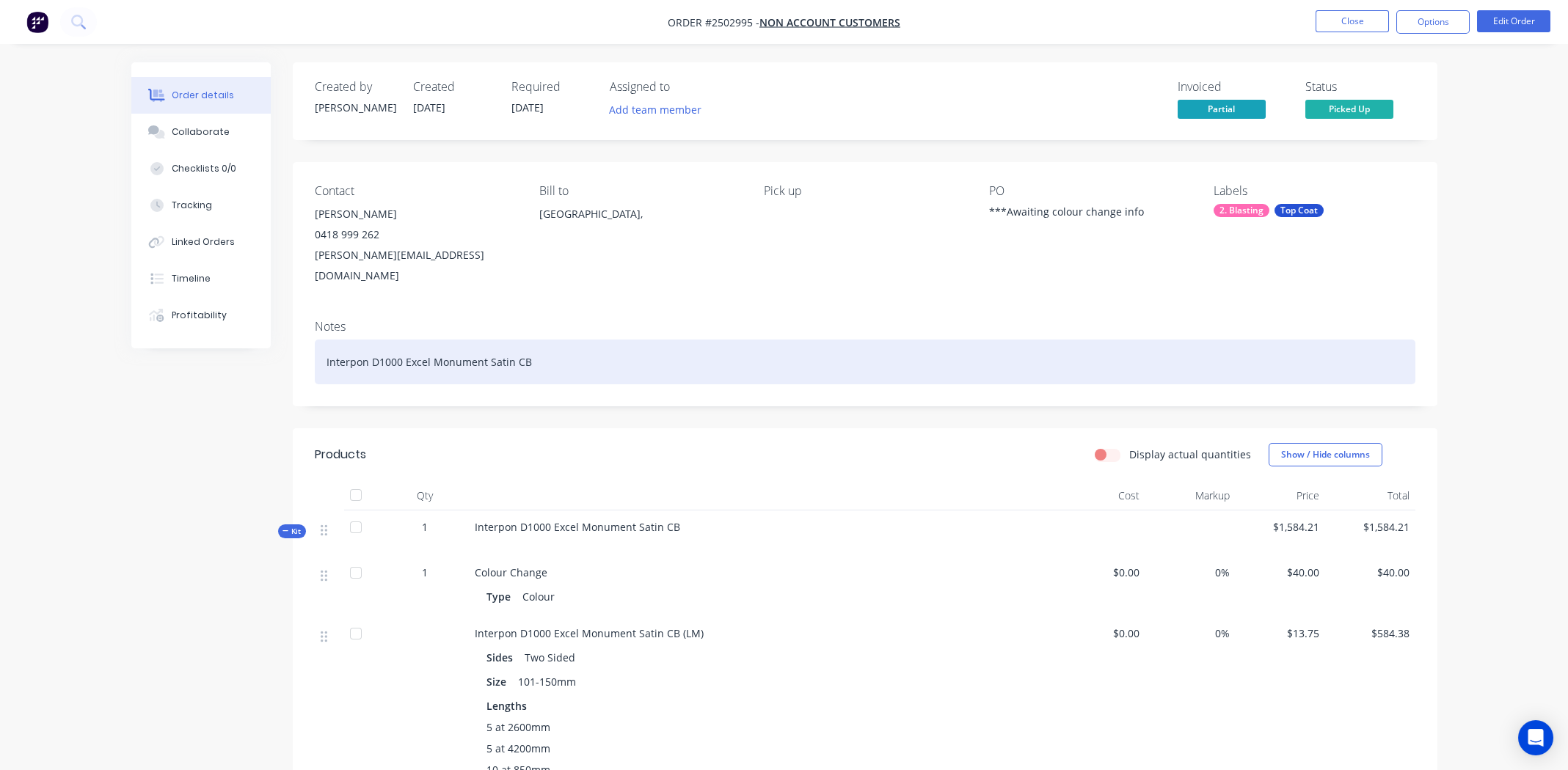
drag, startPoint x: 1002, startPoint y: 216, endPoint x: 475, endPoint y: 338, distance: 540.9
click at [476, 339] on div "Interpon D1000 Excel Monument Satin CB" at bounding box center [865, 362] width 1101 height 45
click at [475, 339] on div "Interpon D1000 Excel Monument Satin CB" at bounding box center [865, 362] width 1101 height 45
drag, startPoint x: 475, startPoint y: 338, endPoint x: 464, endPoint y: 342, distance: 11.7
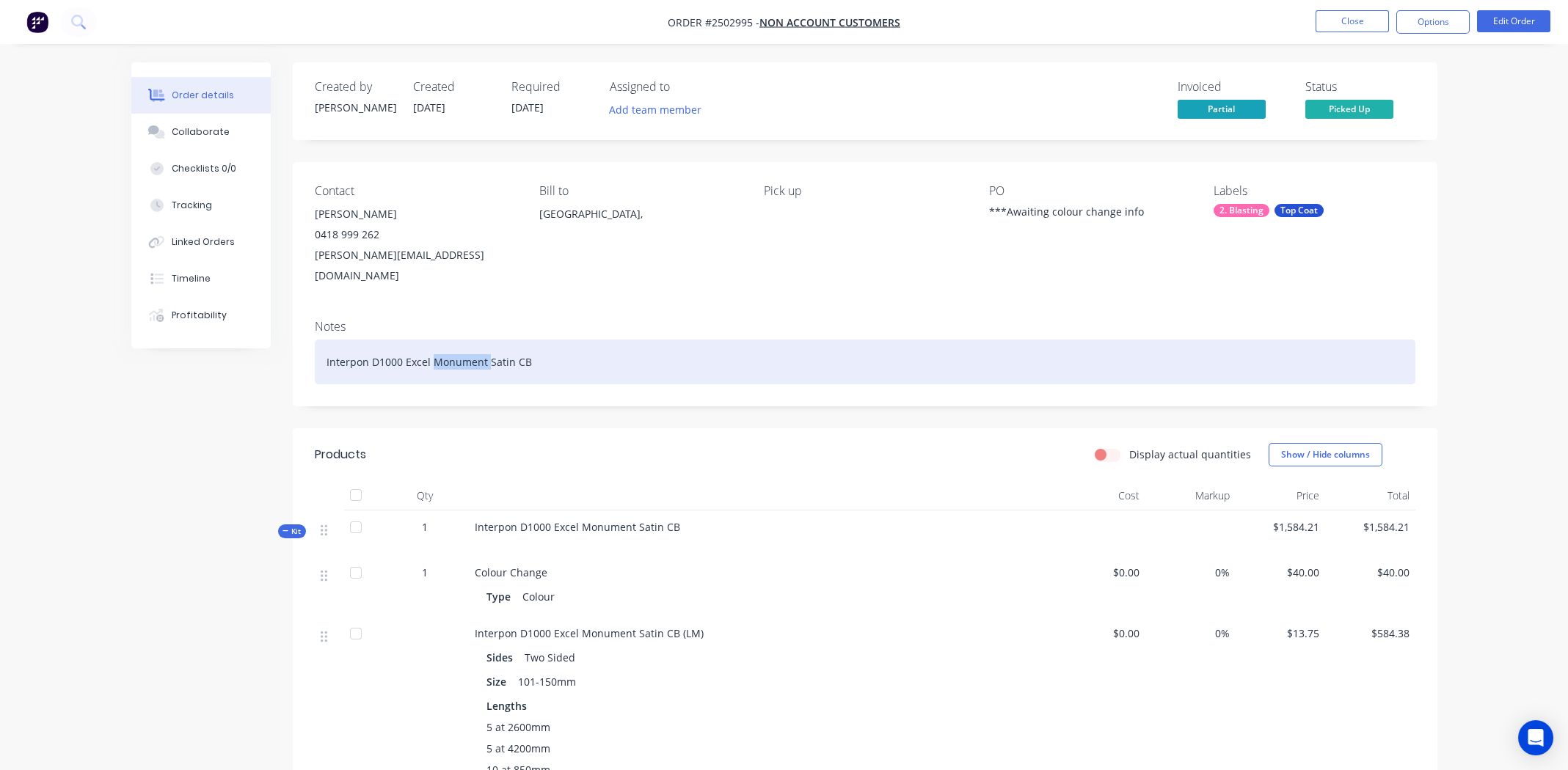
click at [464, 342] on div "Interpon D1000 Excel Monument Satin CB" at bounding box center [865, 362] width 1101 height 45
copy div "Interpon D1000 Excel Monument Satin CB"
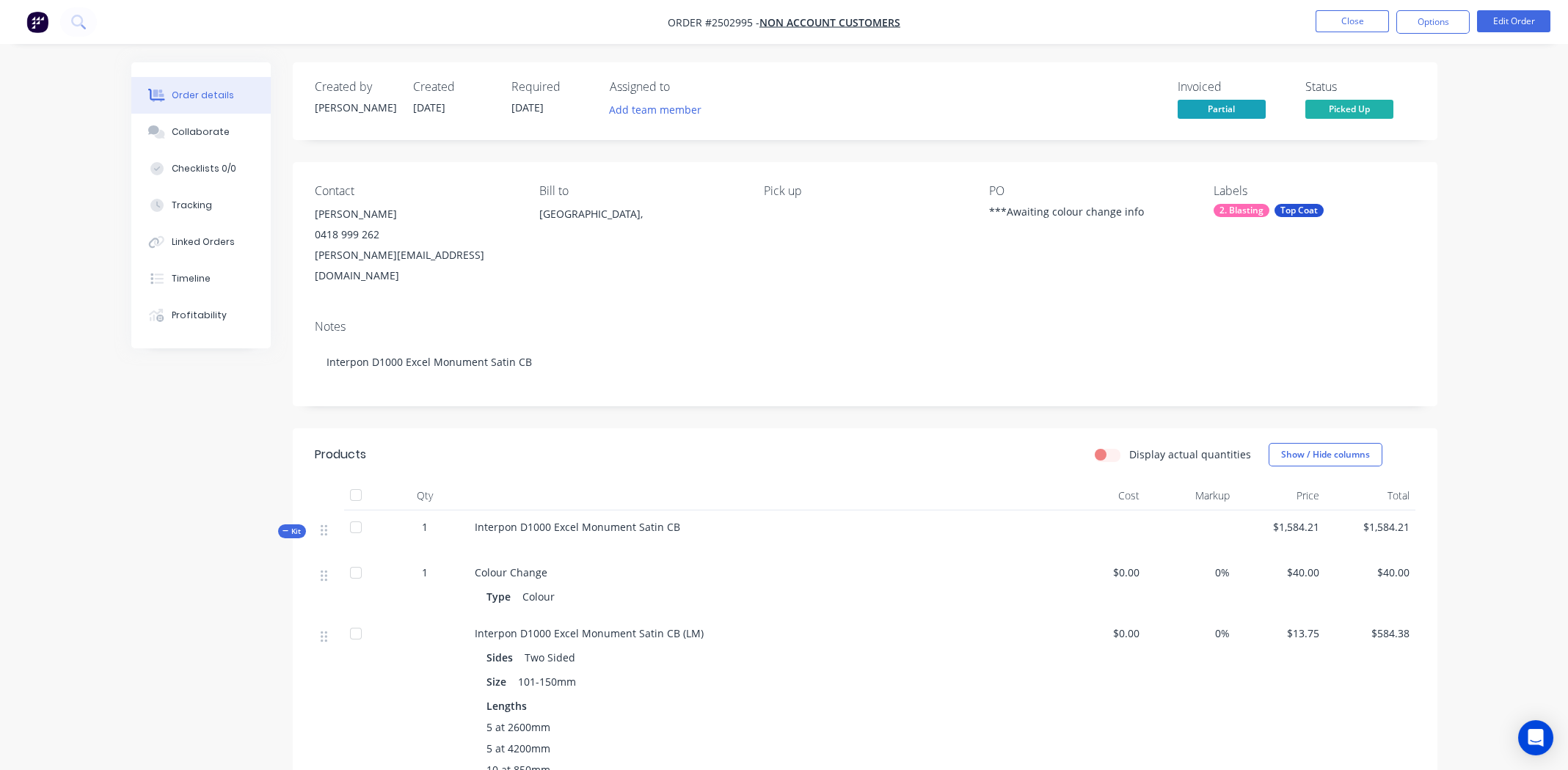
click at [1076, 216] on div "***Awaiting colour change info" at bounding box center [1080, 214] width 183 height 21
click at [1074, 215] on div "***Awaiting colour change info" at bounding box center [1080, 214] width 183 height 21
drag, startPoint x: 1069, startPoint y: 214, endPoint x: 1021, endPoint y: 216, distance: 48.0
click at [1022, 216] on div "***Awaiting colour change info" at bounding box center [1080, 214] width 183 height 21
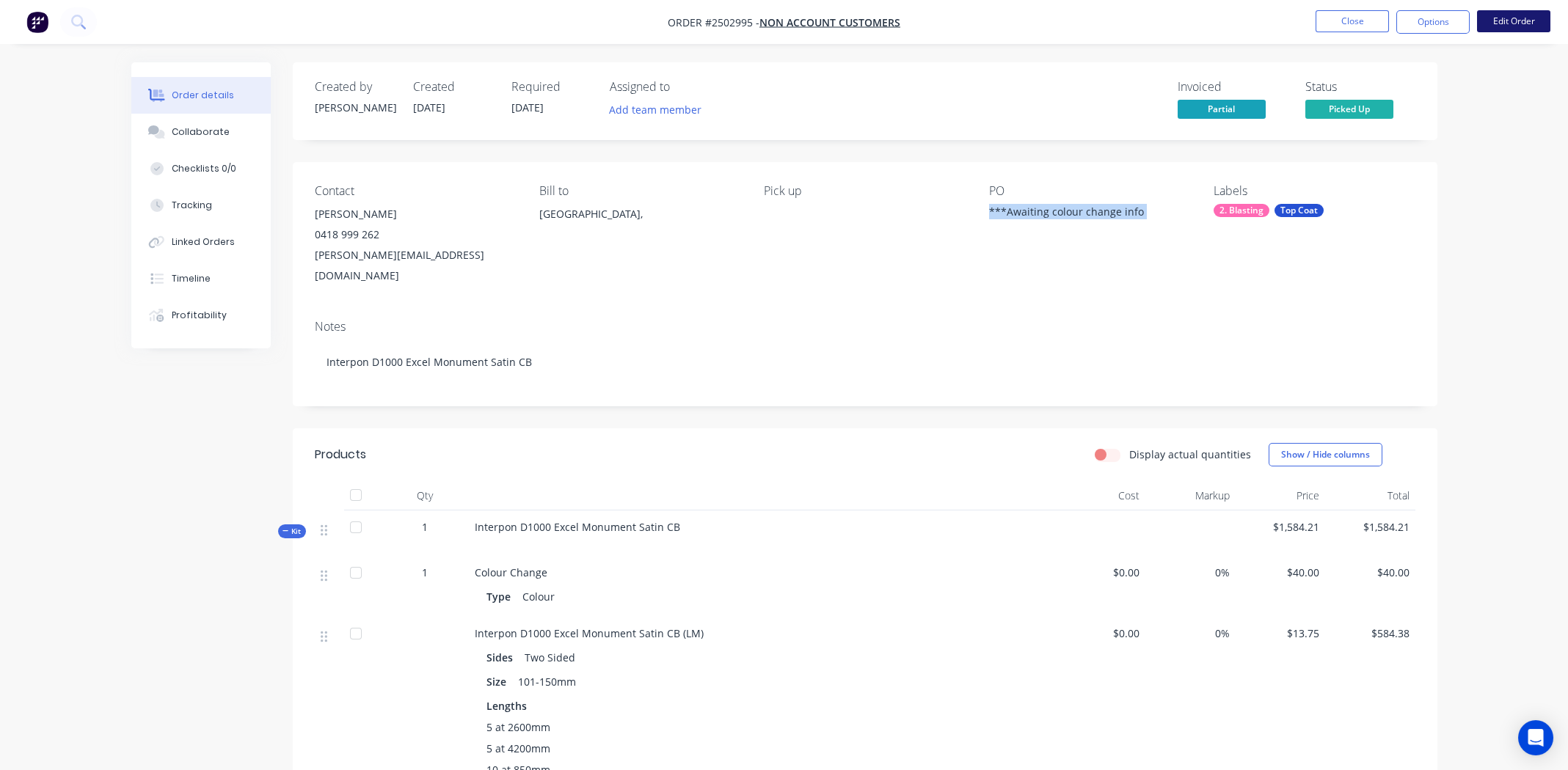
click at [1496, 19] on button "Edit Order" at bounding box center [1513, 21] width 74 height 22
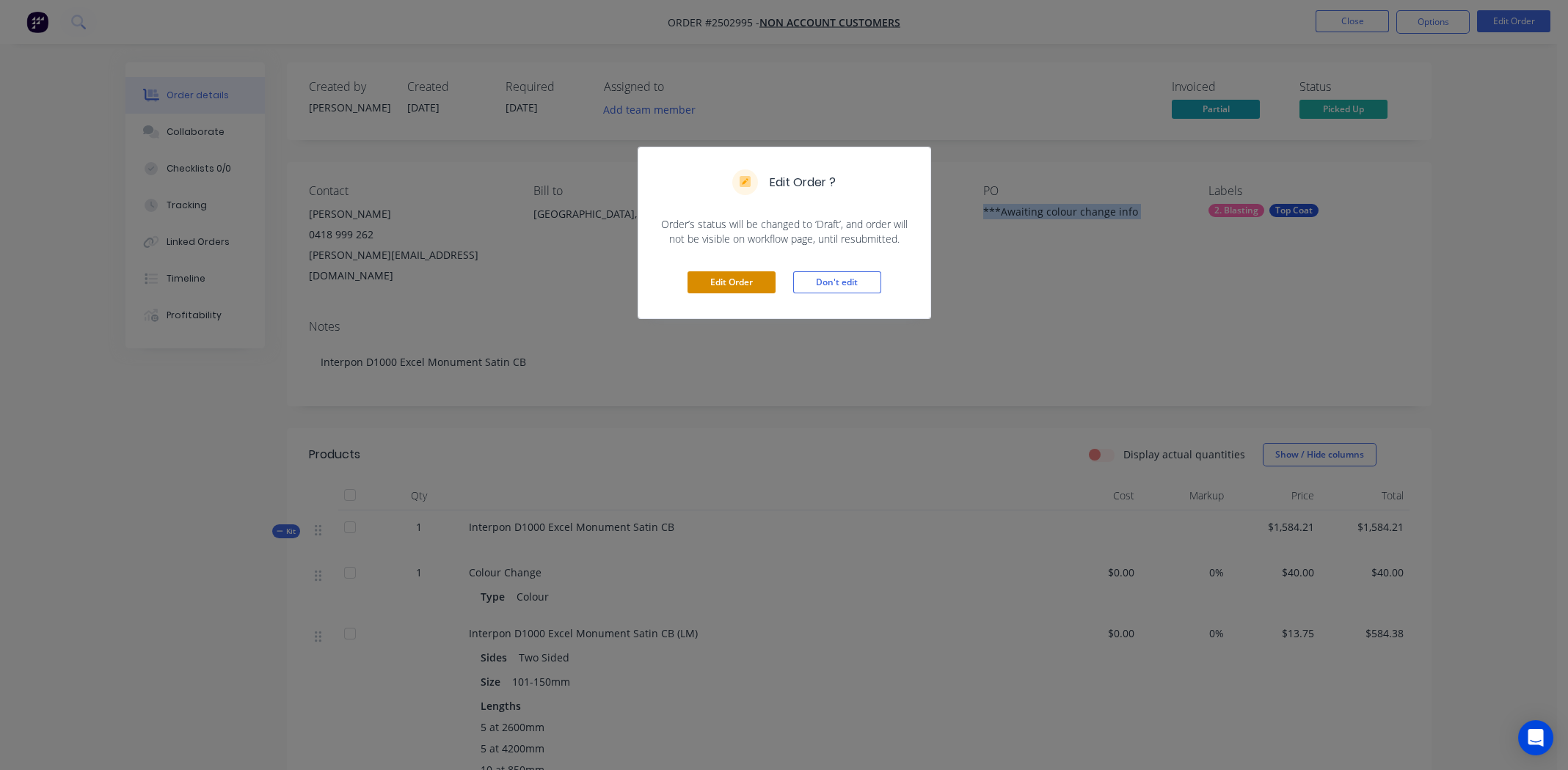
click at [725, 274] on button "Edit Order" at bounding box center [732, 282] width 88 height 22
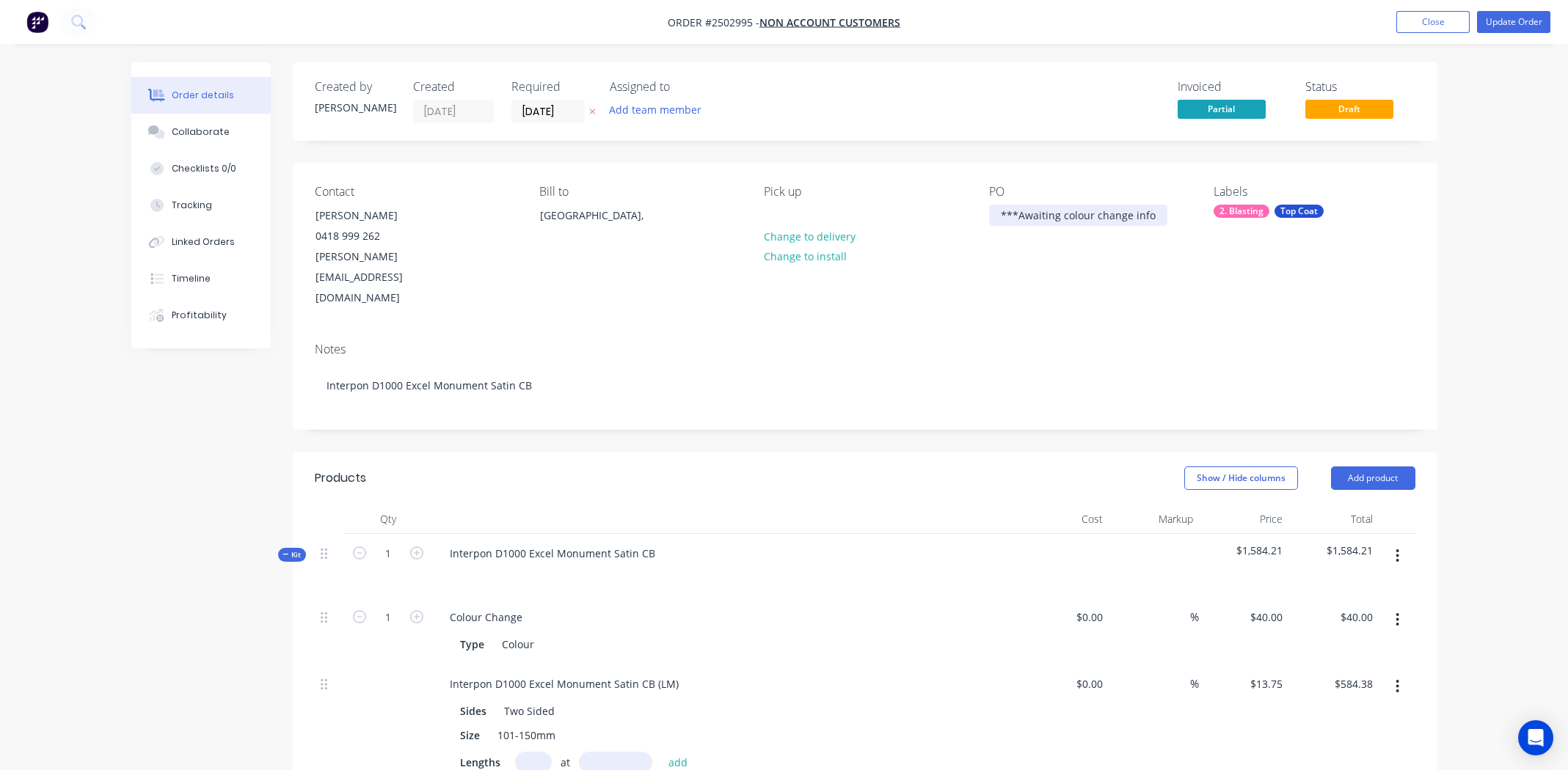
click at [1100, 213] on div "***Awaiting colour change info" at bounding box center [1077, 215] width 178 height 21
paste div
click at [1125, 287] on div "Contact [PERSON_NAME] [PHONE_NUMBER] [PERSON_NAME][EMAIL_ADDRESS][DOMAIN_NAME] …" at bounding box center [864, 247] width 1145 height 168
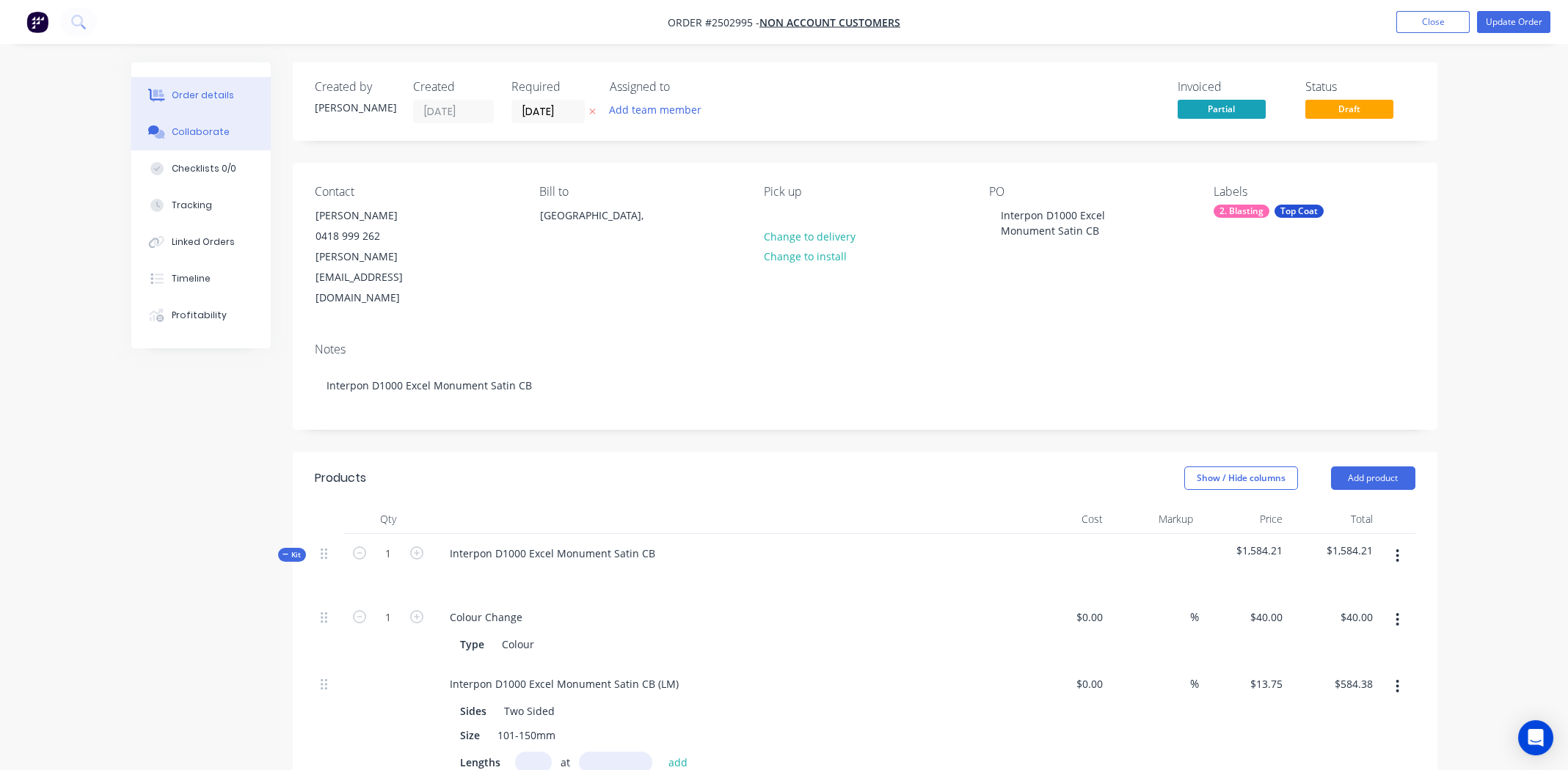
click at [178, 132] on div "Collaborate" at bounding box center [201, 132] width 58 height 13
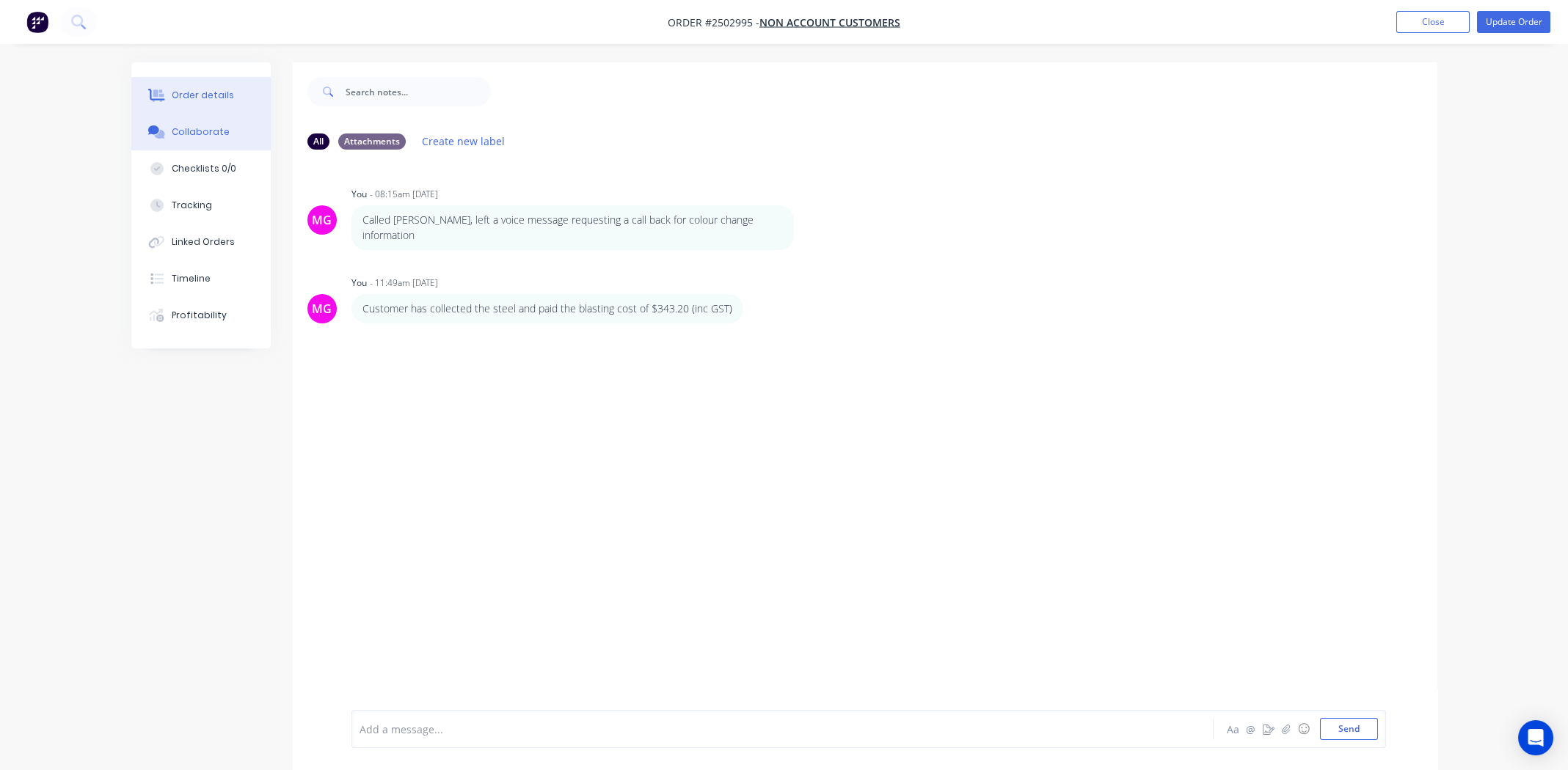
click at [193, 101] on div "Order details" at bounding box center [203, 95] width 63 height 13
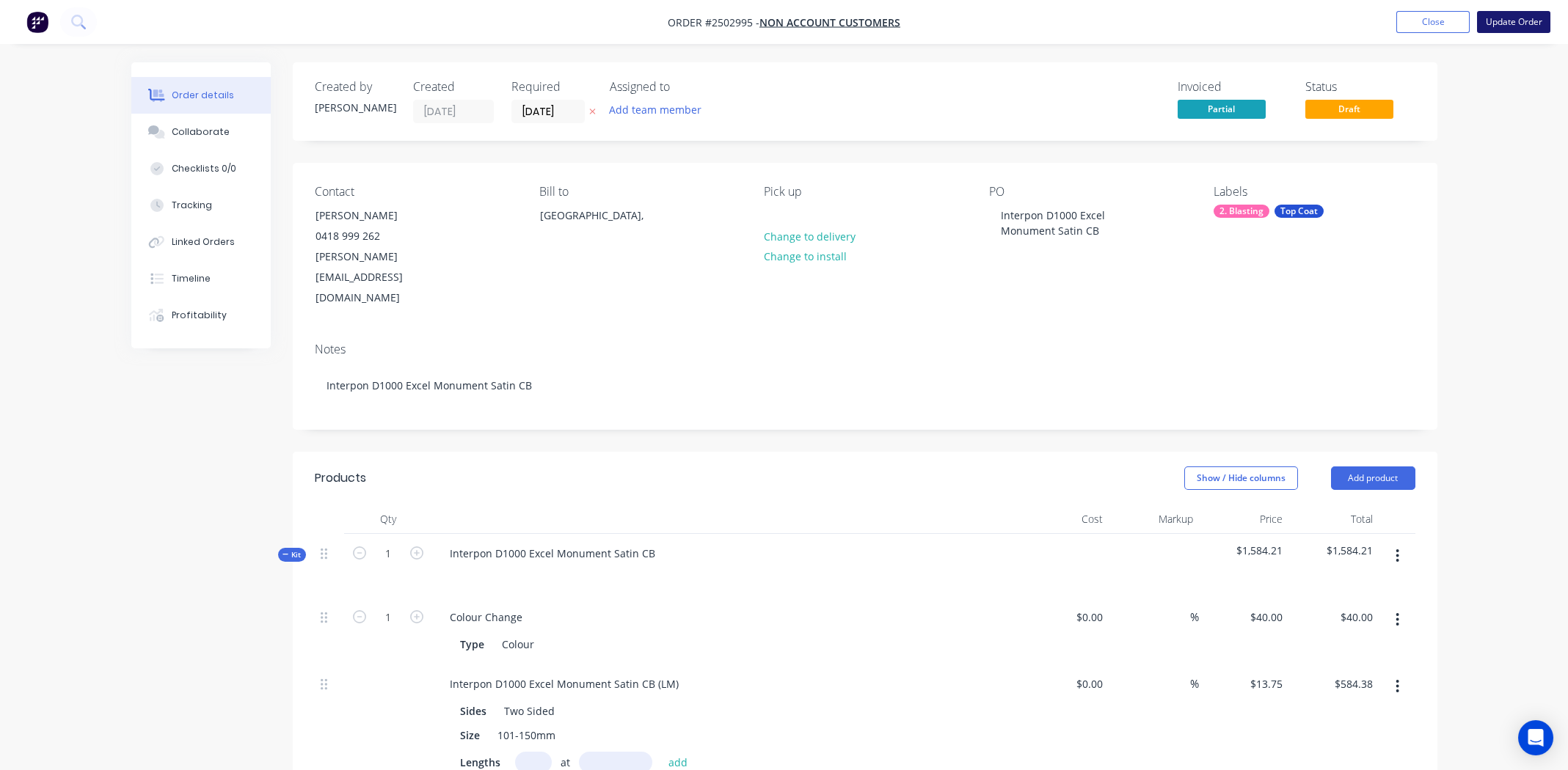
click at [1504, 21] on button "Update Order" at bounding box center [1513, 22] width 74 height 22
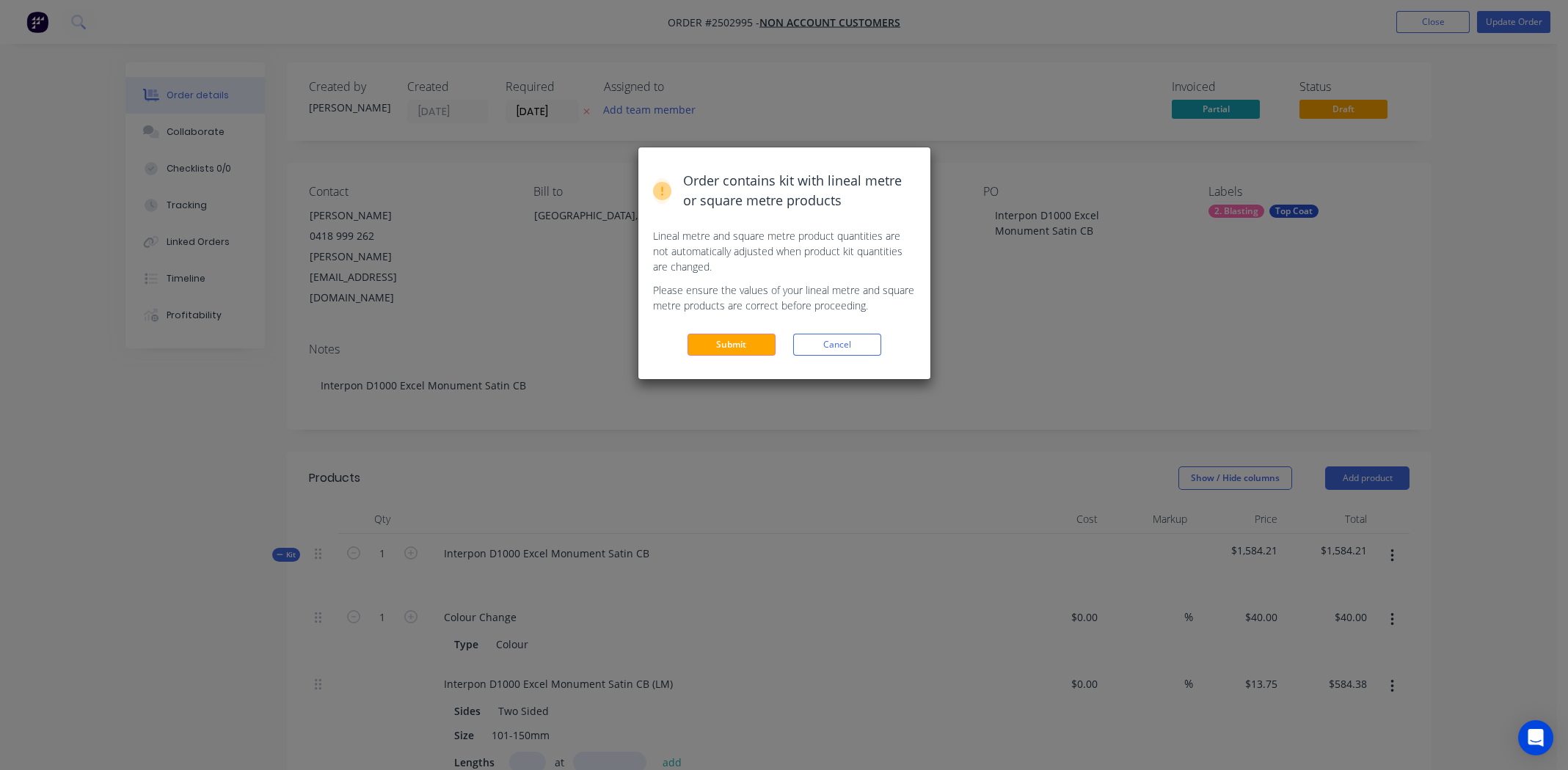
click at [726, 345] on button "Submit" at bounding box center [732, 345] width 88 height 22
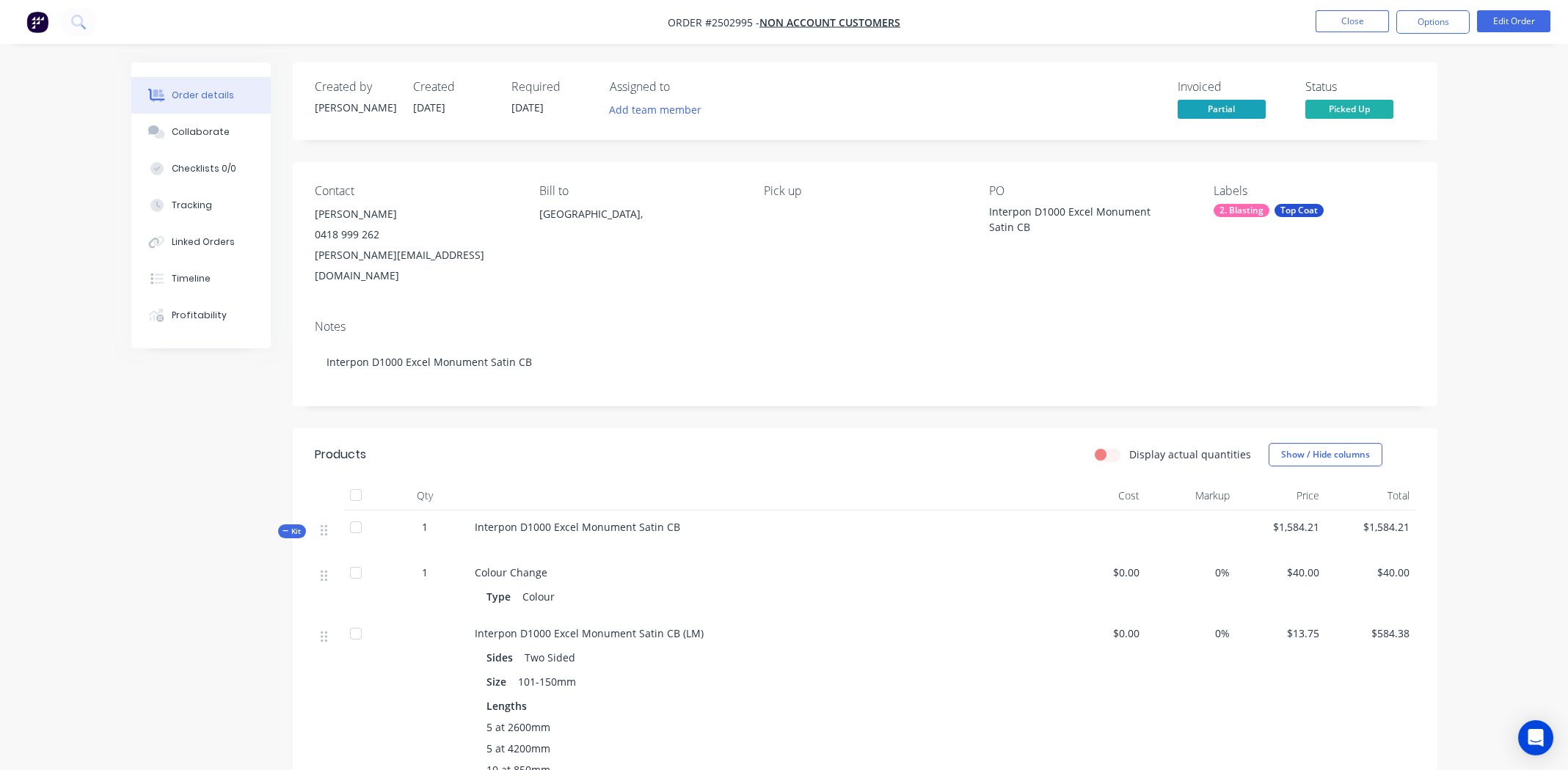
click at [1344, 107] on span "Picked Up" at bounding box center [1349, 109] width 88 height 19
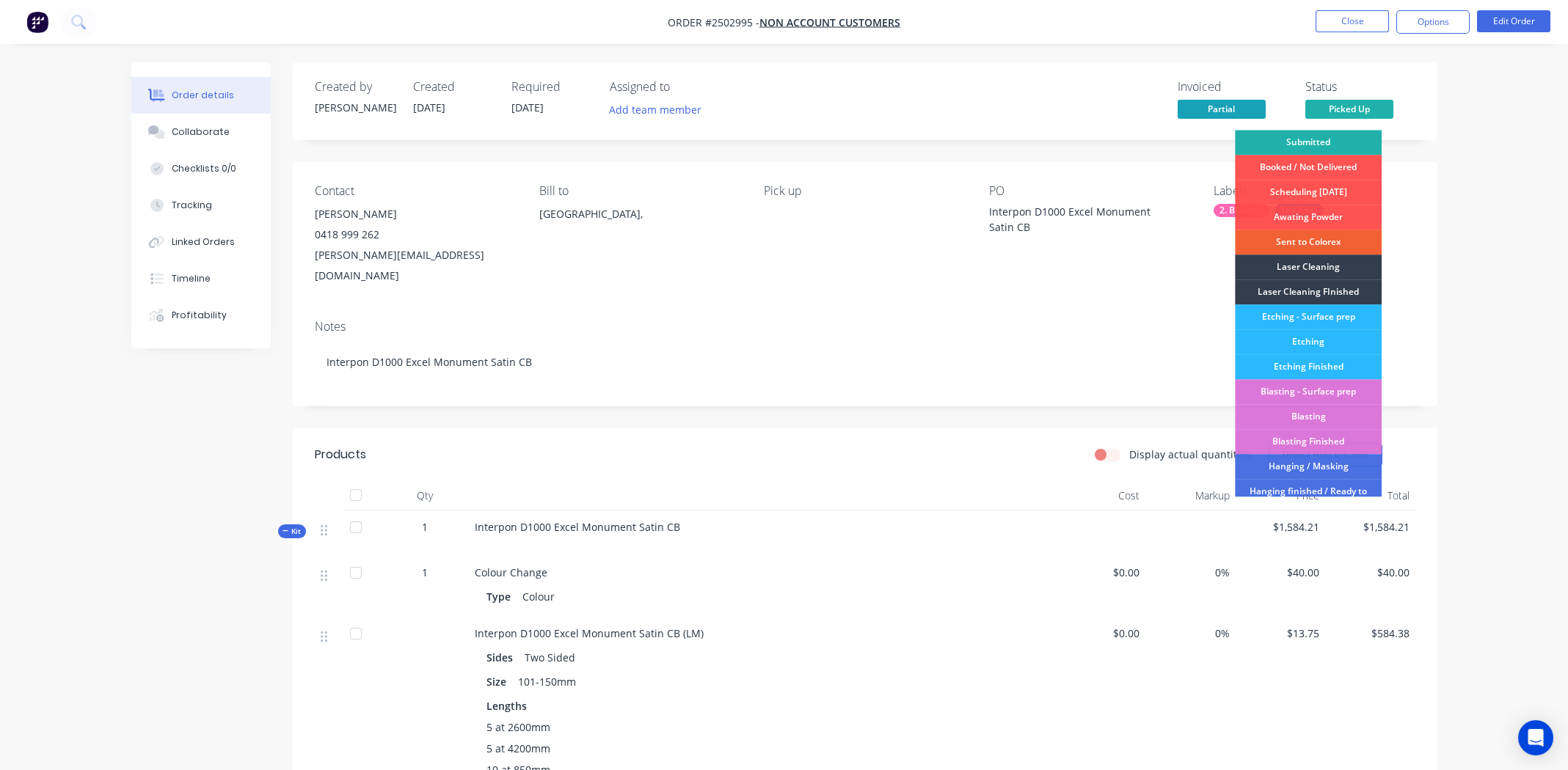
click at [1316, 135] on div "Submitted" at bounding box center [1307, 142] width 147 height 25
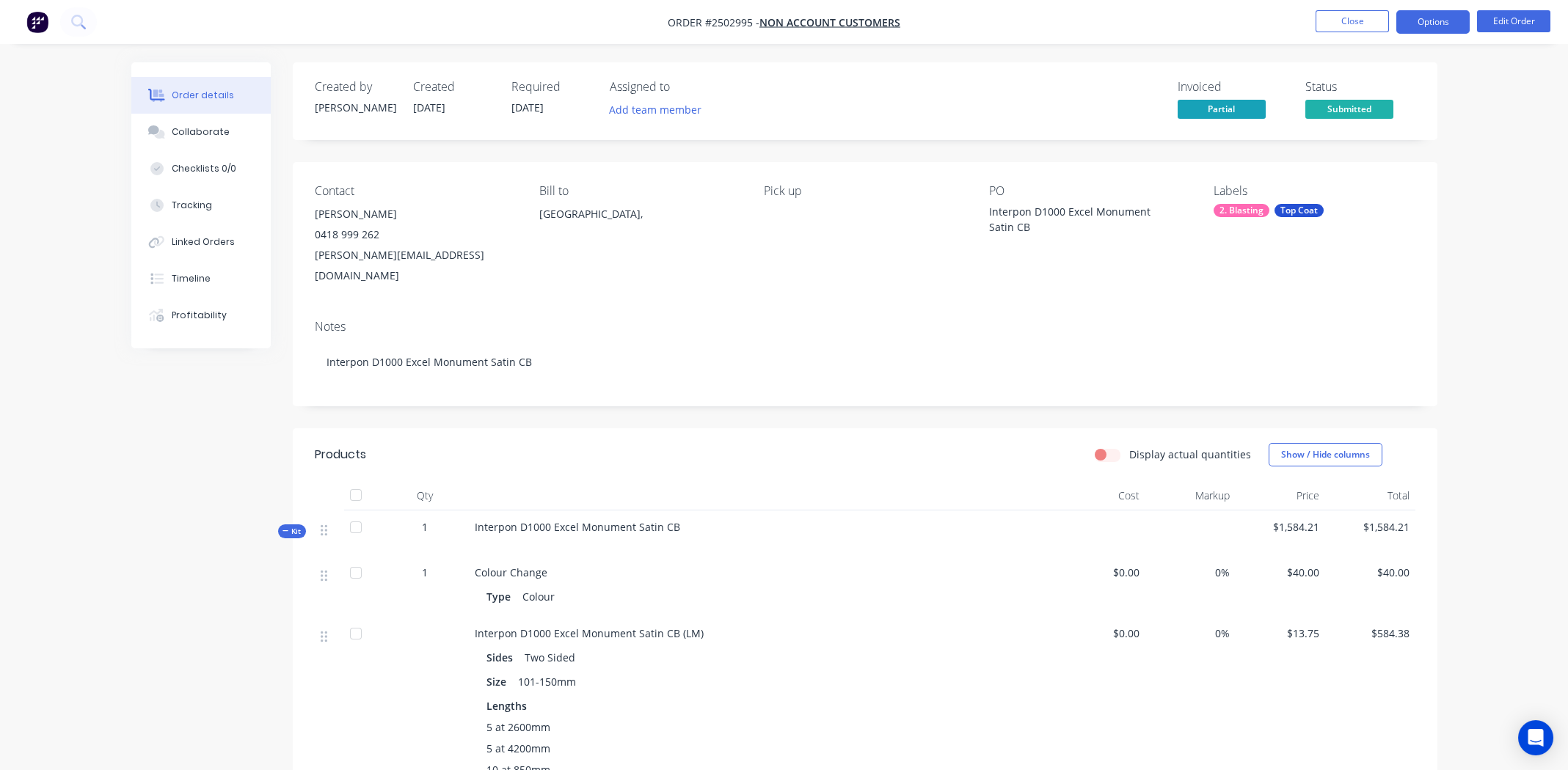
click at [1432, 19] on button "Options" at bounding box center [1433, 21] width 74 height 23
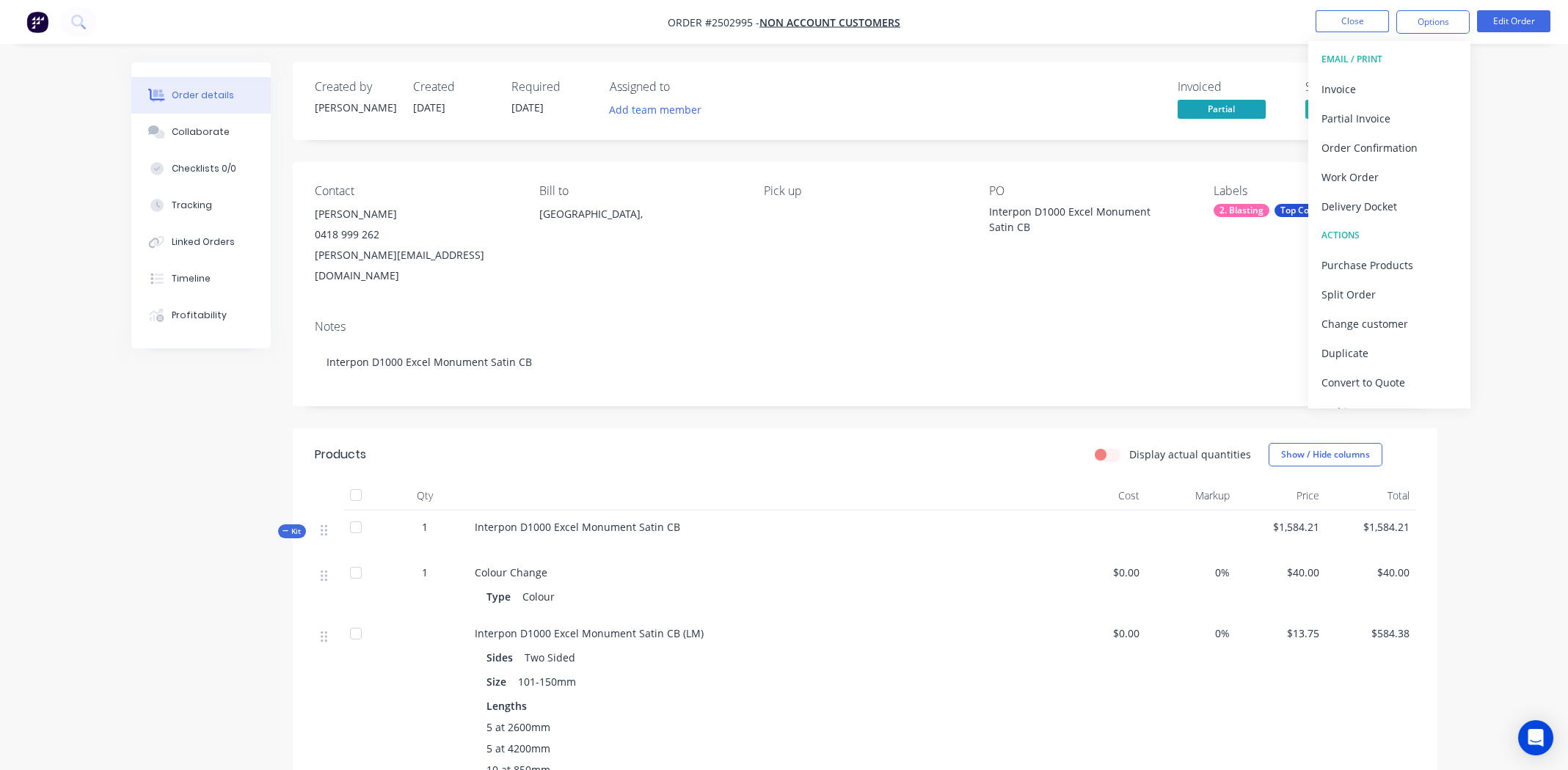
click at [988, 97] on div "Invoiced Partial Status Submitted" at bounding box center [1085, 102] width 659 height 43
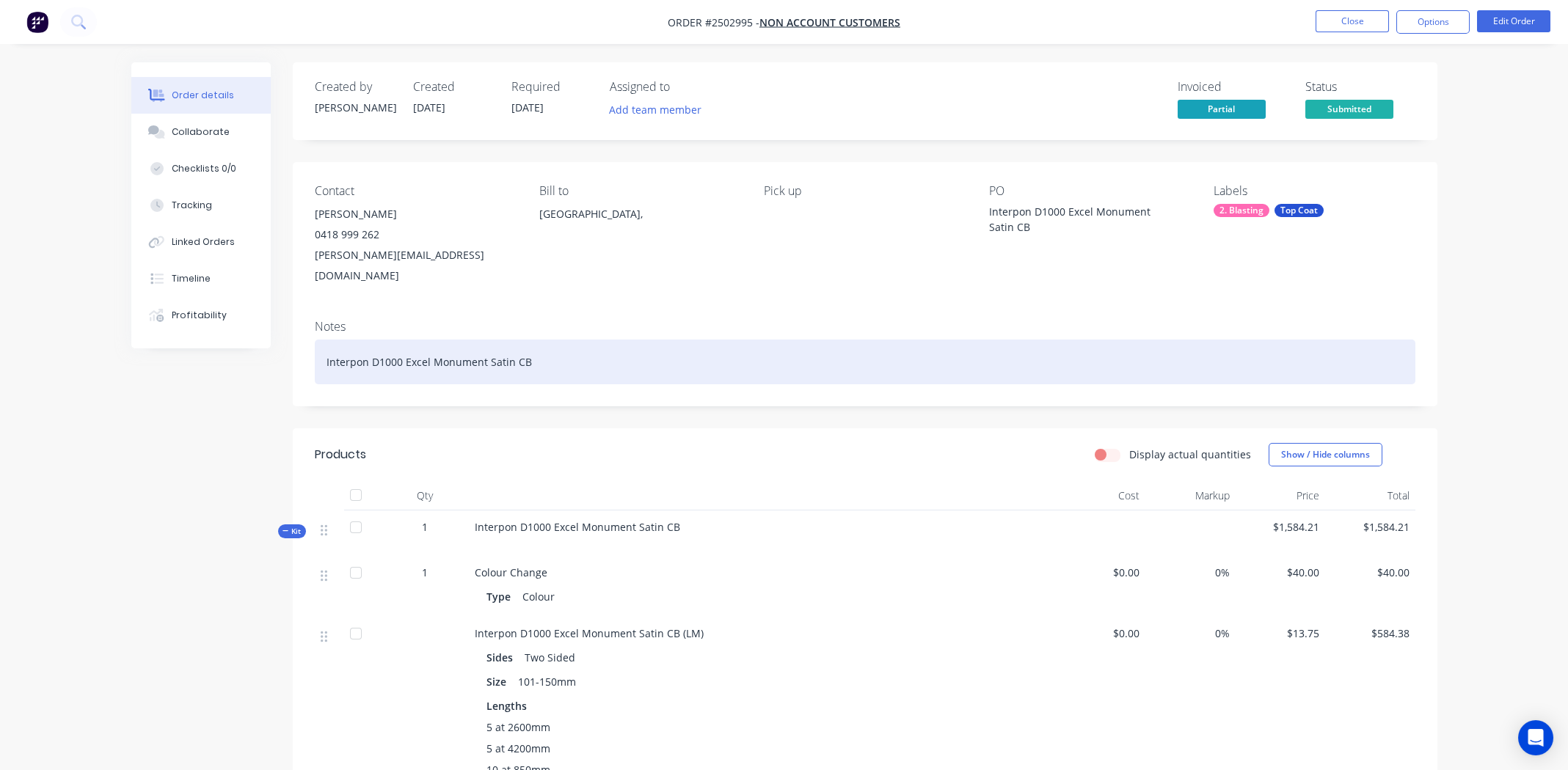
click at [752, 342] on div "Interpon D1000 Excel Monument Satin CB" at bounding box center [865, 362] width 1101 height 45
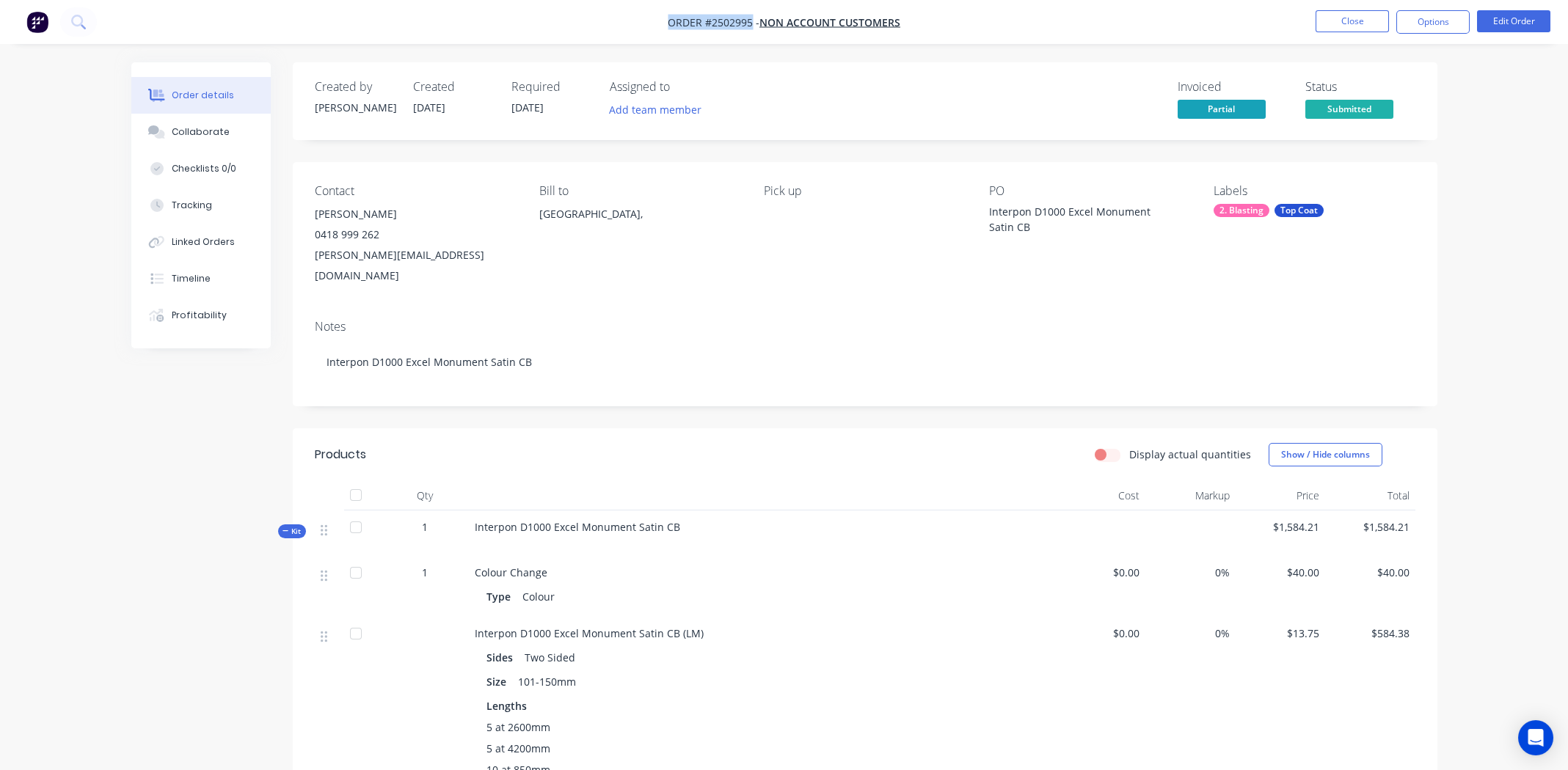
drag, startPoint x: 664, startPoint y: 27, endPoint x: 749, endPoint y: 26, distance: 85.0
click at [749, 26] on nav "Order #2502995 - Non account customers Close Options Edit Order" at bounding box center [784, 21] width 1568 height 44
copy span "Order #2502995"
